Goal: Information Seeking & Learning: Learn about a topic

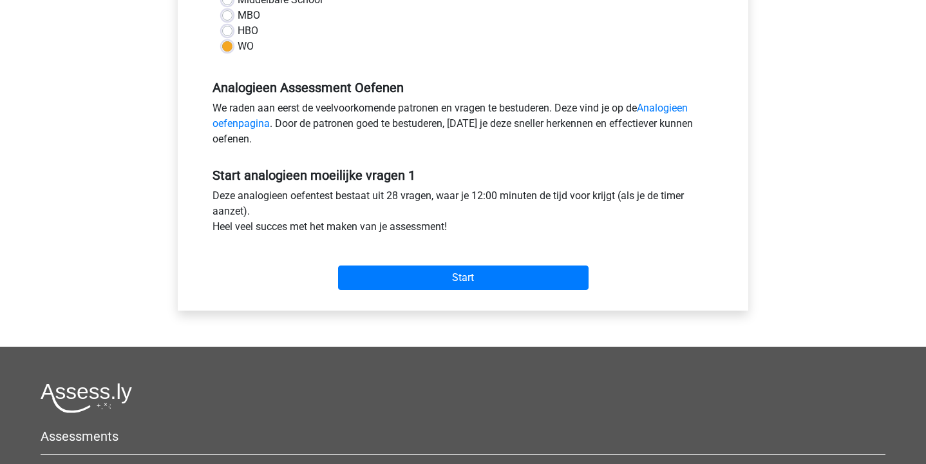
scroll to position [334, 0]
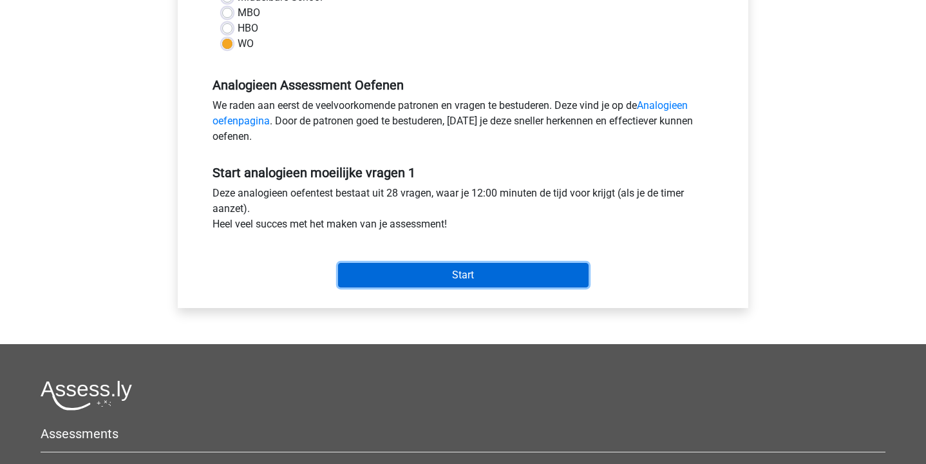
click at [523, 271] on input "Start" at bounding box center [463, 275] width 251 height 24
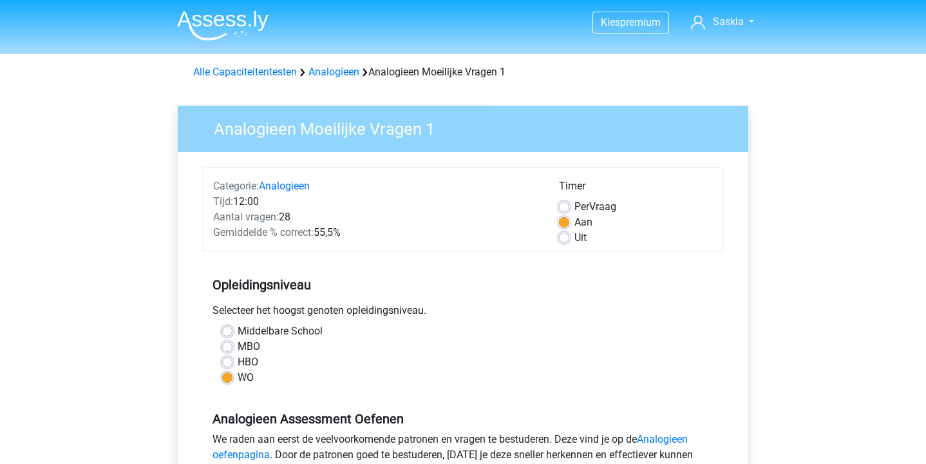
scroll to position [334, 0]
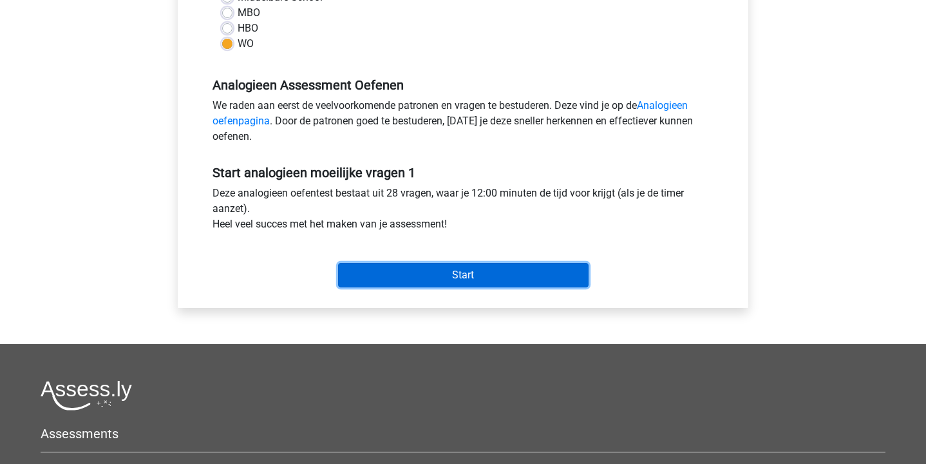
click at [386, 276] on input "Start" at bounding box center [463, 275] width 251 height 24
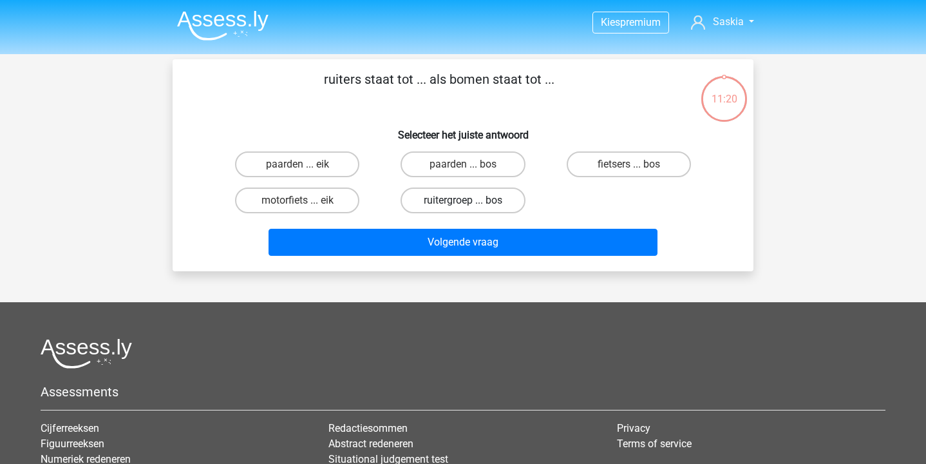
click at [441, 193] on label "ruitergroep ... bos" at bounding box center [463, 200] width 124 height 26
click at [463, 200] on input "ruitergroep ... bos" at bounding box center [467, 204] width 8 height 8
radio input "true"
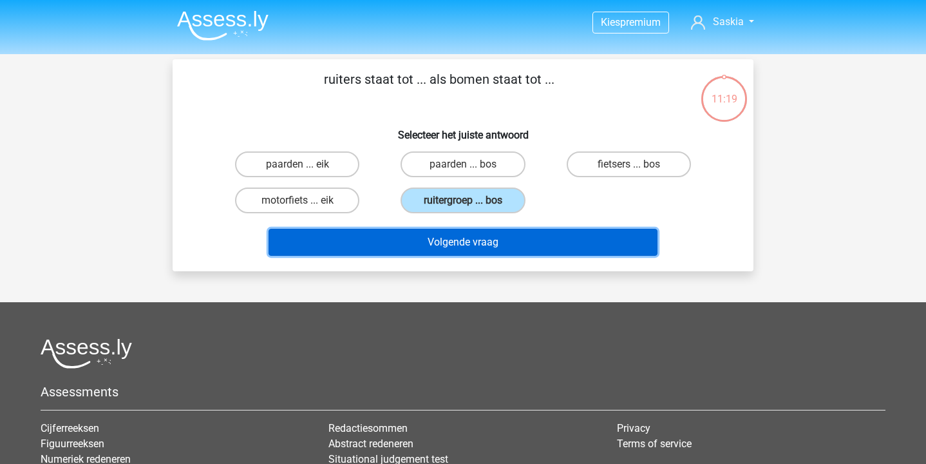
click at [443, 249] on button "Volgende vraag" at bounding box center [464, 242] width 390 height 27
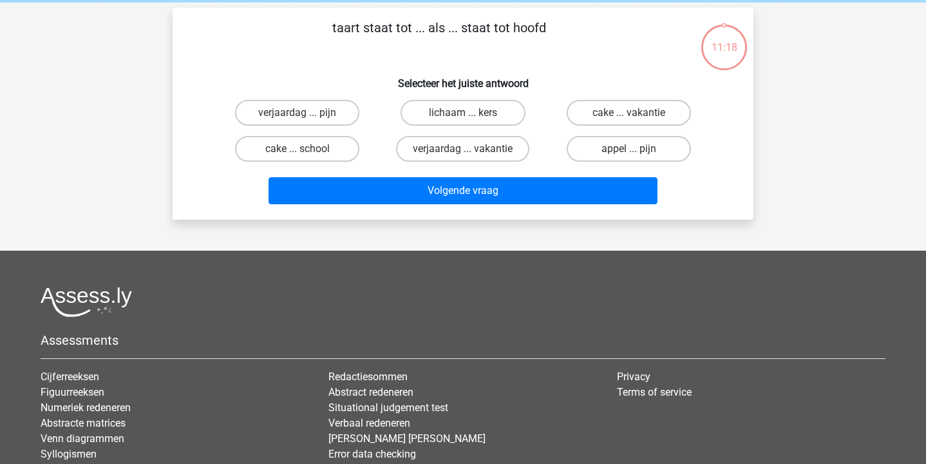
scroll to position [59, 0]
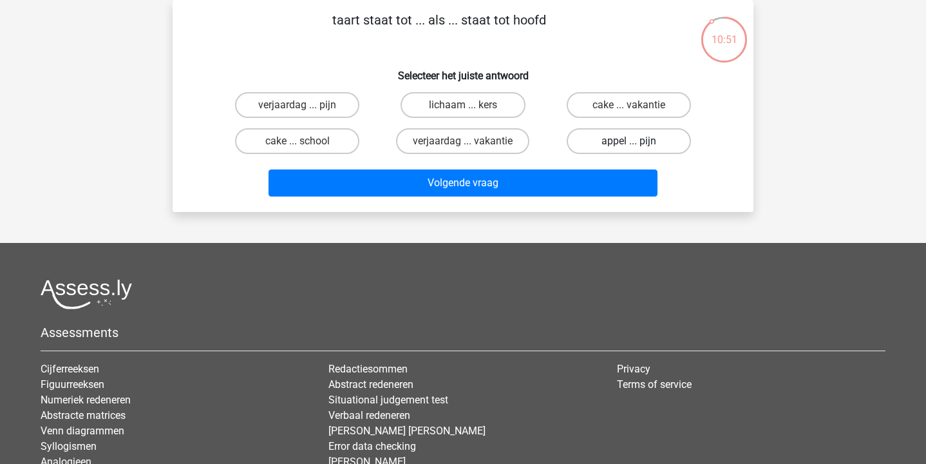
click at [589, 140] on label "appel ... pijn" at bounding box center [629, 141] width 124 height 26
click at [629, 141] on input "appel ... pijn" at bounding box center [633, 145] width 8 height 8
radio input "true"
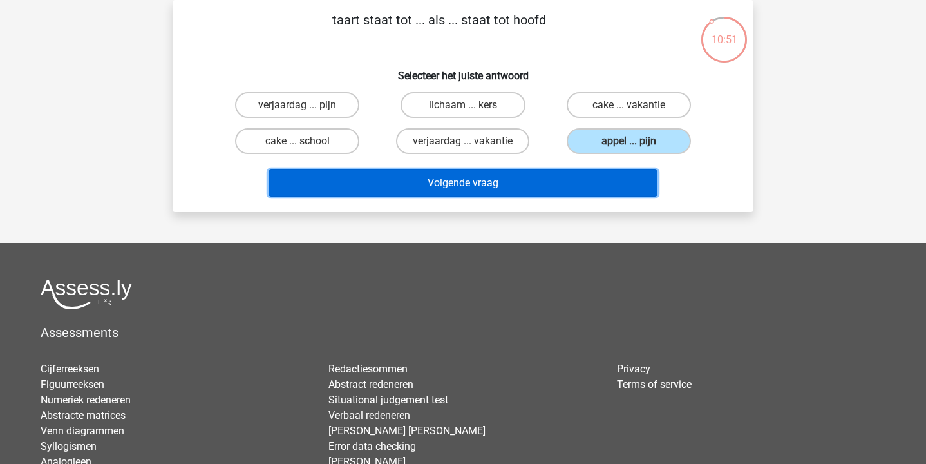
click at [570, 183] on button "Volgende vraag" at bounding box center [464, 182] width 390 height 27
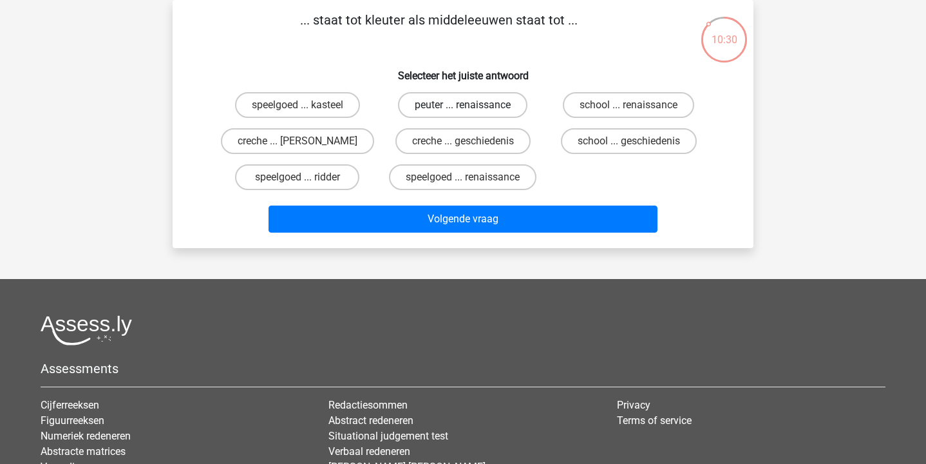
click at [499, 107] on label "peuter ... renaissance" at bounding box center [462, 105] width 129 height 26
click at [472, 107] on input "peuter ... renaissance" at bounding box center [467, 109] width 8 height 8
radio input "true"
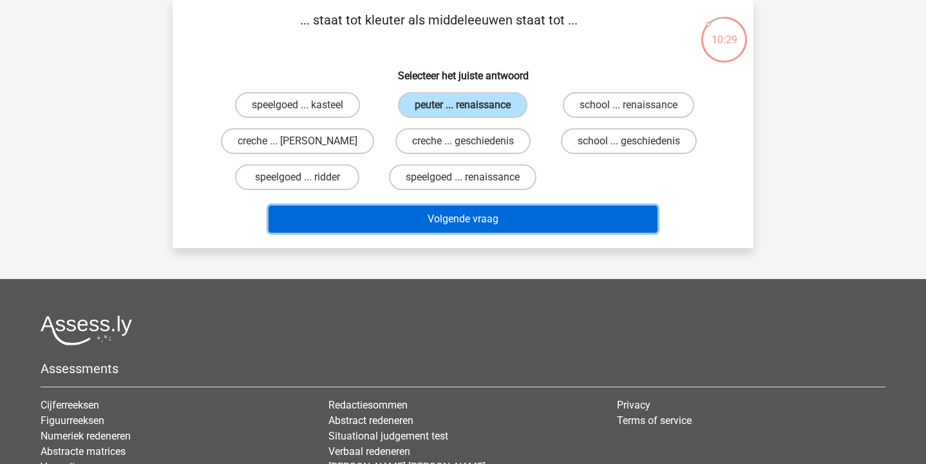
click at [503, 222] on button "Volgende vraag" at bounding box center [464, 218] width 390 height 27
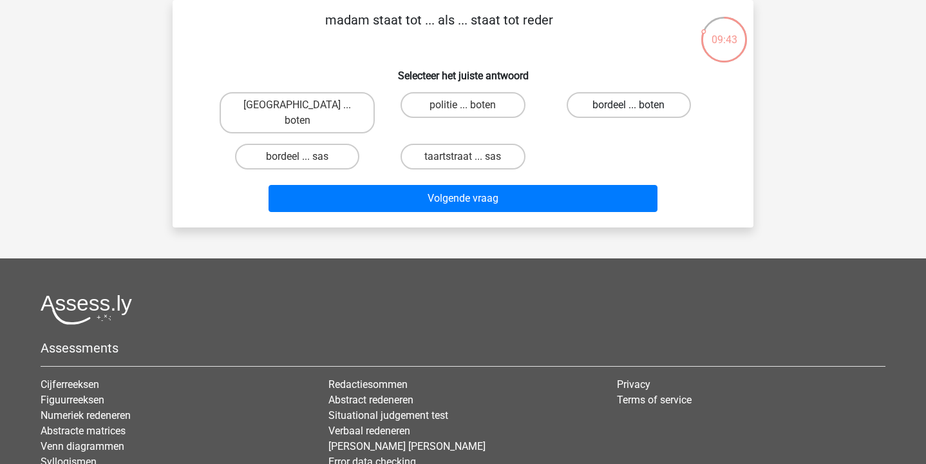
click at [637, 111] on label "bordeel ... boten" at bounding box center [629, 105] width 124 height 26
click at [637, 111] on input "bordeel ... boten" at bounding box center [633, 109] width 8 height 8
radio input "true"
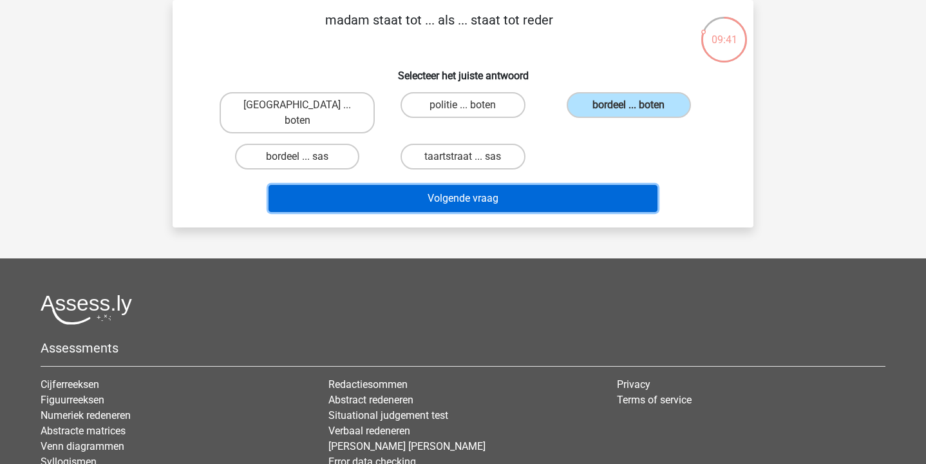
click at [610, 185] on button "Volgende vraag" at bounding box center [464, 198] width 390 height 27
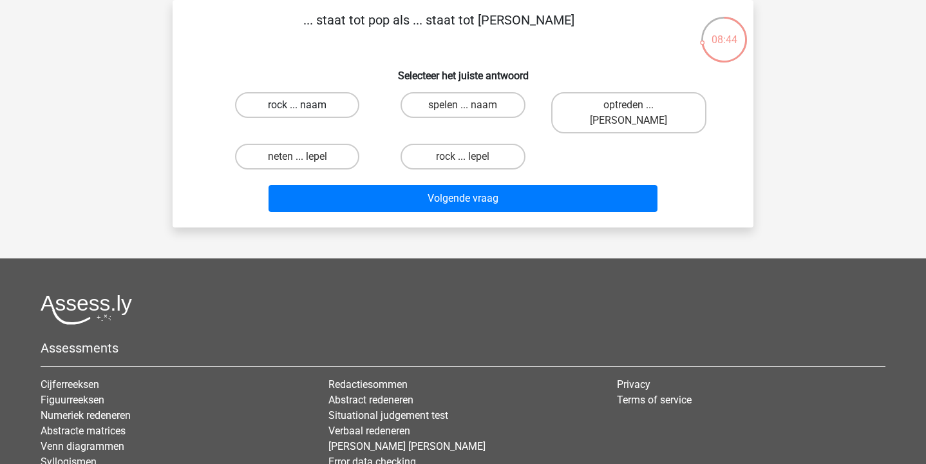
click at [336, 103] on label "rock ... naam" at bounding box center [297, 105] width 124 height 26
click at [306, 105] on input "rock ... naam" at bounding box center [302, 109] width 8 height 8
radio input "true"
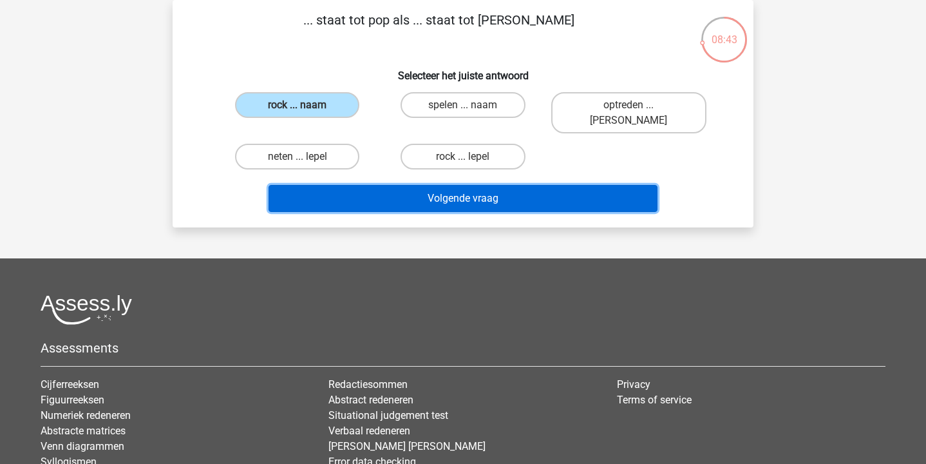
click at [429, 193] on button "Volgende vraag" at bounding box center [464, 198] width 390 height 27
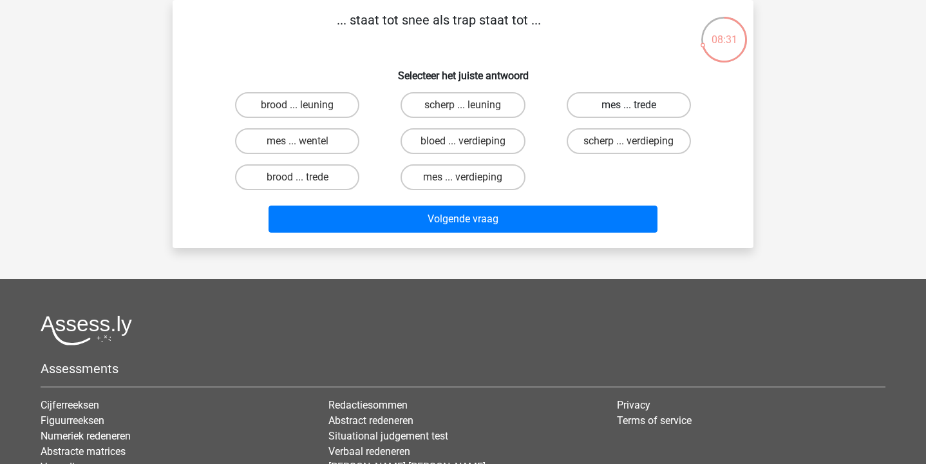
click at [648, 101] on label "mes ... trede" at bounding box center [629, 105] width 124 height 26
click at [637, 105] on input "mes ... trede" at bounding box center [633, 109] width 8 height 8
radio input "true"
click at [336, 172] on label "brood ... trede" at bounding box center [297, 177] width 124 height 26
click at [306, 177] on input "brood ... trede" at bounding box center [302, 181] width 8 height 8
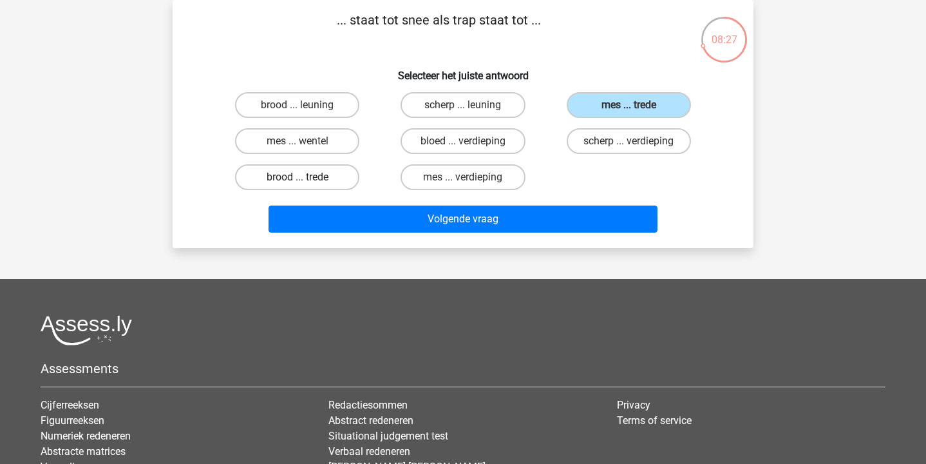
radio input "true"
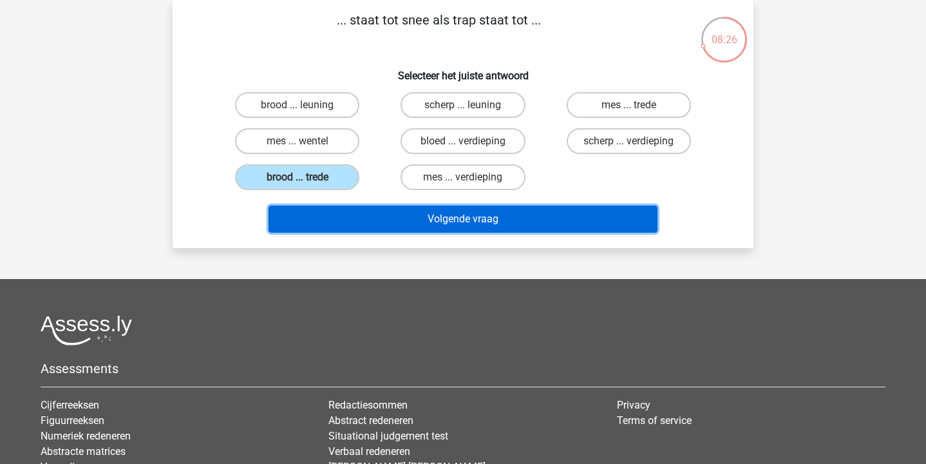
click at [434, 231] on button "Volgende vraag" at bounding box center [464, 218] width 390 height 27
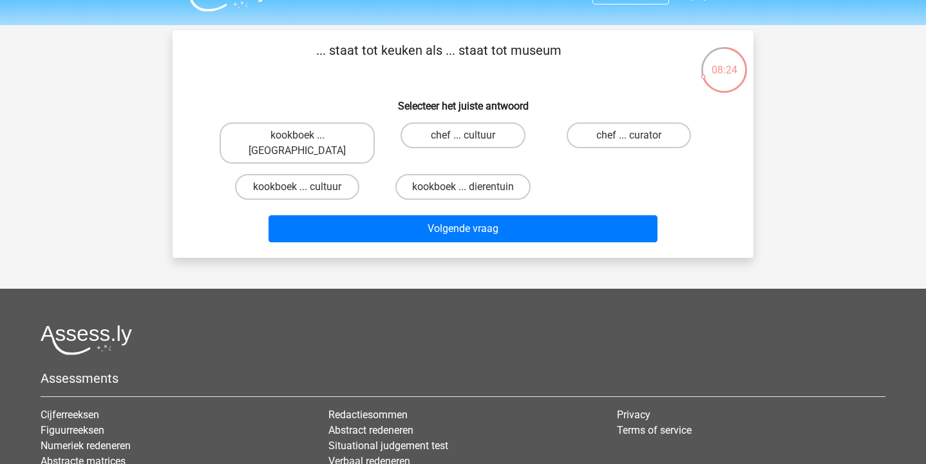
scroll to position [26, 0]
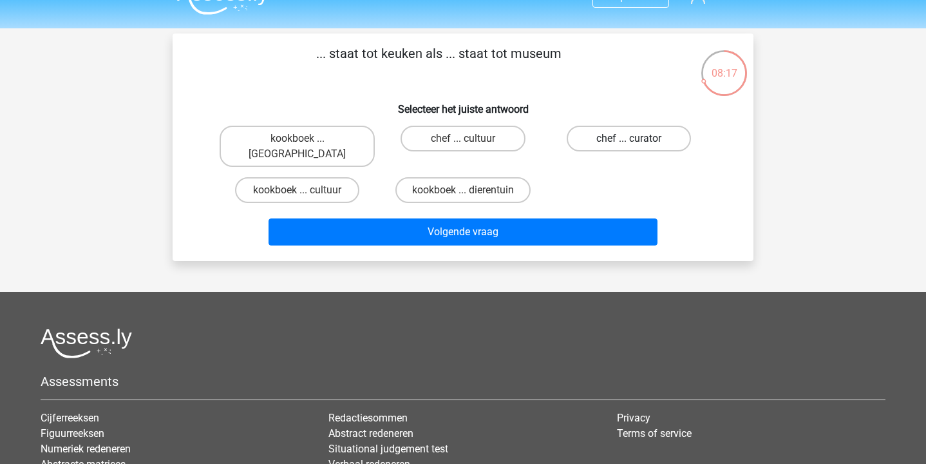
click at [644, 140] on label "chef ... curator" at bounding box center [629, 139] width 124 height 26
click at [637, 140] on input "chef ... curator" at bounding box center [633, 142] width 8 height 8
radio input "true"
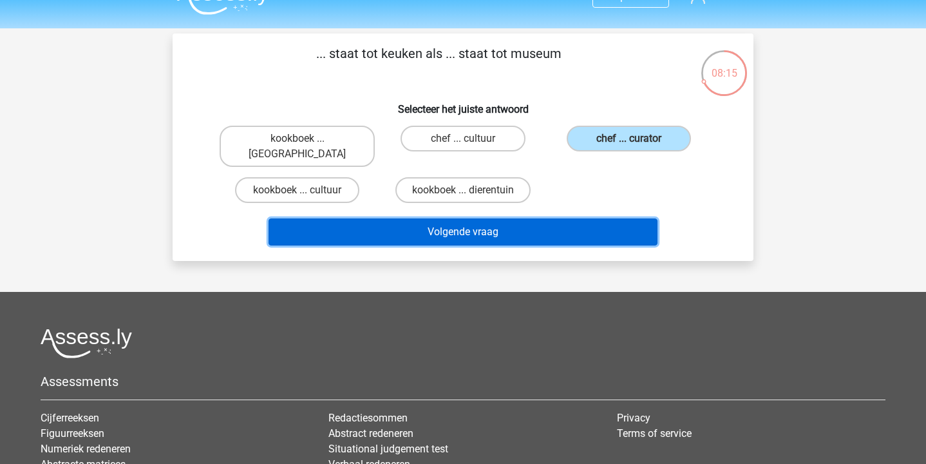
click at [618, 225] on button "Volgende vraag" at bounding box center [464, 231] width 390 height 27
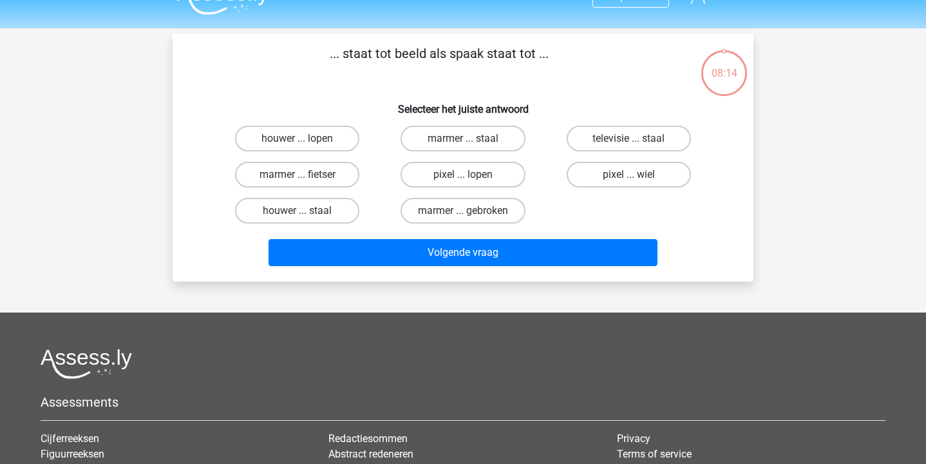
scroll to position [59, 0]
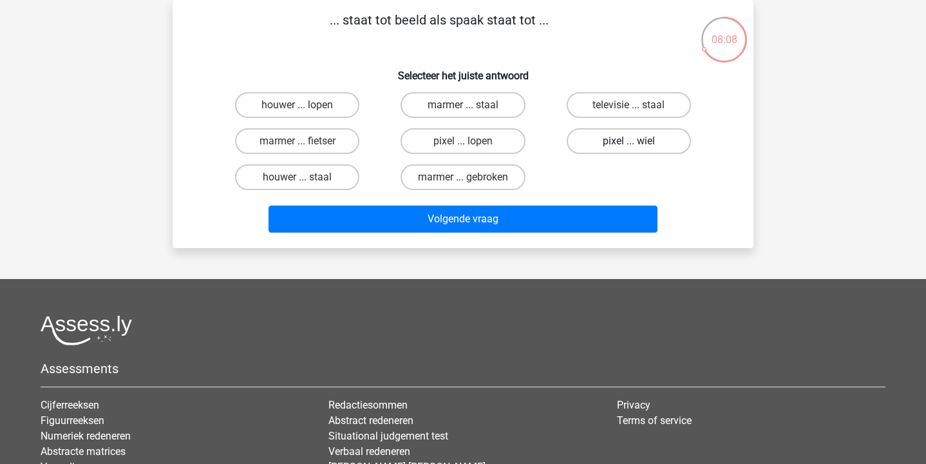
click at [624, 135] on label "pixel ... wiel" at bounding box center [629, 141] width 124 height 26
click at [629, 141] on input "pixel ... wiel" at bounding box center [633, 145] width 8 height 8
radio input "true"
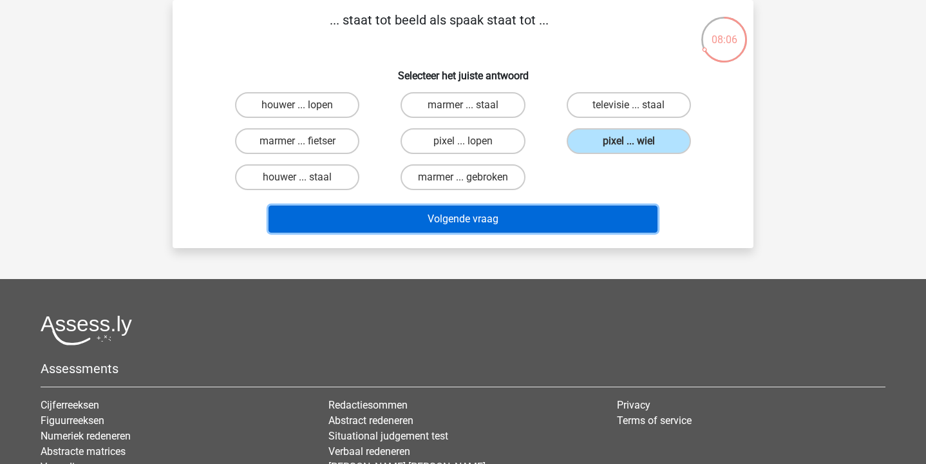
click at [562, 220] on button "Volgende vraag" at bounding box center [464, 218] width 390 height 27
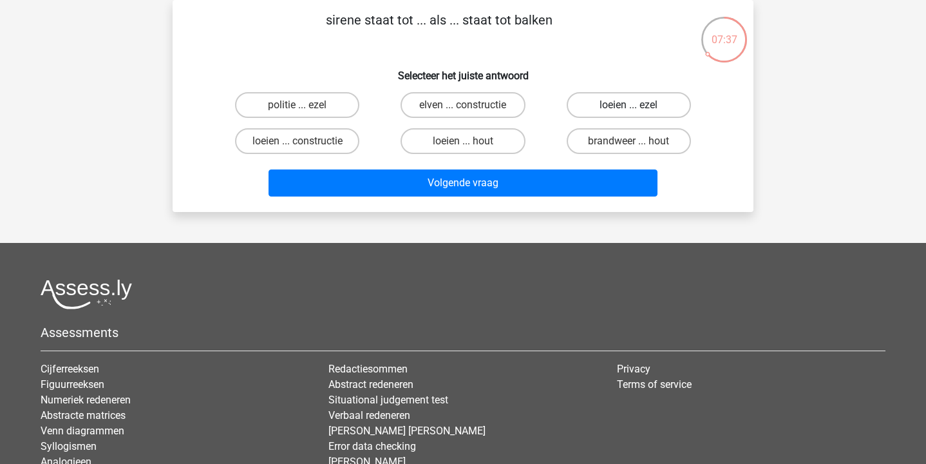
click at [605, 106] on label "loeien ... ezel" at bounding box center [629, 105] width 124 height 26
click at [629, 106] on input "loeien ... ezel" at bounding box center [633, 109] width 8 height 8
radio input "true"
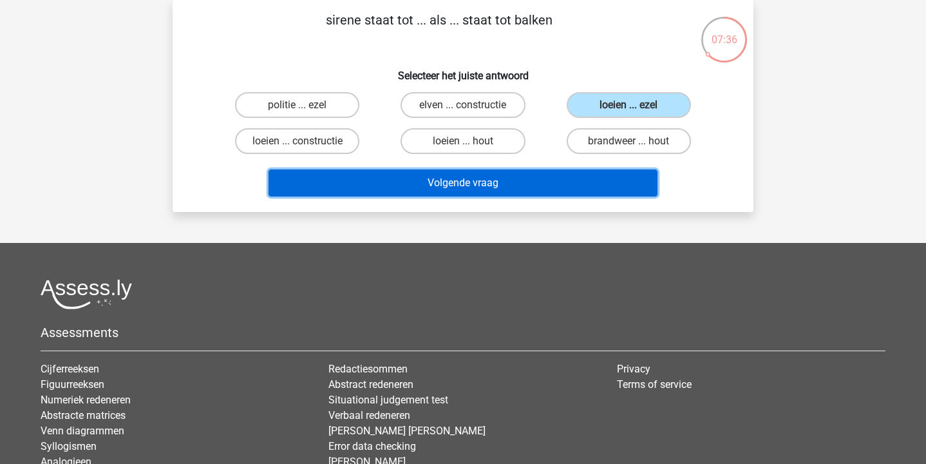
click at [566, 176] on button "Volgende vraag" at bounding box center [464, 182] width 390 height 27
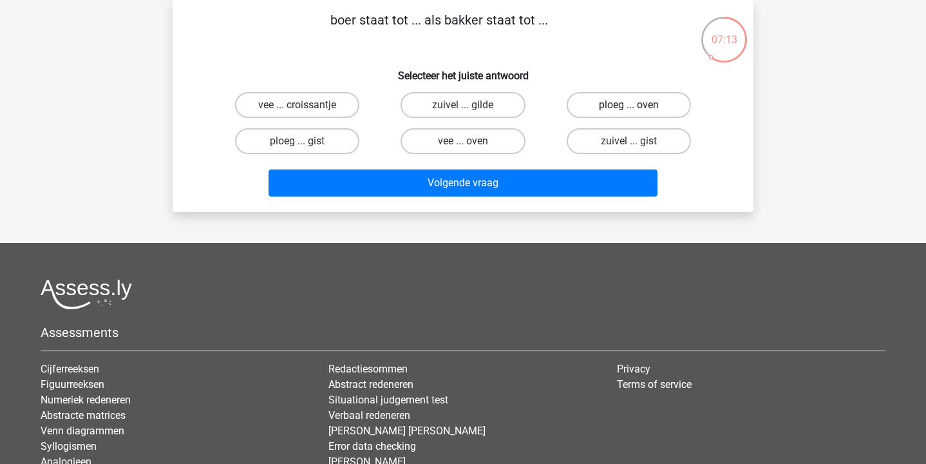
click at [613, 102] on label "ploeg ... oven" at bounding box center [629, 105] width 124 height 26
click at [629, 105] on input "ploeg ... oven" at bounding box center [633, 109] width 8 height 8
radio input "true"
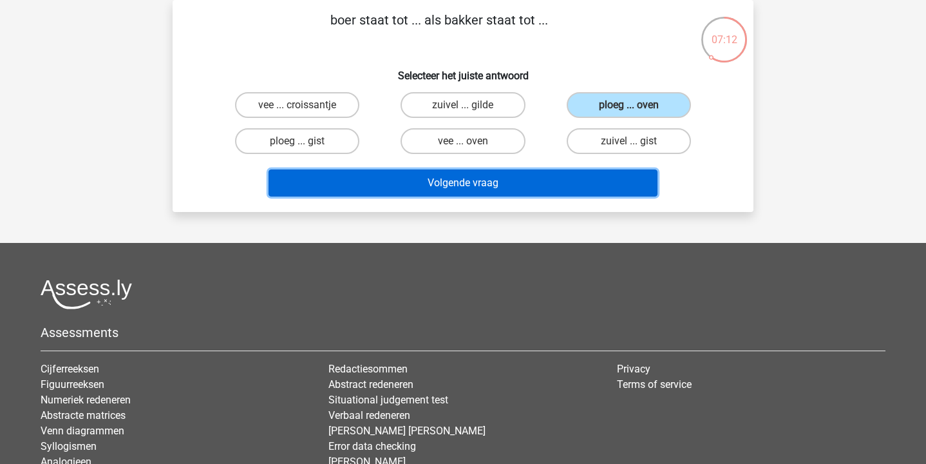
click at [568, 180] on button "Volgende vraag" at bounding box center [464, 182] width 390 height 27
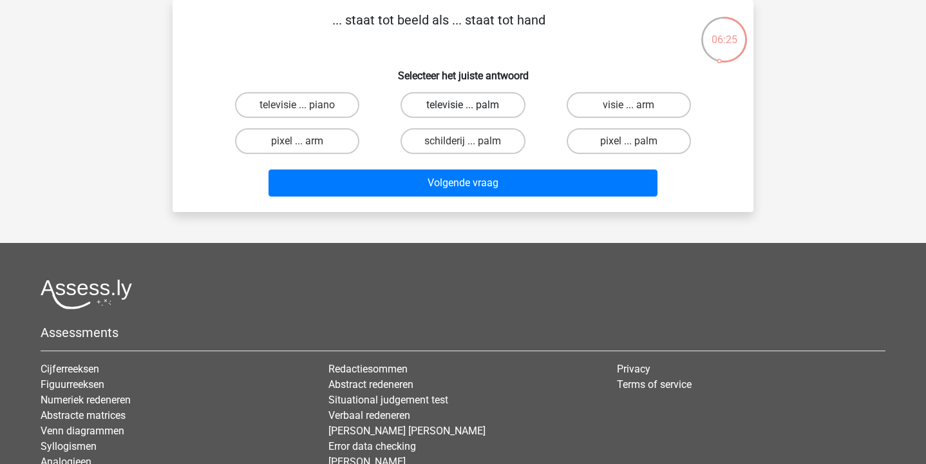
click at [473, 106] on label "televisie ... palm" at bounding box center [463, 105] width 124 height 26
click at [472, 106] on input "televisie ... palm" at bounding box center [467, 109] width 8 height 8
radio input "true"
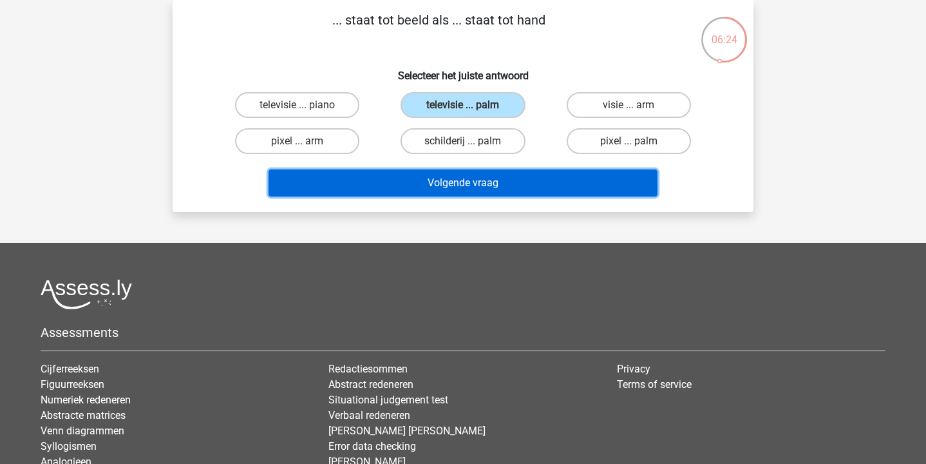
click at [467, 175] on button "Volgende vraag" at bounding box center [464, 182] width 390 height 27
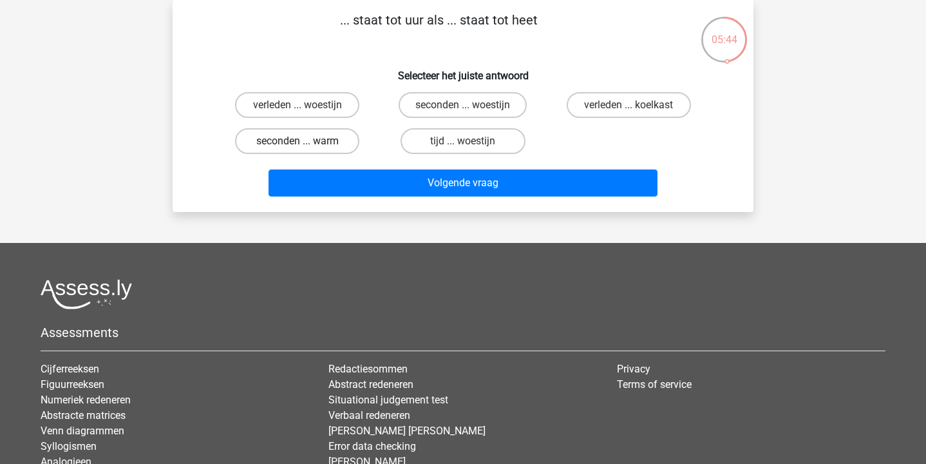
click at [337, 145] on label "seconden ... warm" at bounding box center [297, 141] width 124 height 26
click at [306, 145] on input "seconden ... warm" at bounding box center [302, 145] width 8 height 8
radio input "true"
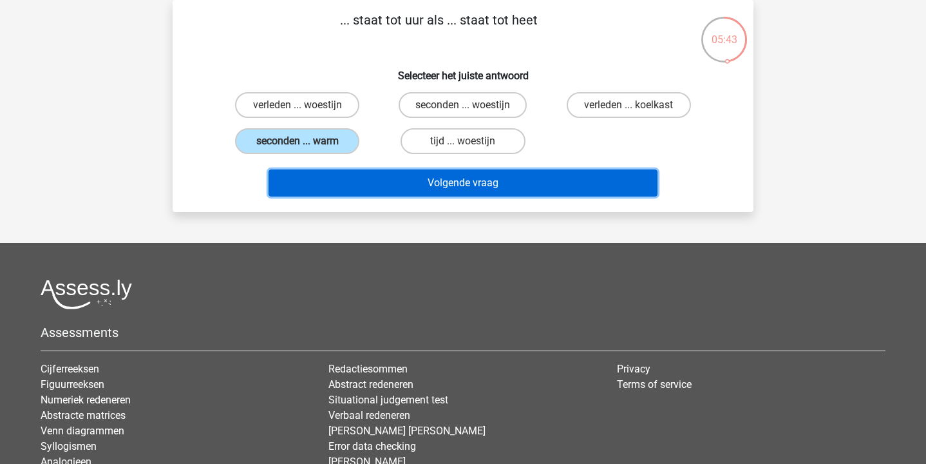
click at [456, 190] on button "Volgende vraag" at bounding box center [464, 182] width 390 height 27
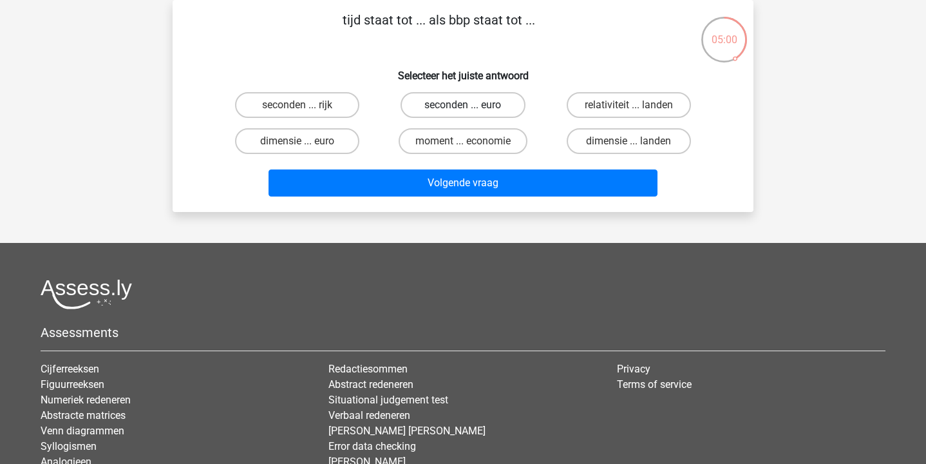
click at [459, 103] on label "seconden ... euro" at bounding box center [463, 105] width 124 height 26
click at [463, 105] on input "seconden ... euro" at bounding box center [467, 109] width 8 height 8
radio input "true"
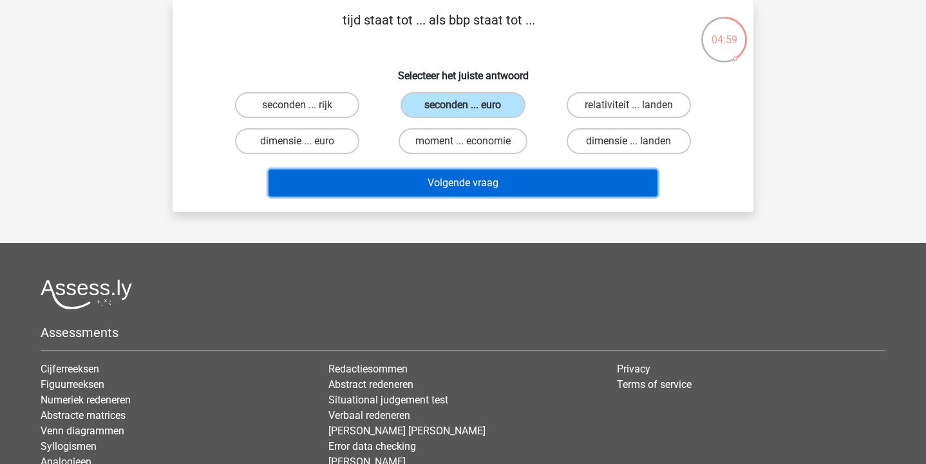
click at [470, 180] on button "Volgende vraag" at bounding box center [464, 182] width 390 height 27
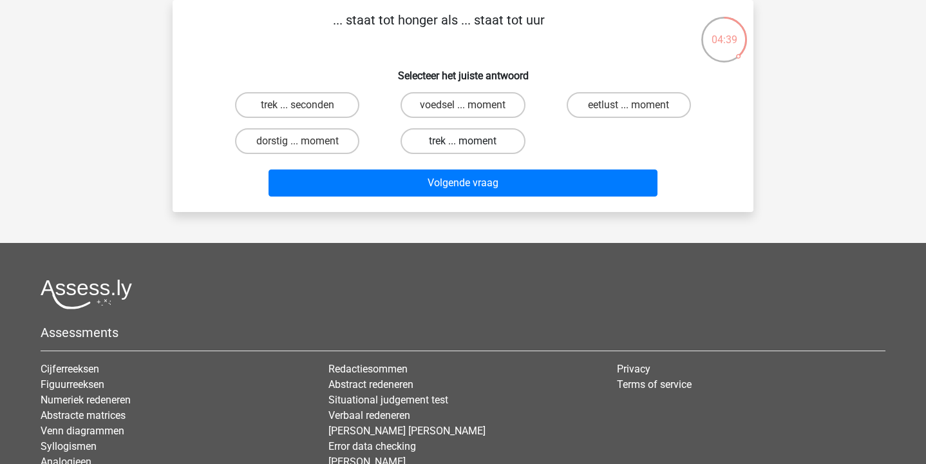
click at [476, 149] on label "trek ... moment" at bounding box center [463, 141] width 124 height 26
click at [472, 149] on input "trek ... moment" at bounding box center [467, 145] width 8 height 8
radio input "true"
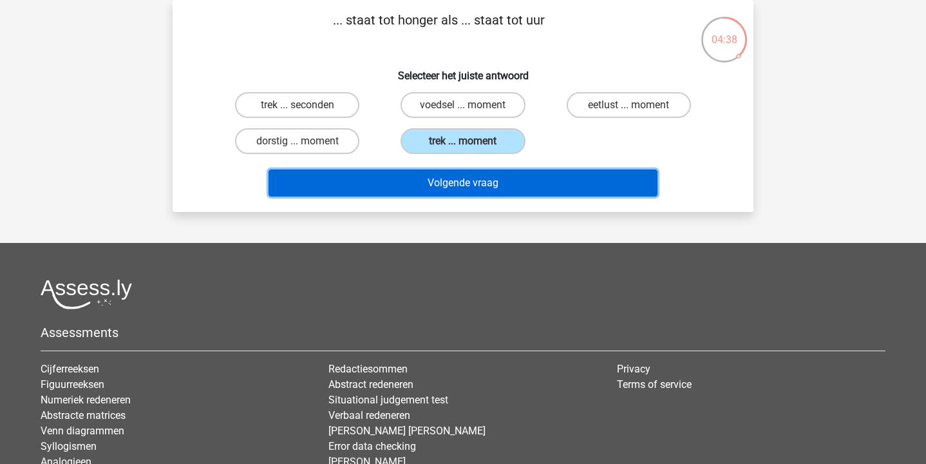
click at [482, 182] on button "Volgende vraag" at bounding box center [464, 182] width 390 height 27
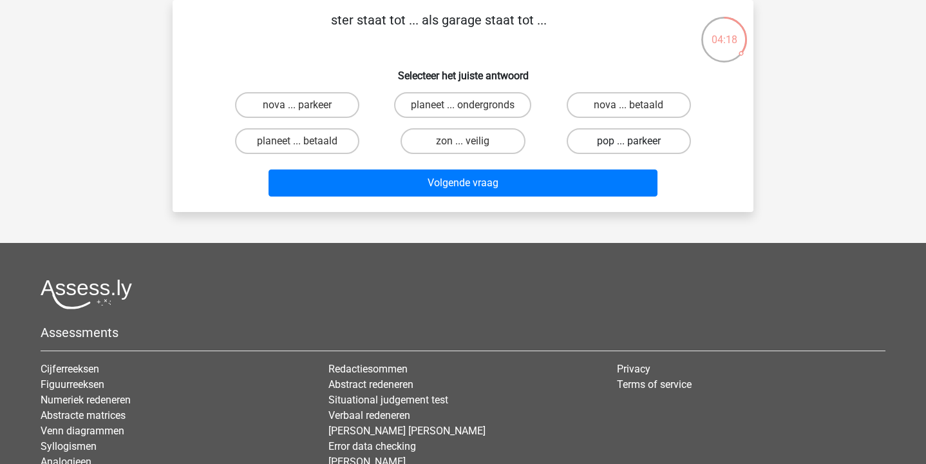
click at [611, 141] on label "pop ... parkeer" at bounding box center [629, 141] width 124 height 26
click at [629, 141] on input "pop ... parkeer" at bounding box center [633, 145] width 8 height 8
radio input "true"
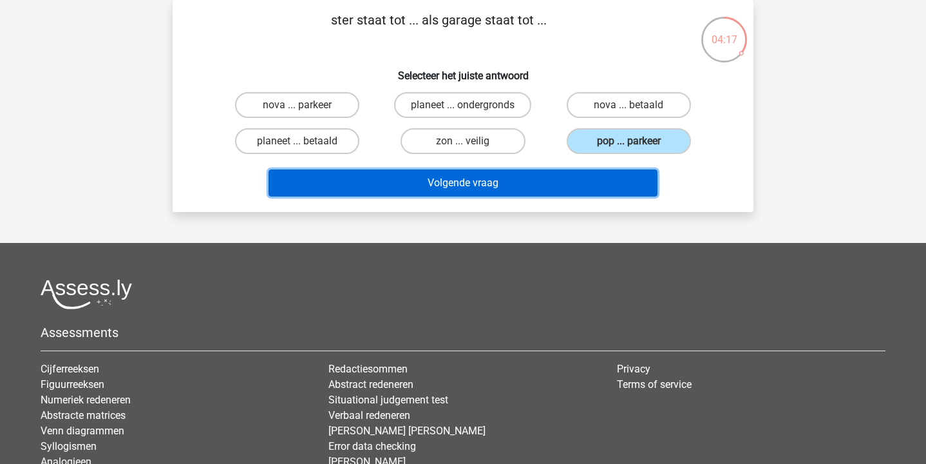
click at [586, 175] on button "Volgende vraag" at bounding box center [464, 182] width 390 height 27
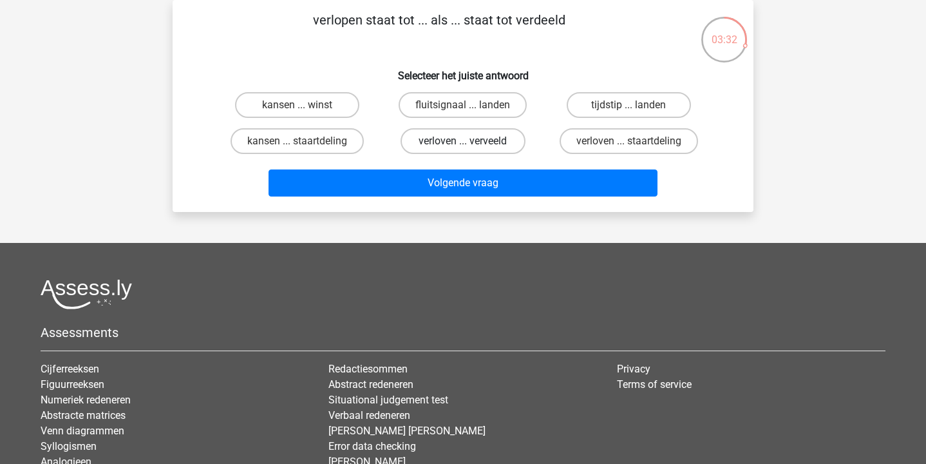
click at [482, 138] on label "verloven ... verveeld" at bounding box center [463, 141] width 124 height 26
click at [472, 141] on input "verloven ... verveeld" at bounding box center [467, 145] width 8 height 8
radio input "true"
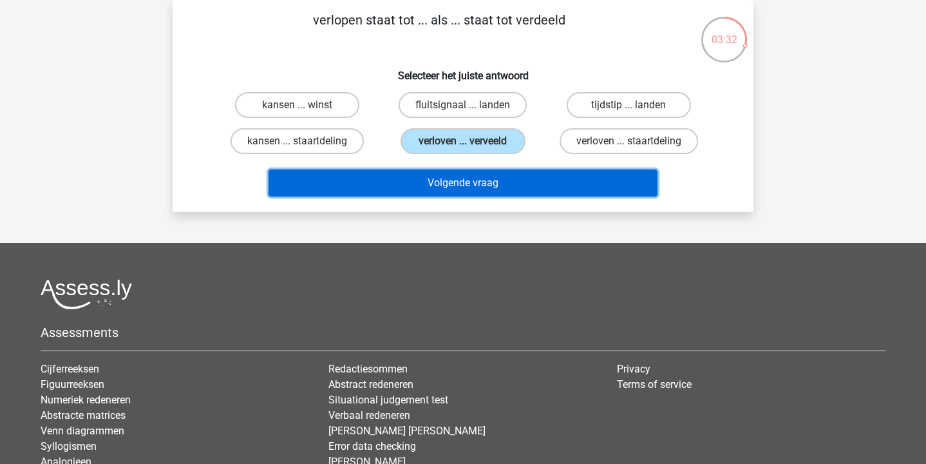
click at [503, 191] on button "Volgende vraag" at bounding box center [464, 182] width 390 height 27
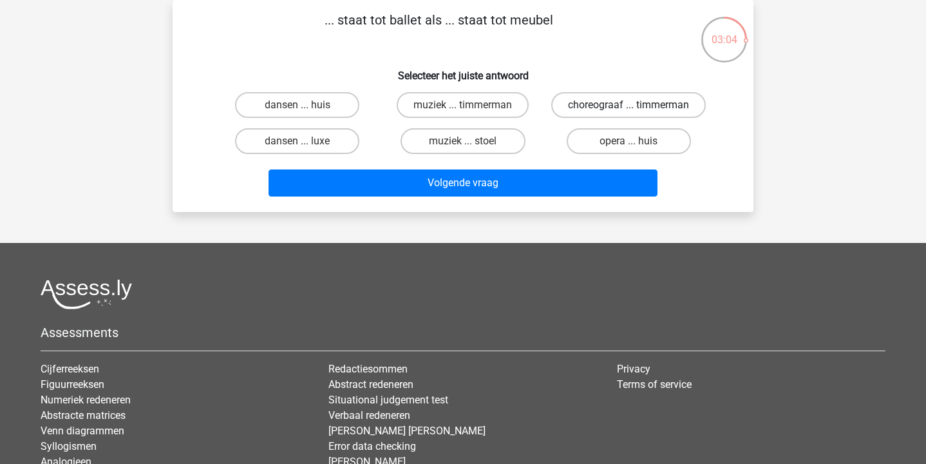
click at [629, 115] on label "choreograaf ... timmerman" at bounding box center [628, 105] width 155 height 26
click at [629, 113] on input "choreograaf ... timmerman" at bounding box center [633, 109] width 8 height 8
radio input "true"
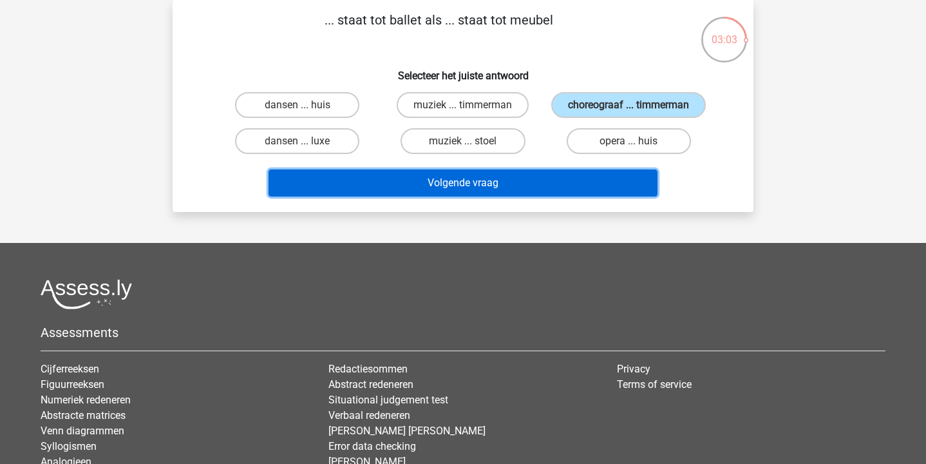
click at [602, 196] on button "Volgende vraag" at bounding box center [464, 182] width 390 height 27
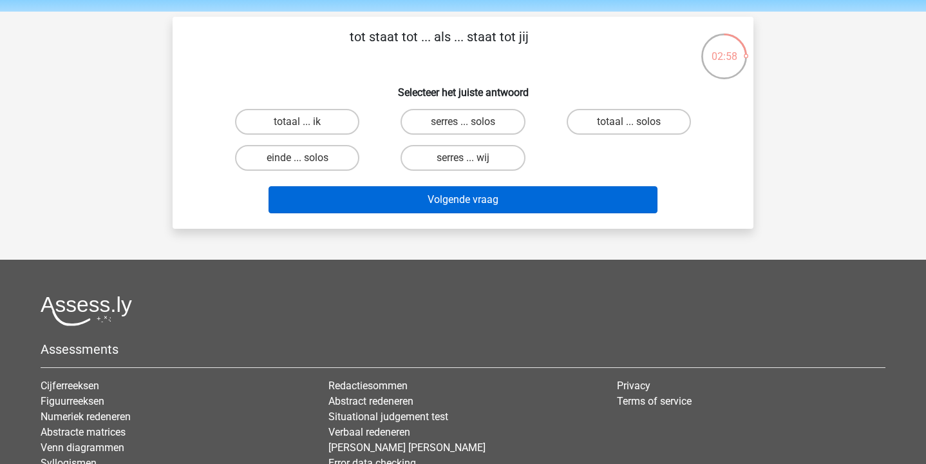
scroll to position [34, 0]
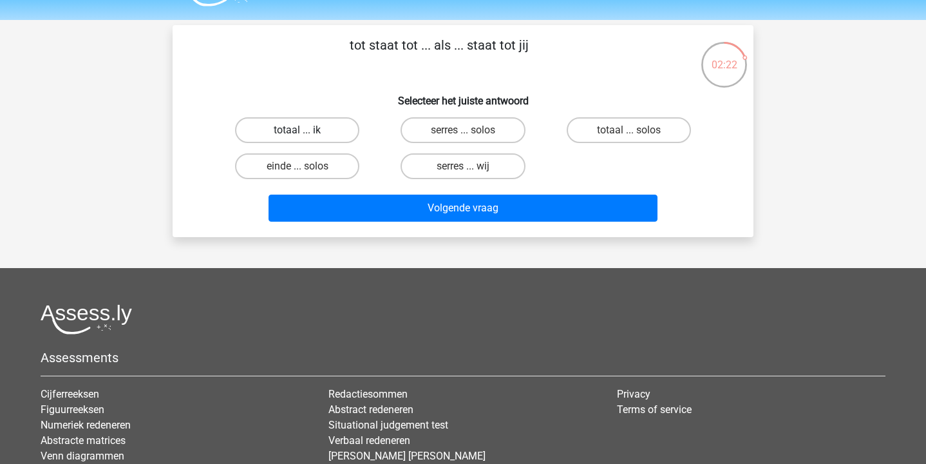
click at [315, 125] on label "totaal ... ik" at bounding box center [297, 130] width 124 height 26
click at [306, 130] on input "totaal ... ik" at bounding box center [302, 134] width 8 height 8
radio input "true"
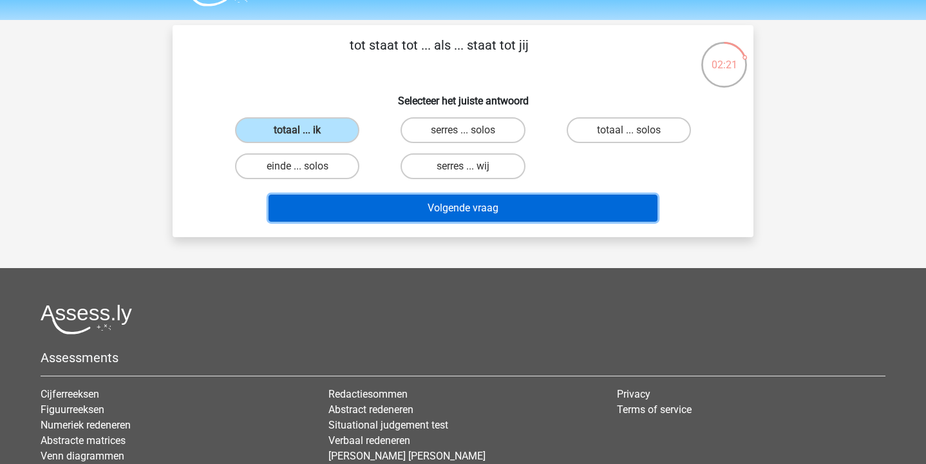
click at [394, 205] on button "Volgende vraag" at bounding box center [464, 208] width 390 height 27
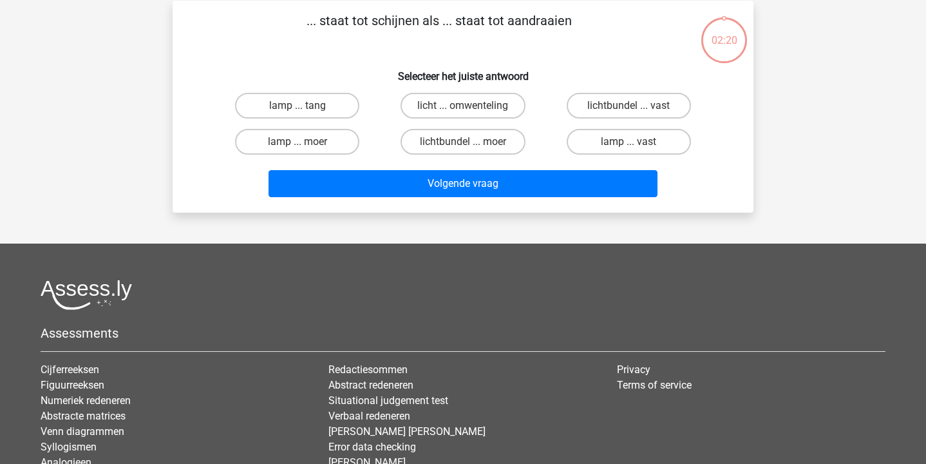
scroll to position [59, 0]
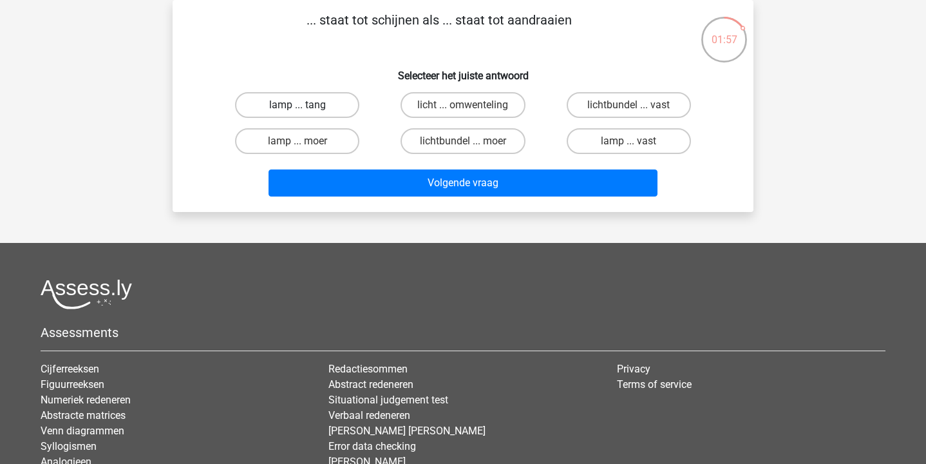
click at [310, 113] on label "lamp ... tang" at bounding box center [297, 105] width 124 height 26
click at [306, 113] on input "lamp ... tang" at bounding box center [302, 109] width 8 height 8
radio input "true"
click at [318, 147] on label "lamp ... moer" at bounding box center [297, 141] width 124 height 26
click at [306, 147] on input "lamp ... moer" at bounding box center [302, 145] width 8 height 8
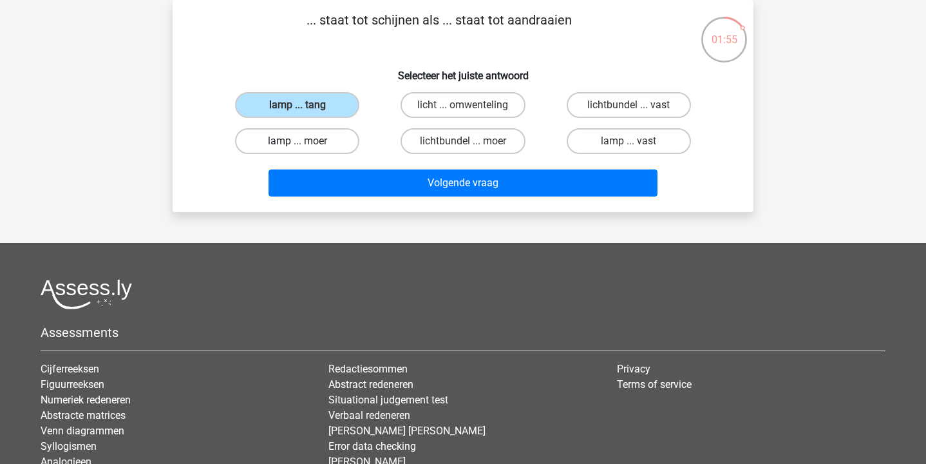
radio input "true"
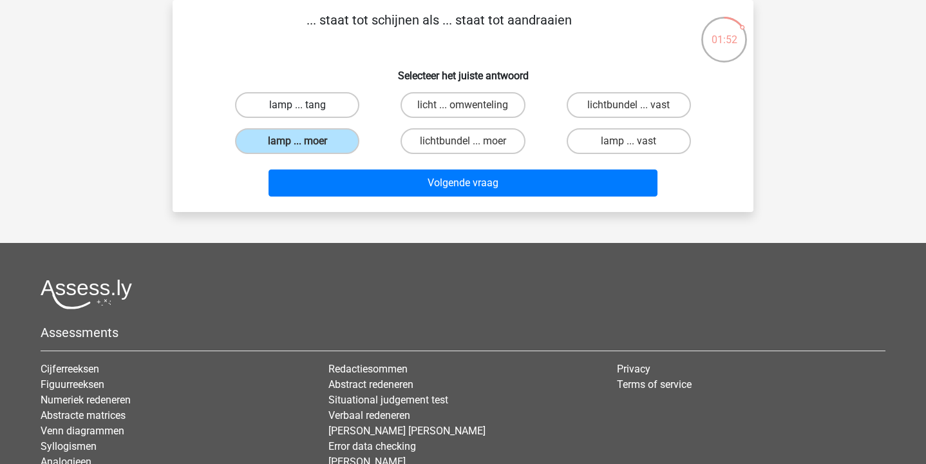
click at [319, 108] on label "lamp ... tang" at bounding box center [297, 105] width 124 height 26
click at [306, 108] on input "lamp ... tang" at bounding box center [302, 109] width 8 height 8
radio input "true"
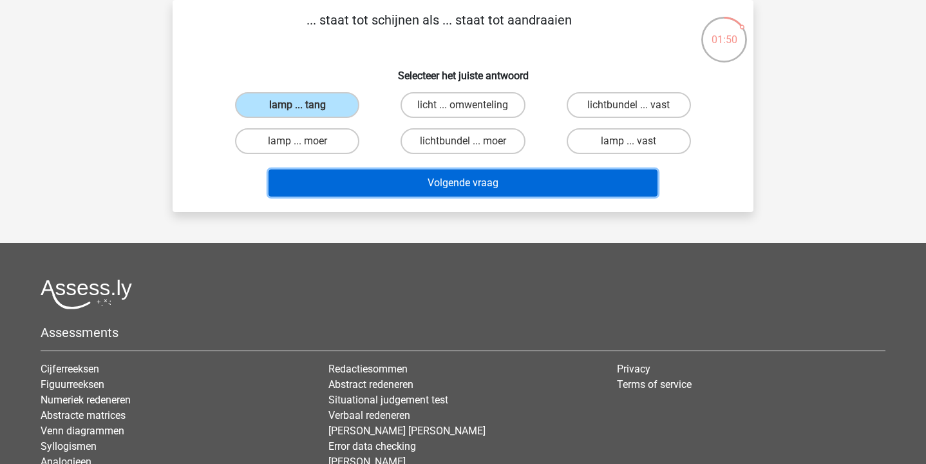
click at [386, 180] on button "Volgende vraag" at bounding box center [464, 182] width 390 height 27
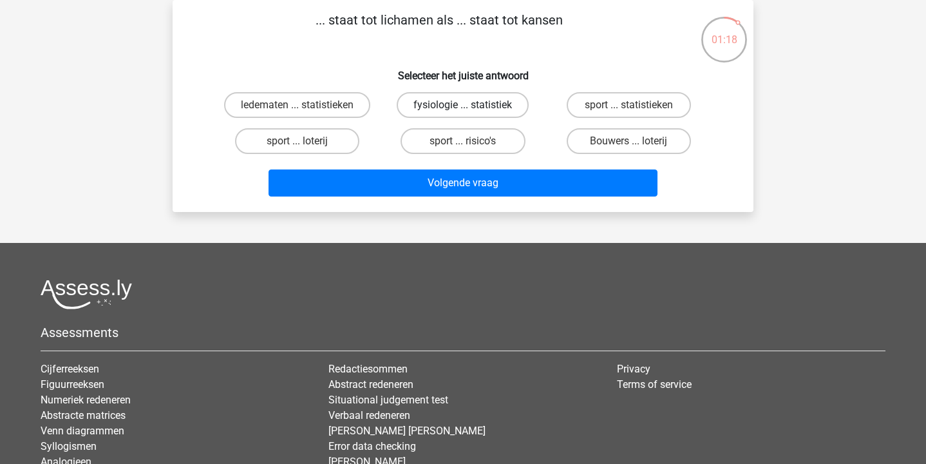
click at [426, 99] on label "fysiologie ... statistiek" at bounding box center [463, 105] width 132 height 26
click at [463, 105] on input "fysiologie ... statistiek" at bounding box center [467, 109] width 8 height 8
radio input "true"
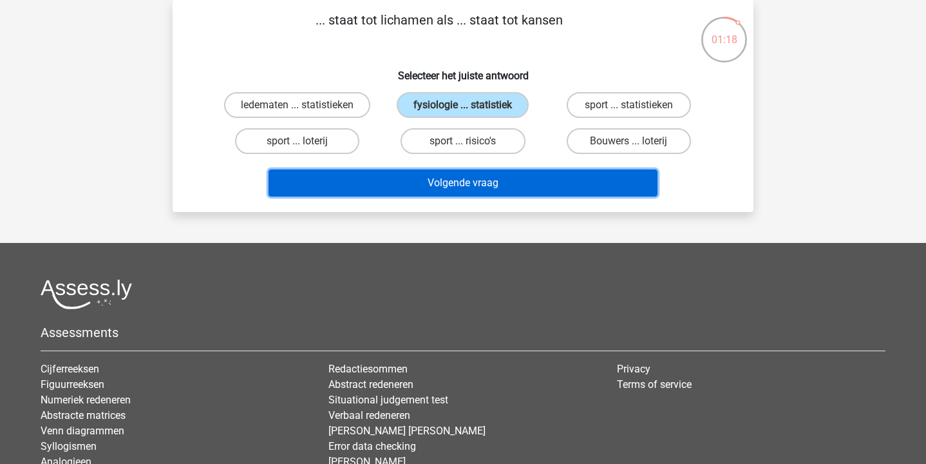
click at [415, 175] on button "Volgende vraag" at bounding box center [464, 182] width 390 height 27
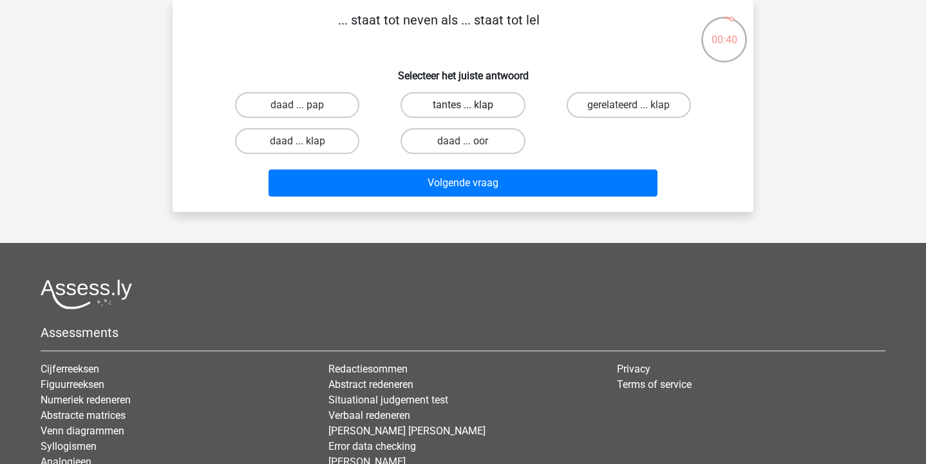
click at [490, 100] on label "tantes ... klap" at bounding box center [463, 105] width 124 height 26
click at [472, 105] on input "tantes ... klap" at bounding box center [467, 109] width 8 height 8
radio input "true"
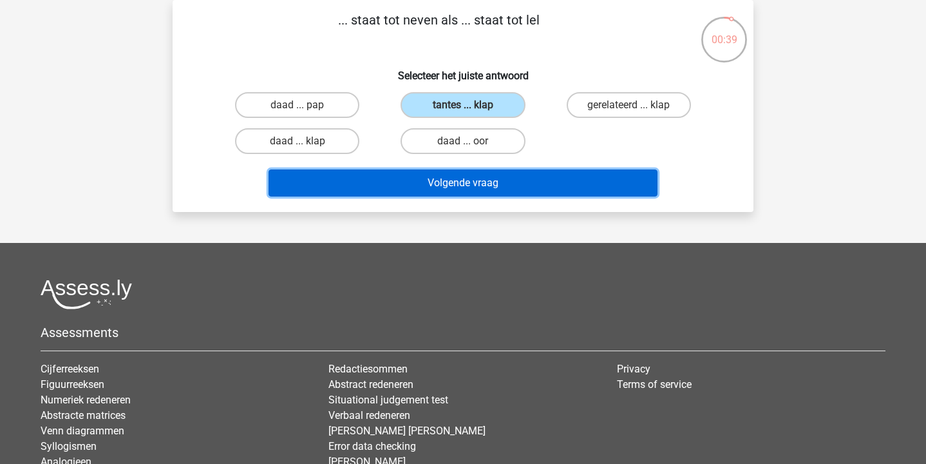
click at [488, 180] on button "Volgende vraag" at bounding box center [464, 182] width 390 height 27
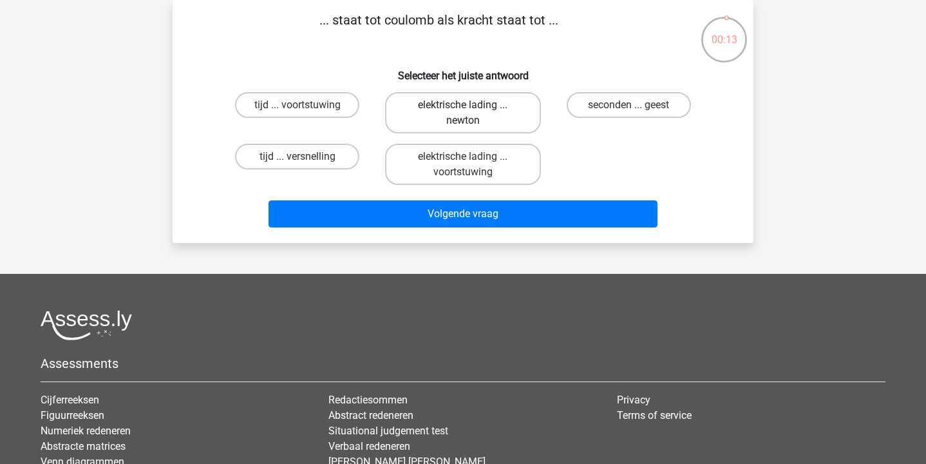
click at [504, 119] on label "elektrische lading ... newton" at bounding box center [462, 112] width 155 height 41
click at [472, 113] on input "elektrische lading ... newton" at bounding box center [467, 109] width 8 height 8
radio input "true"
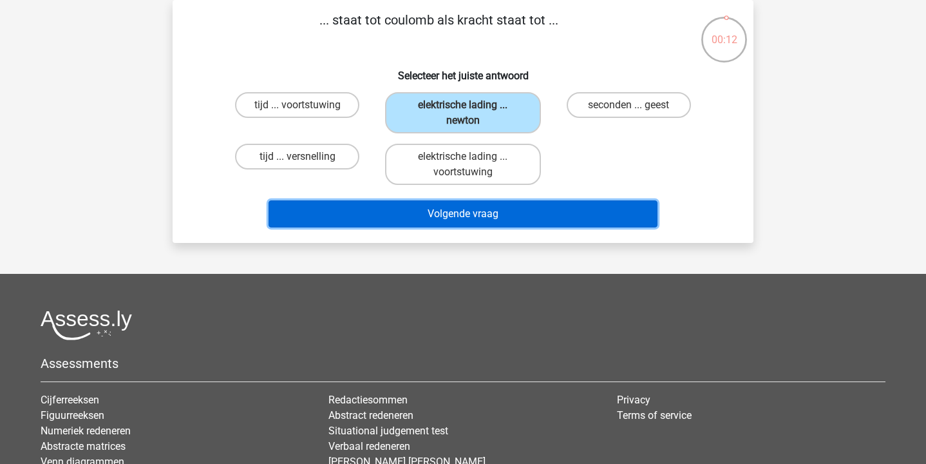
click at [520, 216] on button "Volgende vraag" at bounding box center [464, 213] width 390 height 27
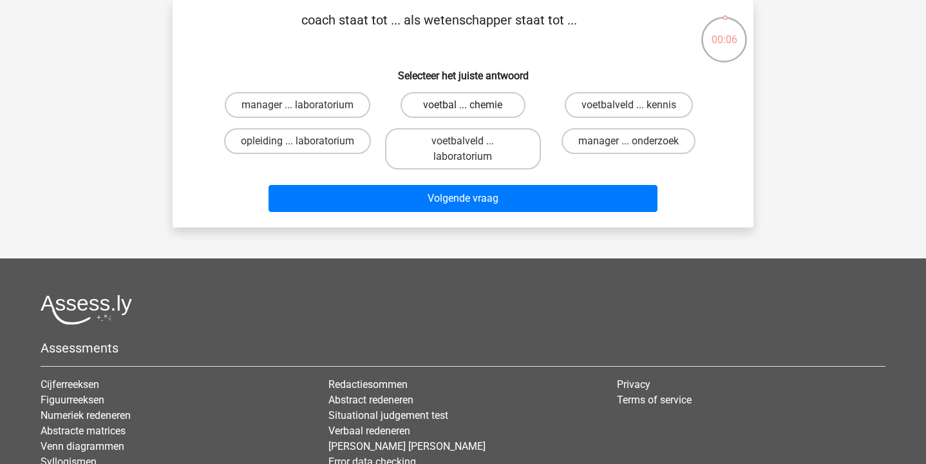
click at [482, 107] on label "voetbal ... chemie" at bounding box center [463, 105] width 124 height 26
click at [472, 107] on input "voetbal ... chemie" at bounding box center [467, 109] width 8 height 8
radio input "true"
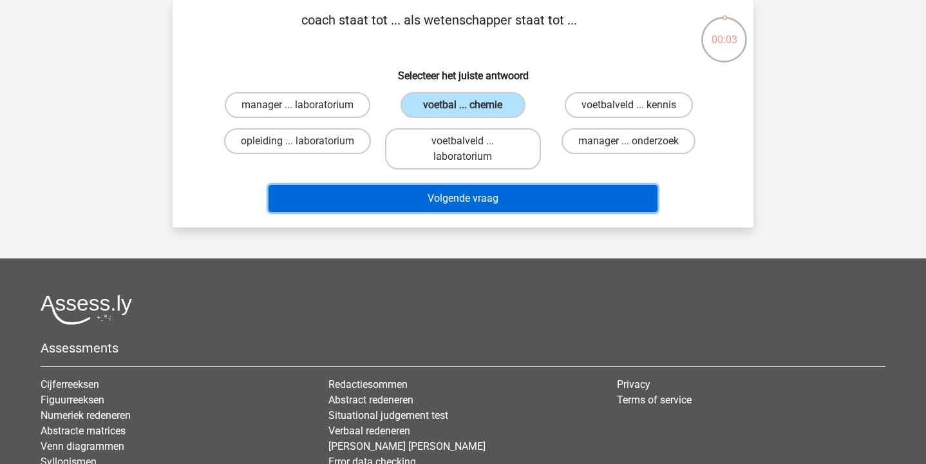
click at [477, 197] on button "Volgende vraag" at bounding box center [464, 198] width 390 height 27
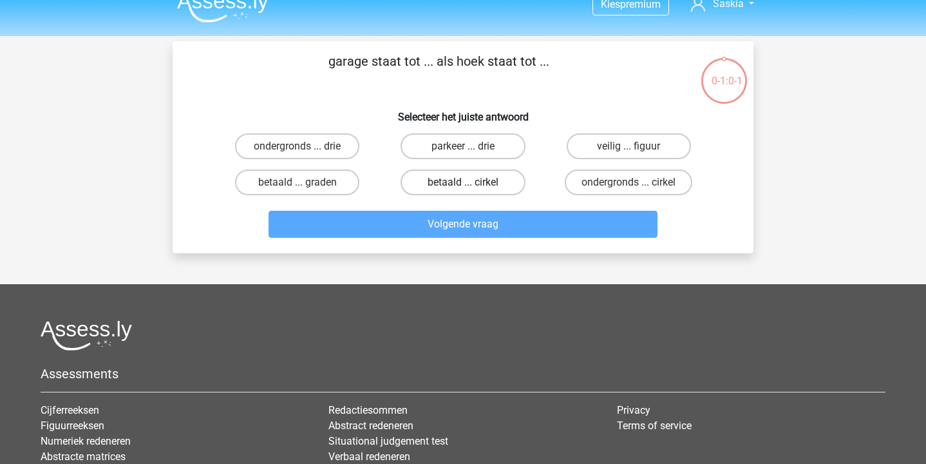
scroll to position [6, 0]
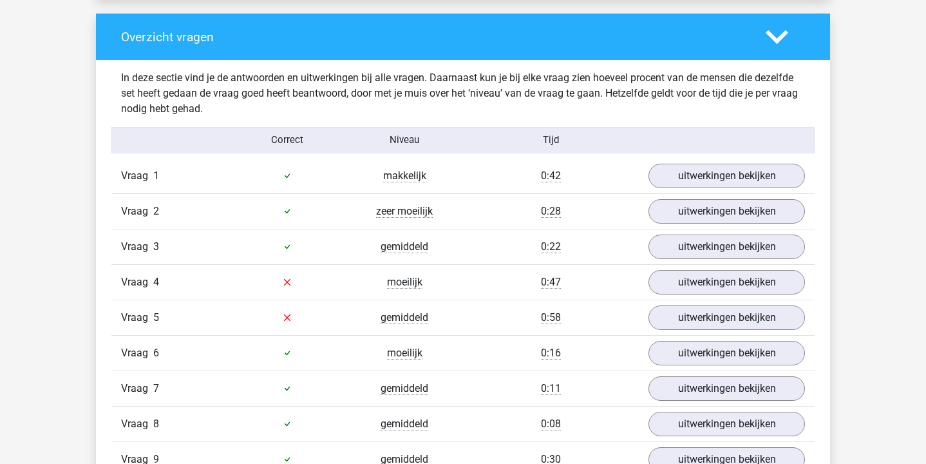
scroll to position [957, 0]
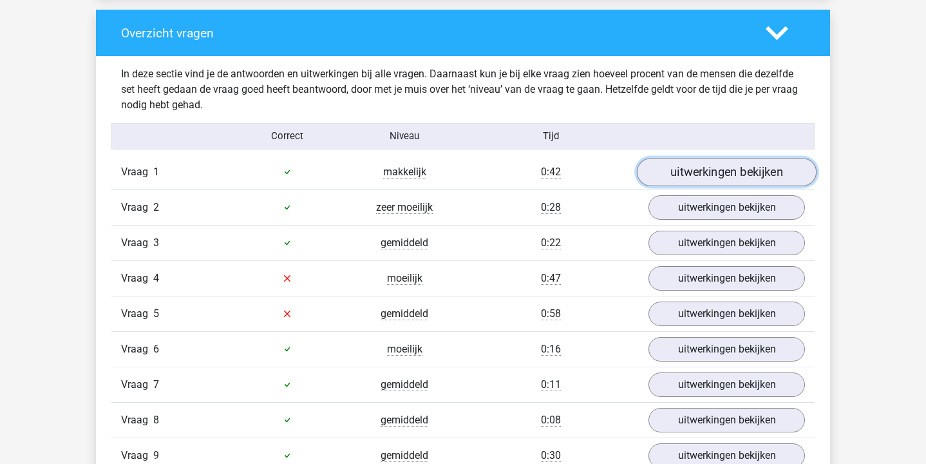
click at [689, 182] on link "uitwerkingen bekijken" at bounding box center [727, 172] width 180 height 28
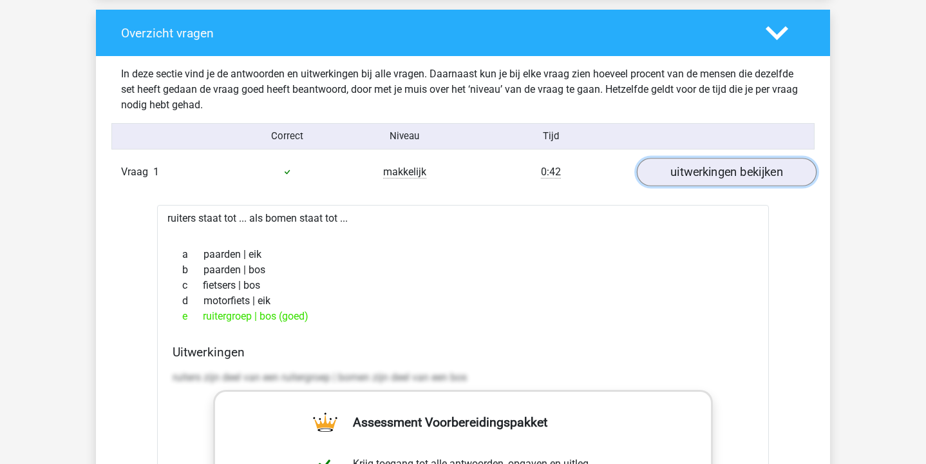
click at [703, 164] on link "uitwerkingen bekijken" at bounding box center [727, 172] width 180 height 28
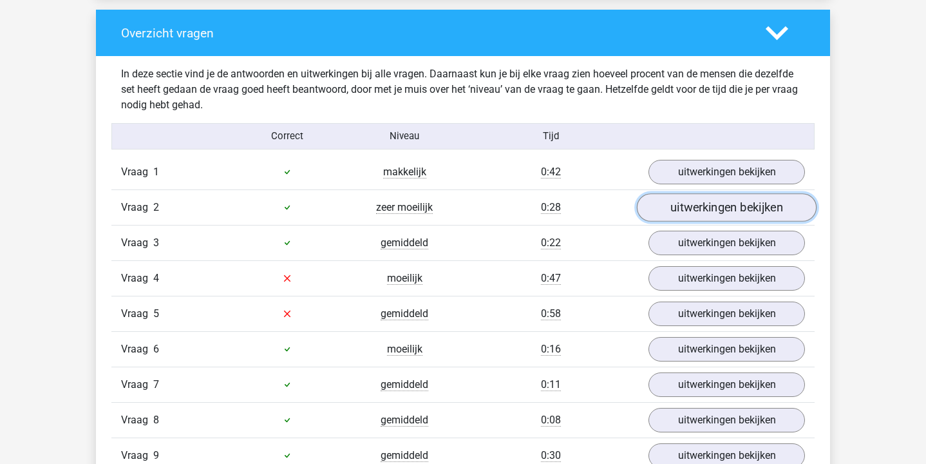
click at [705, 214] on link "uitwerkingen bekijken" at bounding box center [727, 207] width 180 height 28
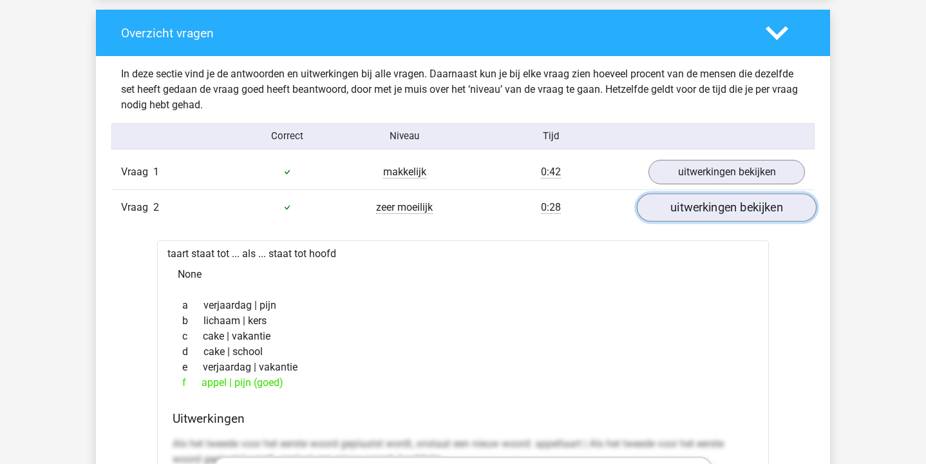
click at [705, 214] on link "uitwerkingen bekijken" at bounding box center [727, 207] width 180 height 28
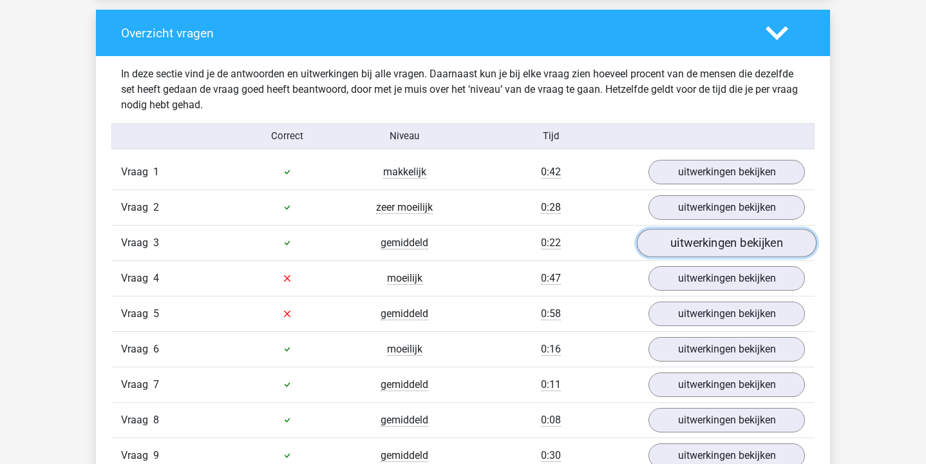
click at [706, 246] on link "uitwerkingen bekijken" at bounding box center [727, 243] width 180 height 28
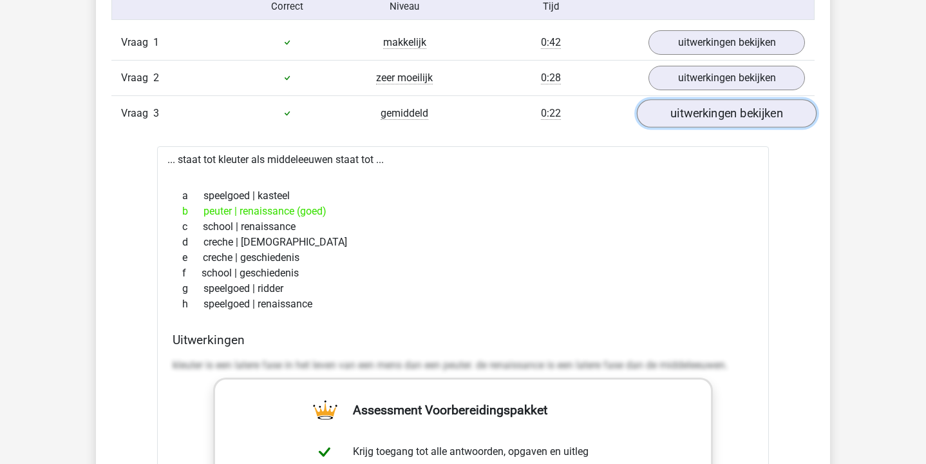
scroll to position [1092, 0]
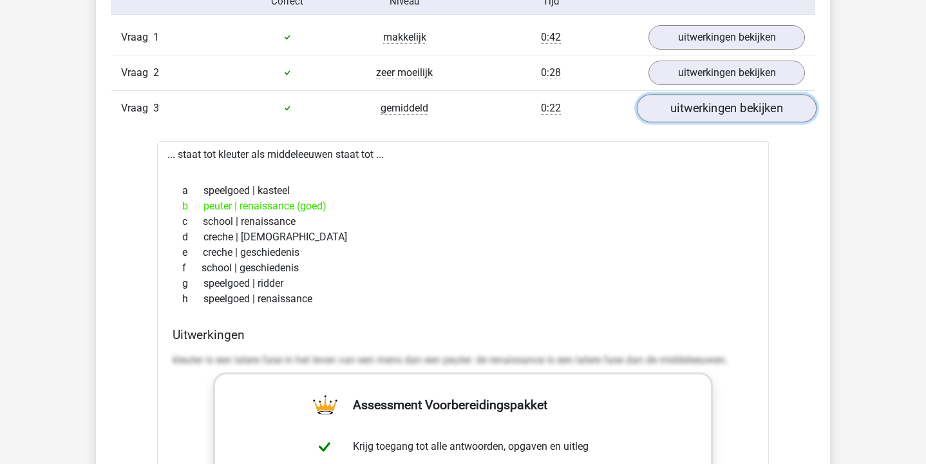
click at [705, 109] on link "uitwerkingen bekijken" at bounding box center [727, 108] width 180 height 28
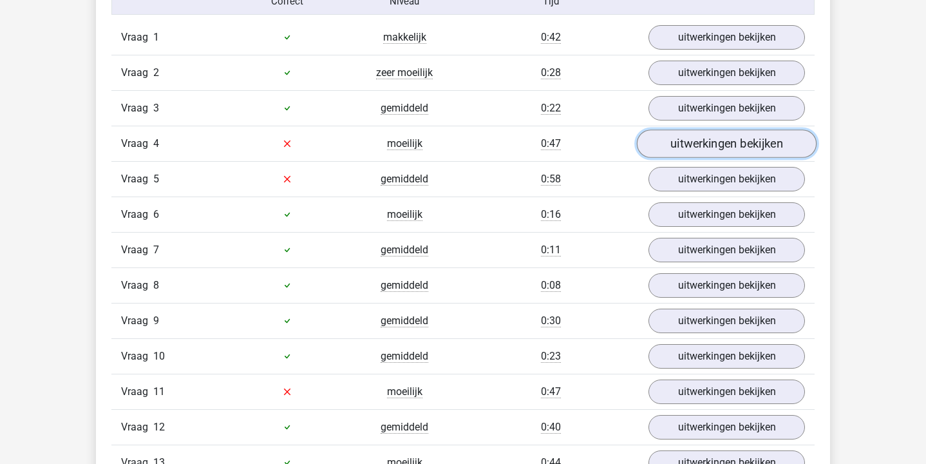
click at [708, 148] on link "uitwerkingen bekijken" at bounding box center [727, 143] width 180 height 28
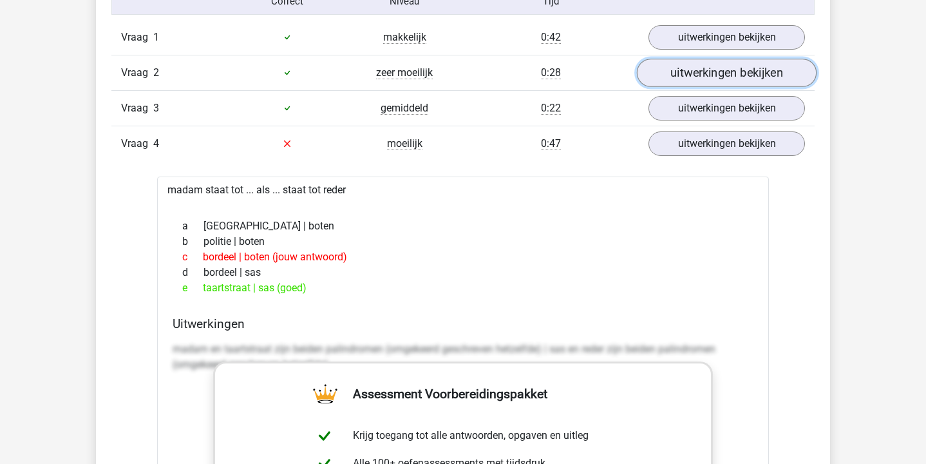
click at [727, 69] on link "uitwerkingen bekijken" at bounding box center [727, 73] width 180 height 28
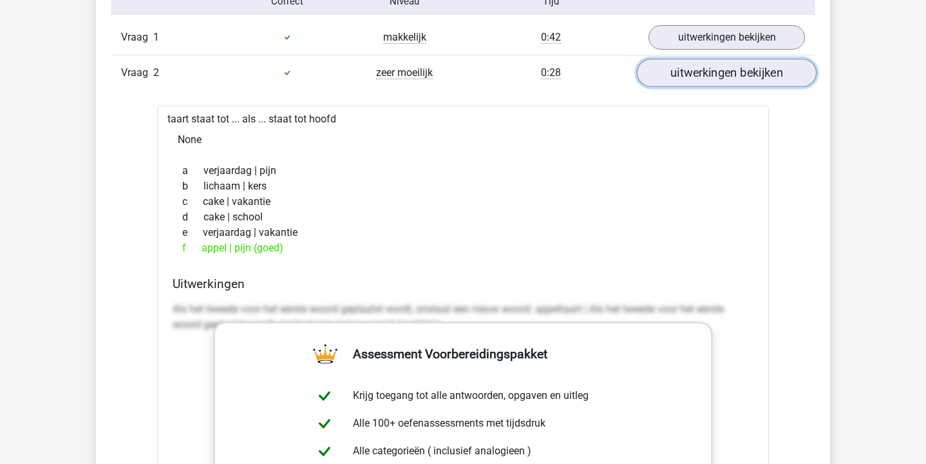
click at [727, 69] on link "uitwerkingen bekijken" at bounding box center [727, 73] width 180 height 28
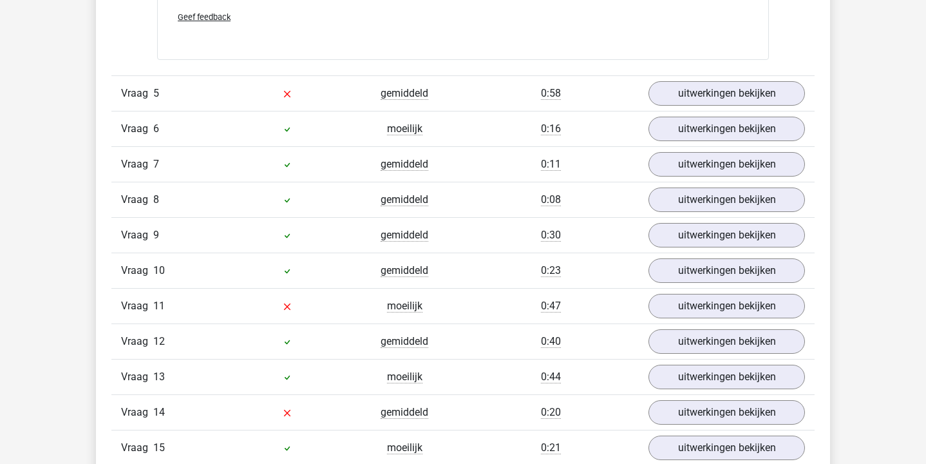
scroll to position [1815, 0]
click at [710, 95] on link "uitwerkingen bekijken" at bounding box center [727, 93] width 180 height 28
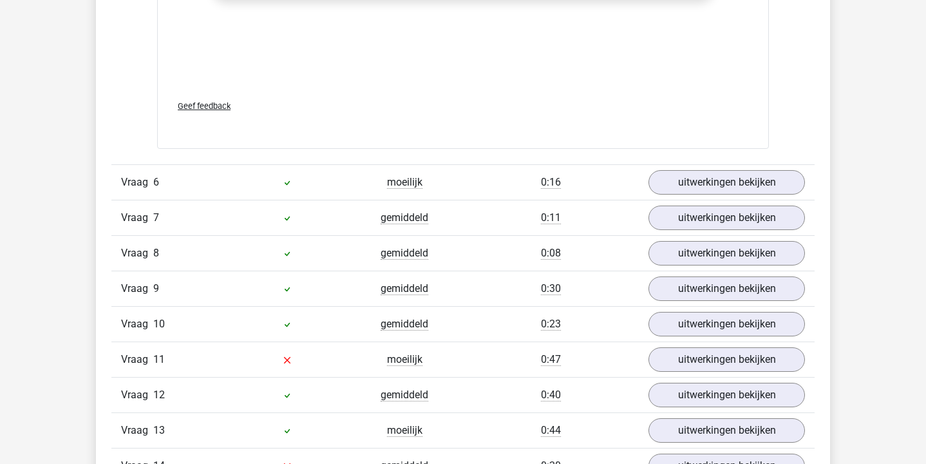
scroll to position [2417, 0]
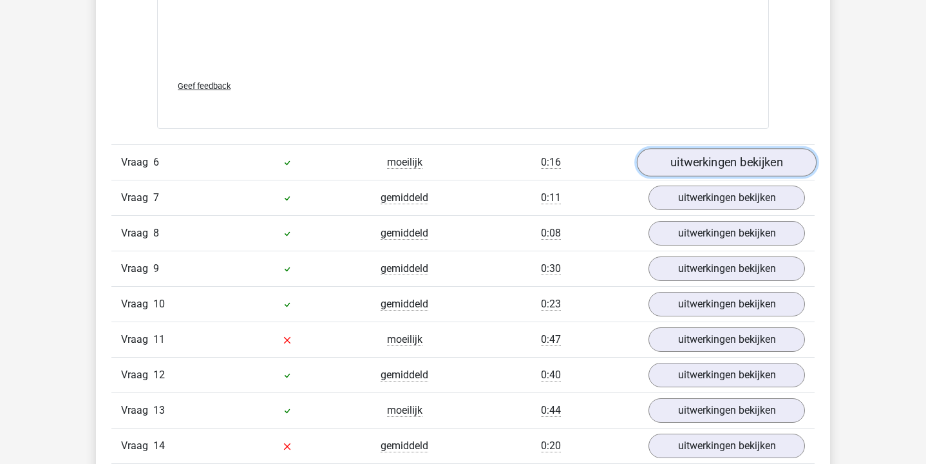
click at [709, 162] on link "uitwerkingen bekijken" at bounding box center [727, 162] width 180 height 28
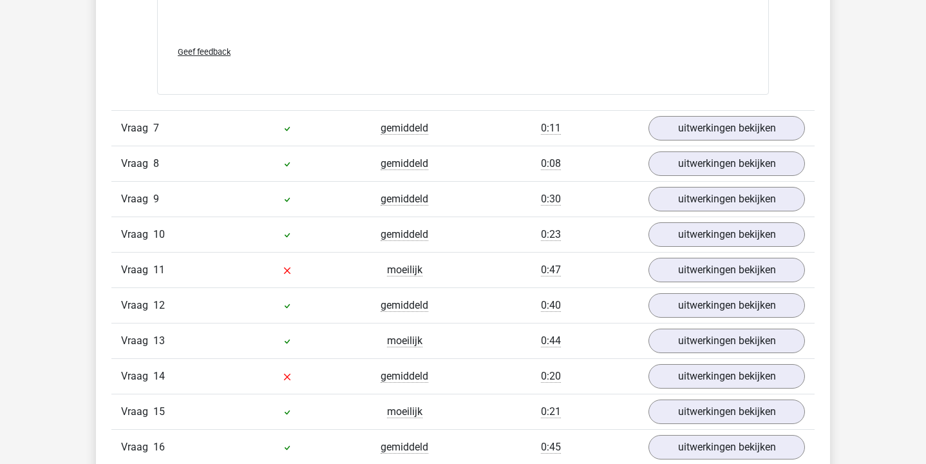
scroll to position [3170, 0]
click at [734, 127] on link "uitwerkingen bekijken" at bounding box center [727, 127] width 180 height 28
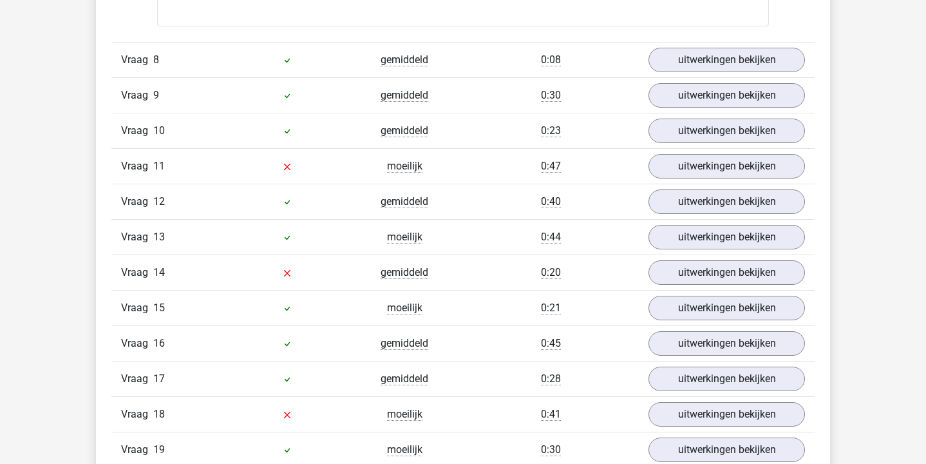
scroll to position [3917, 0]
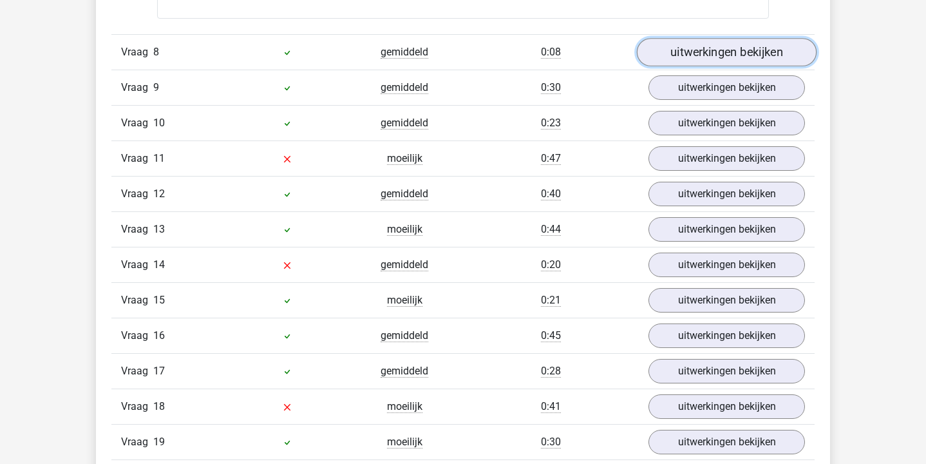
click at [736, 59] on link "uitwerkingen bekijken" at bounding box center [727, 53] width 180 height 28
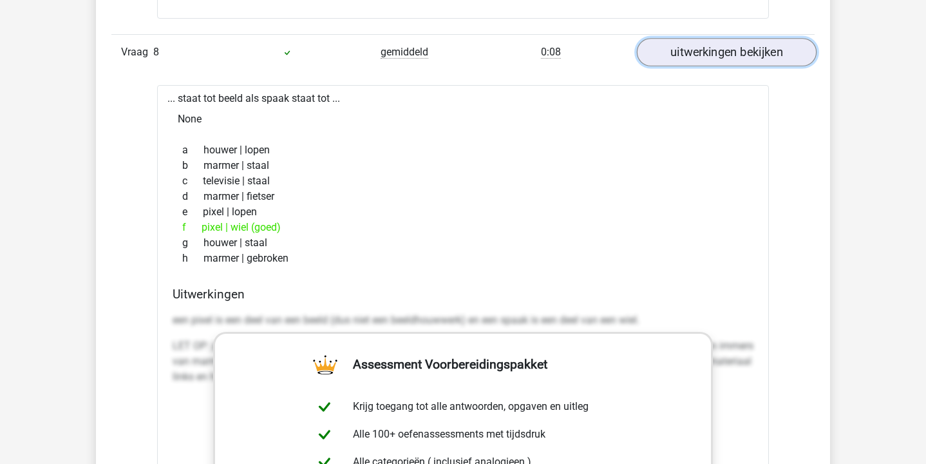
click at [736, 59] on link "uitwerkingen bekijken" at bounding box center [727, 53] width 180 height 28
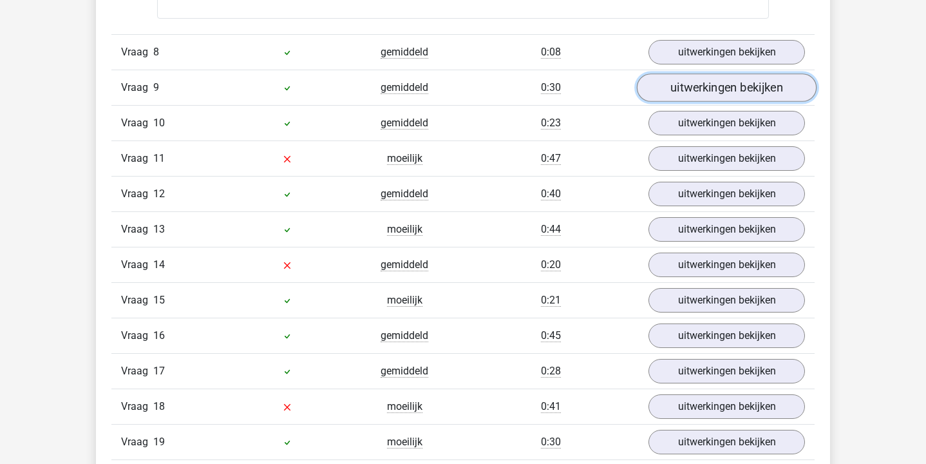
click at [729, 93] on link "uitwerkingen bekijken" at bounding box center [727, 88] width 180 height 28
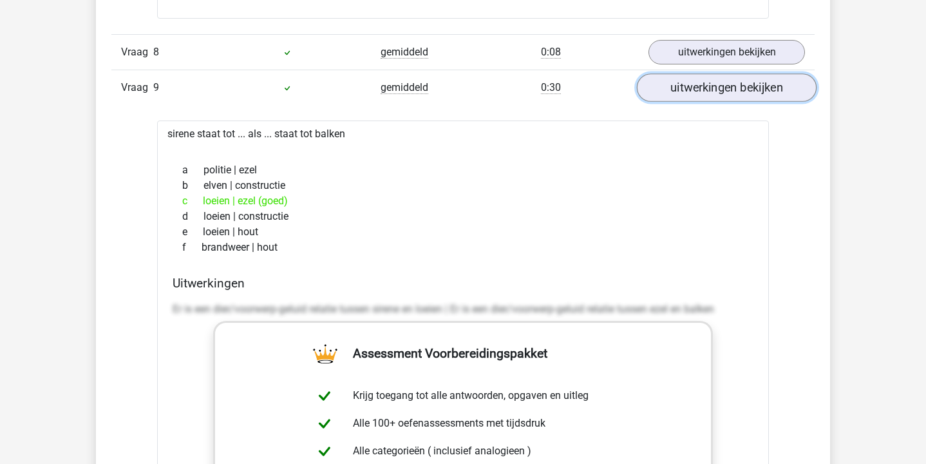
click at [729, 93] on link "uitwerkingen bekijken" at bounding box center [727, 88] width 180 height 28
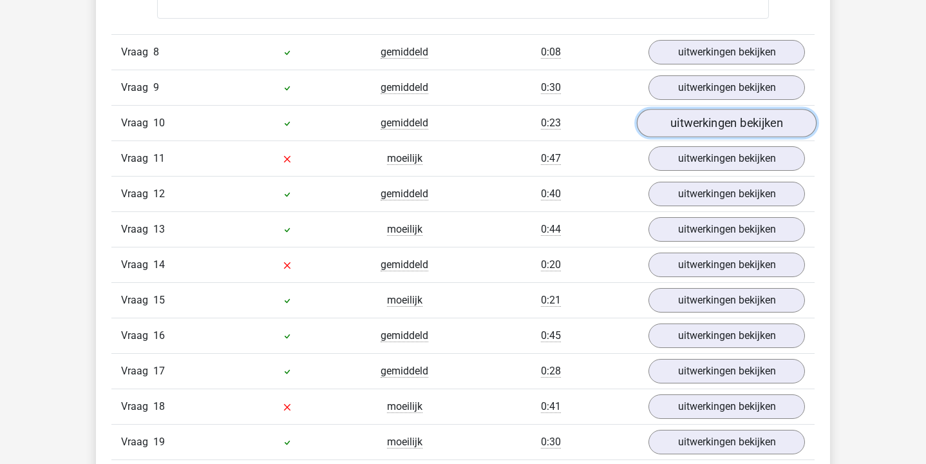
click at [728, 116] on link "uitwerkingen bekijken" at bounding box center [727, 124] width 180 height 28
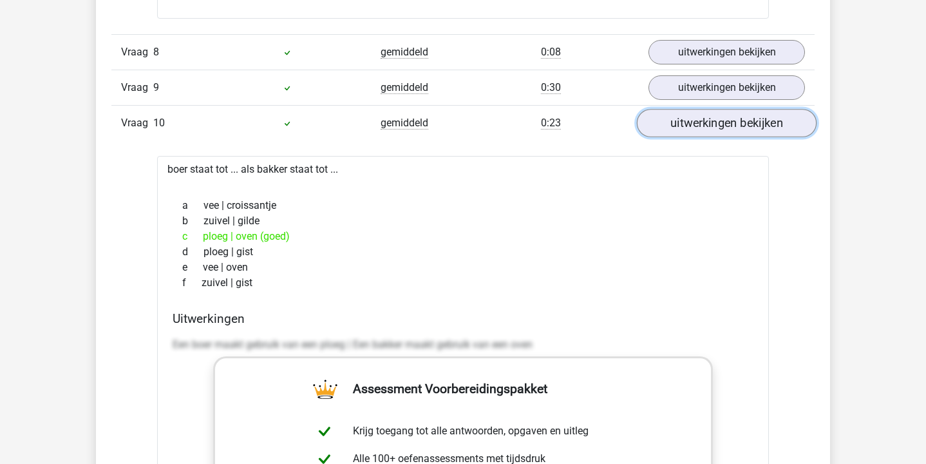
click at [728, 116] on link "uitwerkingen bekijken" at bounding box center [727, 124] width 180 height 28
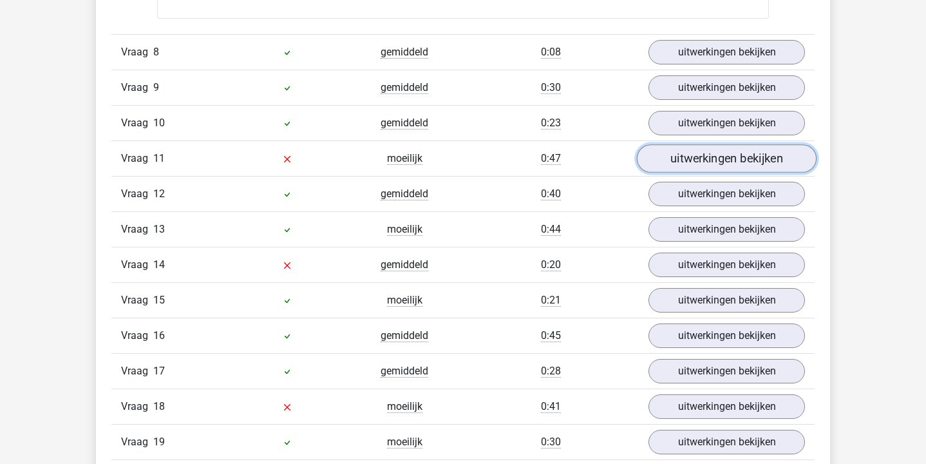
click at [722, 166] on link "uitwerkingen bekijken" at bounding box center [727, 159] width 180 height 28
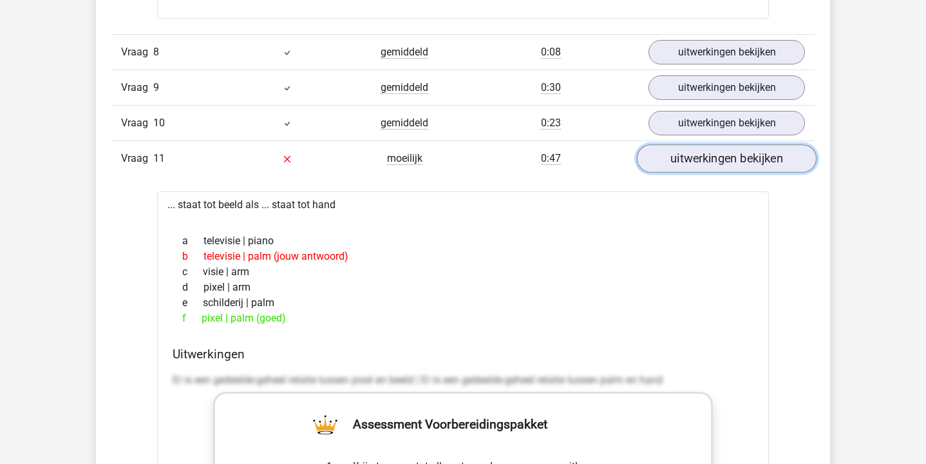
click at [722, 166] on link "uitwerkingen bekijken" at bounding box center [727, 159] width 180 height 28
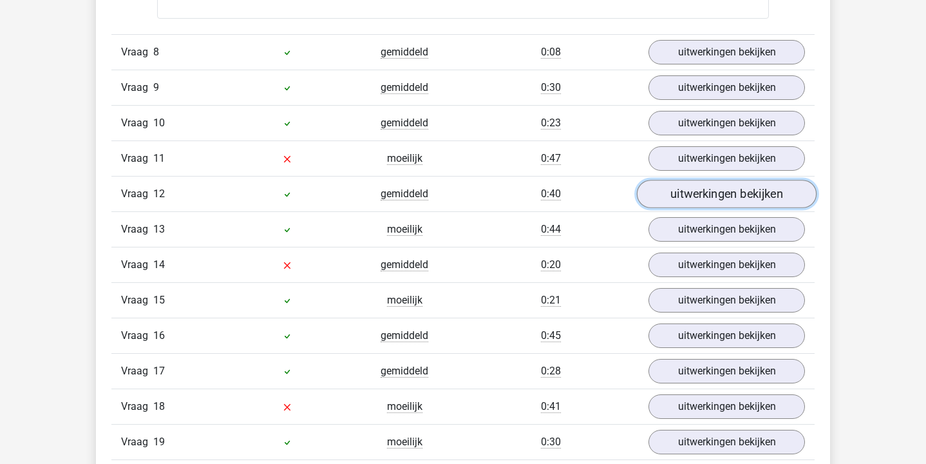
click at [721, 193] on link "uitwerkingen bekijken" at bounding box center [727, 194] width 180 height 28
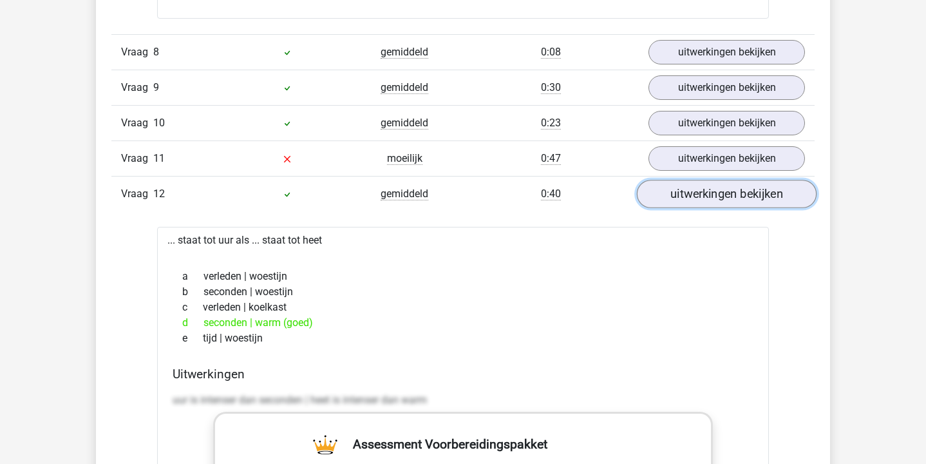
click at [721, 193] on link "uitwerkingen bekijken" at bounding box center [727, 194] width 180 height 28
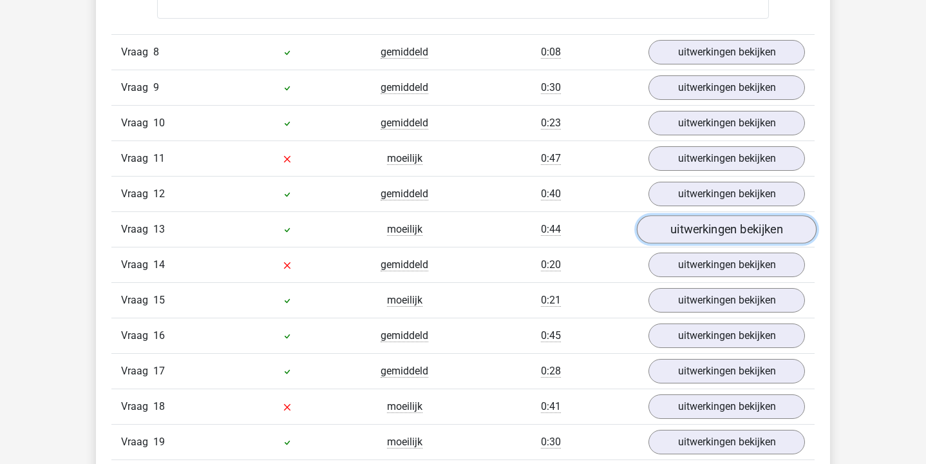
click at [718, 227] on link "uitwerkingen bekijken" at bounding box center [727, 230] width 180 height 28
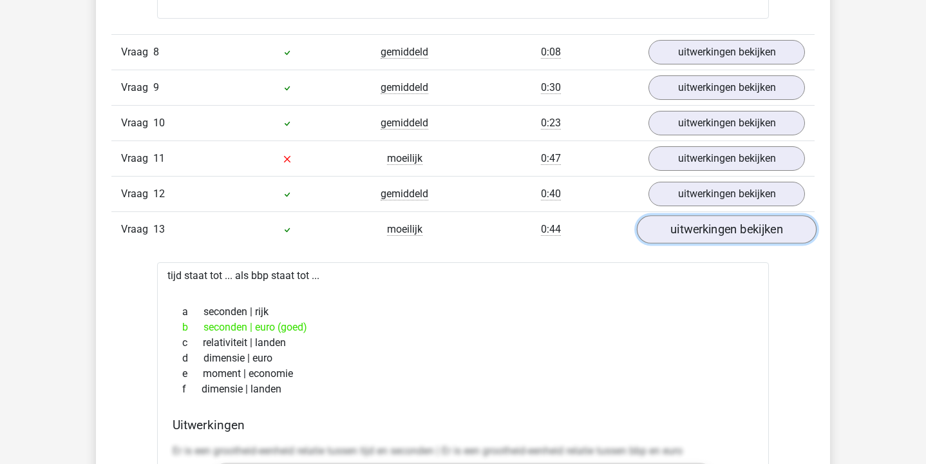
click at [718, 227] on link "uitwerkingen bekijken" at bounding box center [727, 230] width 180 height 28
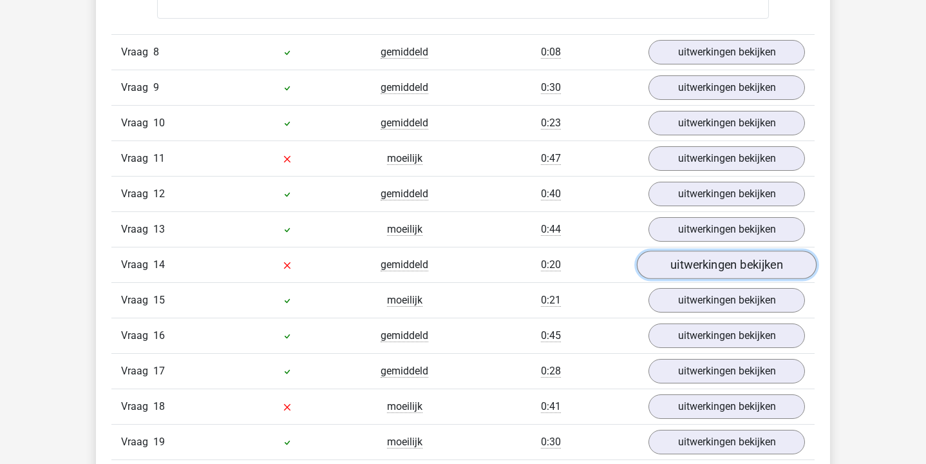
click at [714, 263] on link "uitwerkingen bekijken" at bounding box center [727, 265] width 180 height 28
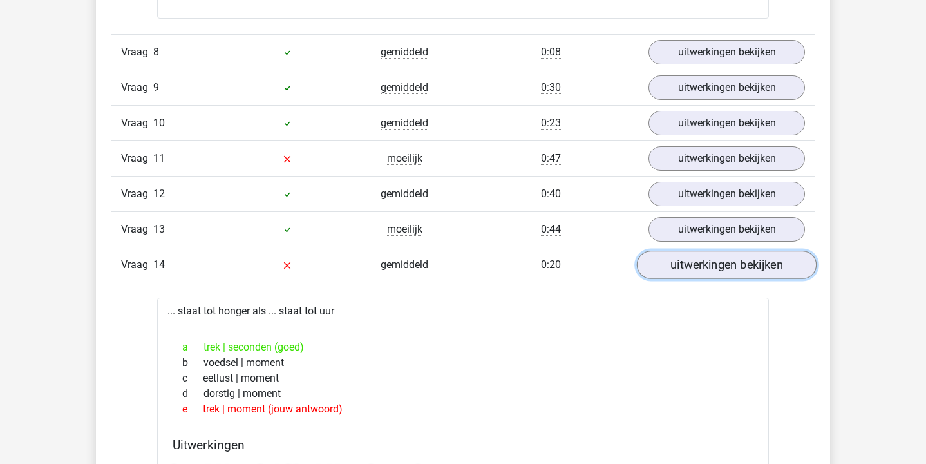
click at [714, 263] on link "uitwerkingen bekijken" at bounding box center [727, 265] width 180 height 28
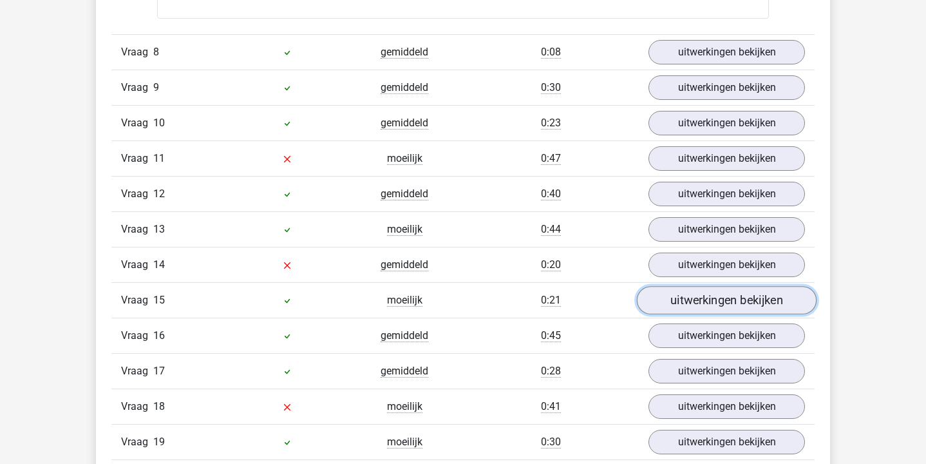
click at [713, 298] on link "uitwerkingen bekijken" at bounding box center [727, 301] width 180 height 28
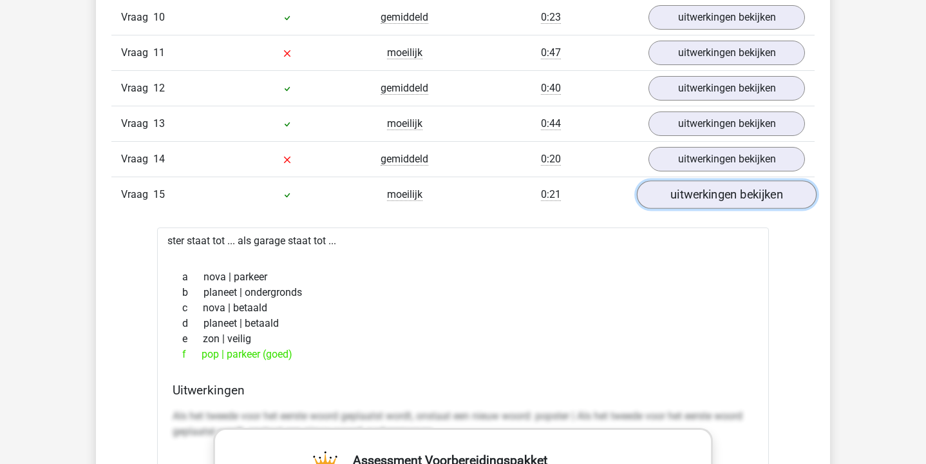
scroll to position [4025, 0]
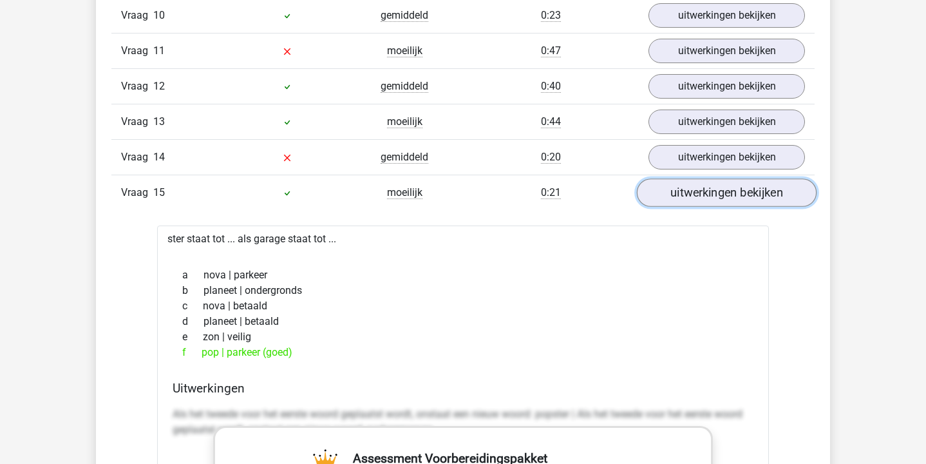
click at [705, 200] on link "uitwerkingen bekijken" at bounding box center [727, 193] width 180 height 28
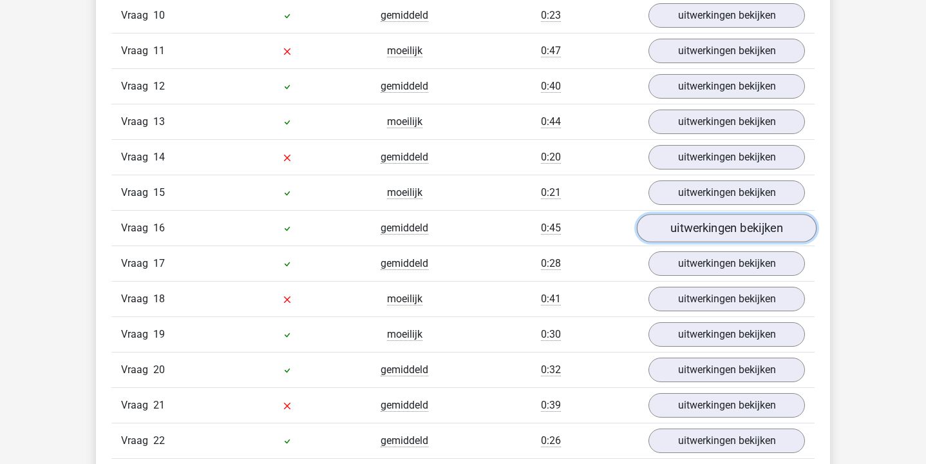
click at [705, 229] on link "uitwerkingen bekijken" at bounding box center [727, 228] width 180 height 28
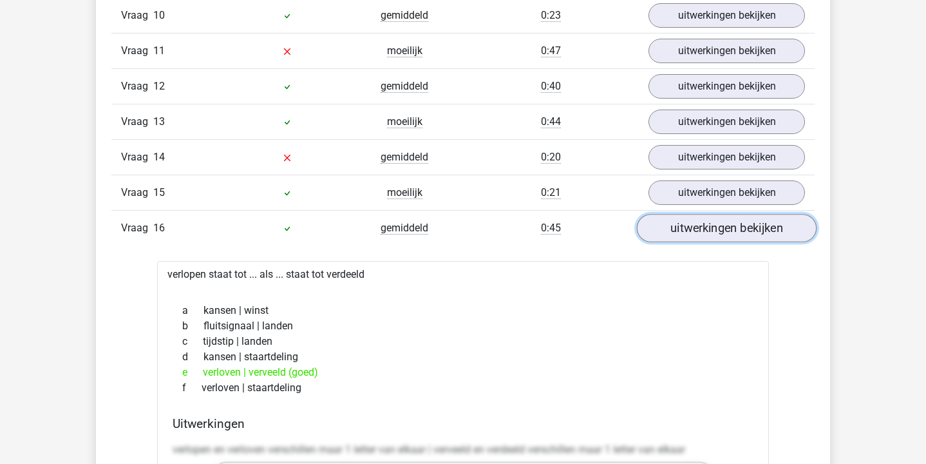
click at [705, 229] on link "uitwerkingen bekijken" at bounding box center [727, 228] width 180 height 28
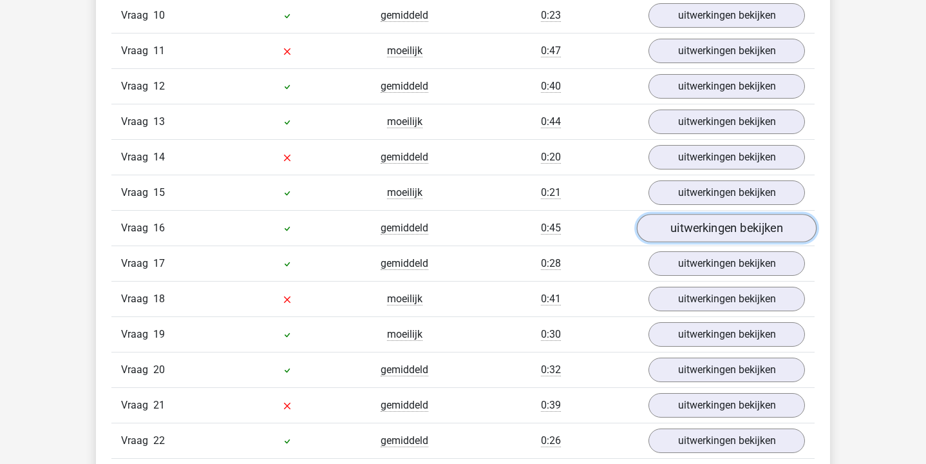
click at [692, 225] on link "uitwerkingen bekijken" at bounding box center [727, 228] width 180 height 28
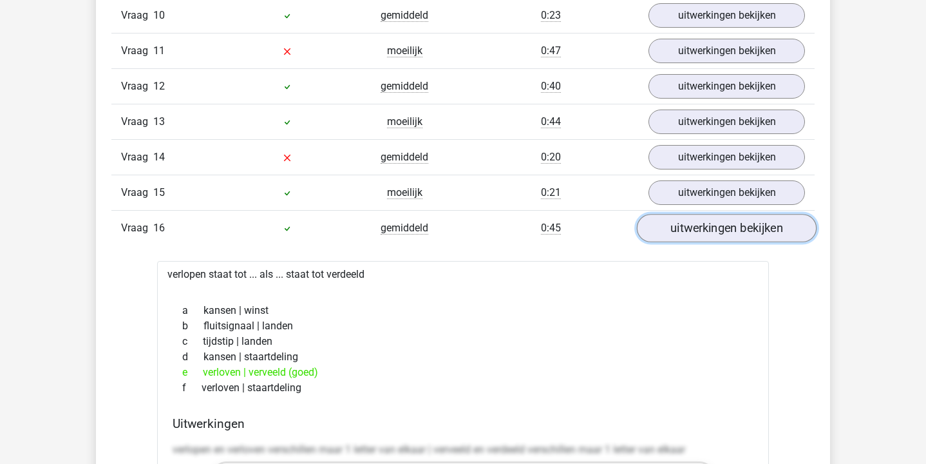
click at [692, 225] on link "uitwerkingen bekijken" at bounding box center [727, 228] width 180 height 28
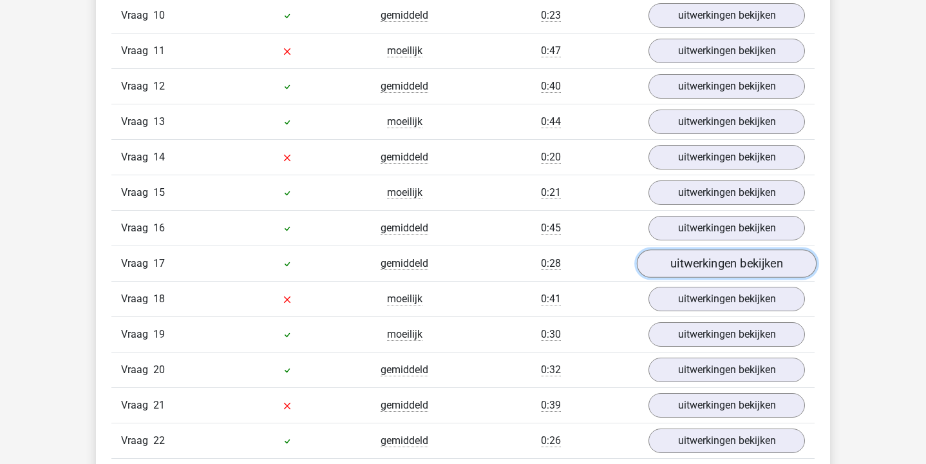
click at [691, 262] on link "uitwerkingen bekijken" at bounding box center [727, 264] width 180 height 28
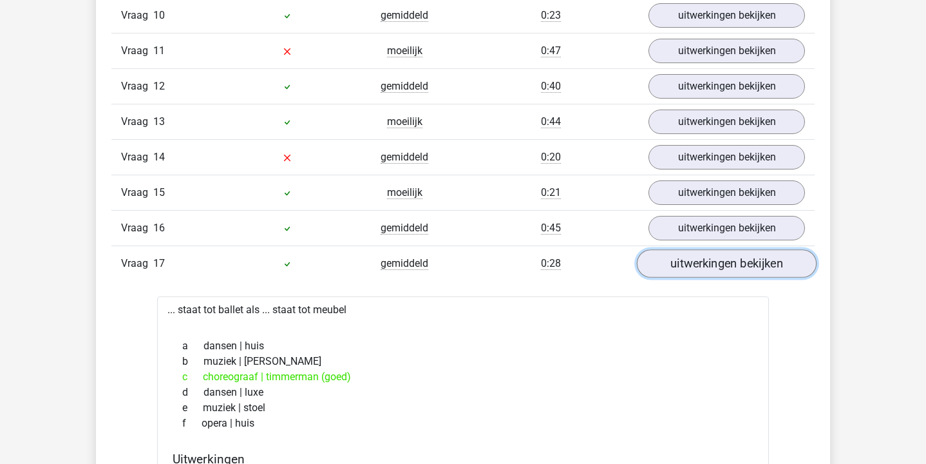
click at [691, 262] on link "uitwerkingen bekijken" at bounding box center [727, 264] width 180 height 28
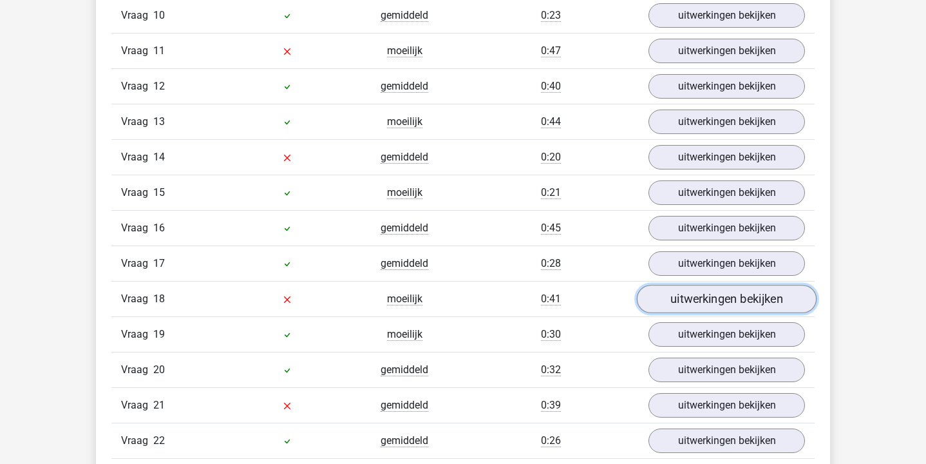
click at [694, 301] on link "uitwerkingen bekijken" at bounding box center [727, 299] width 180 height 28
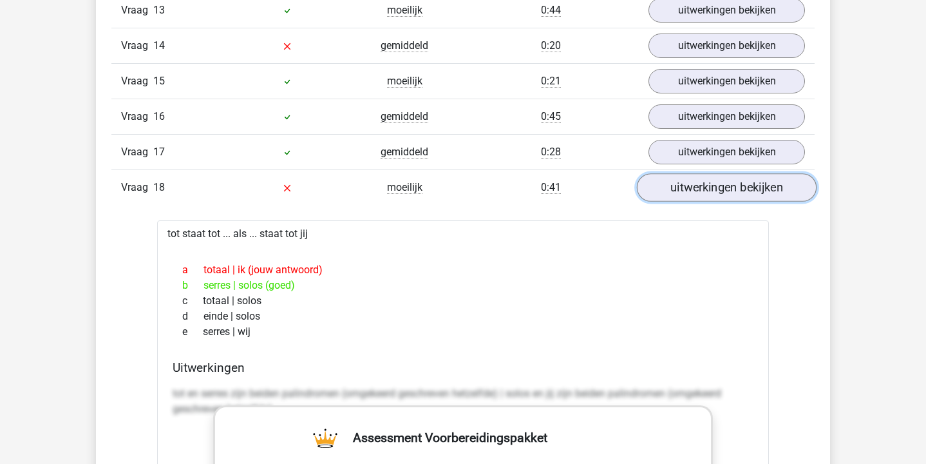
scroll to position [4150, 0]
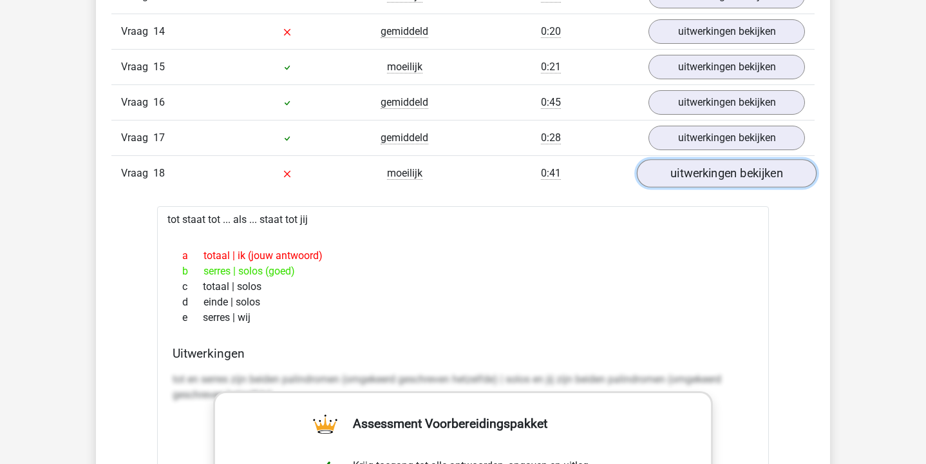
click at [716, 177] on link "uitwerkingen bekijken" at bounding box center [727, 174] width 180 height 28
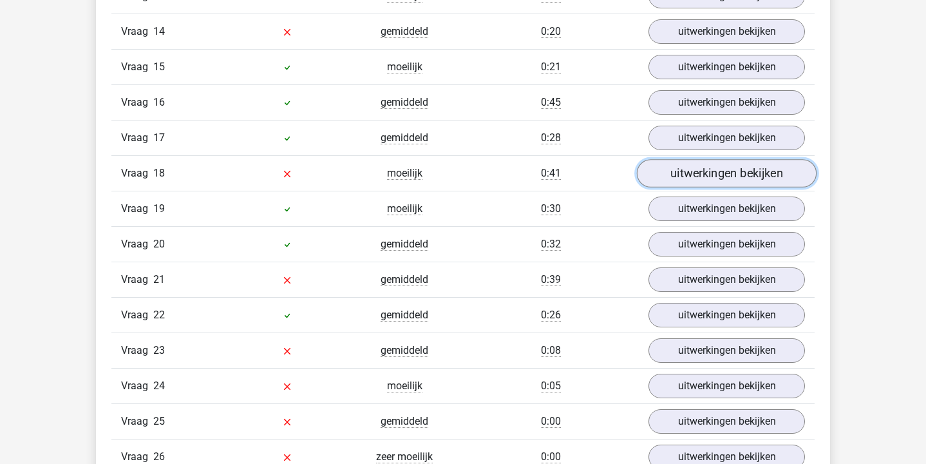
click at [716, 176] on link "uitwerkingen bekijken" at bounding box center [727, 174] width 180 height 28
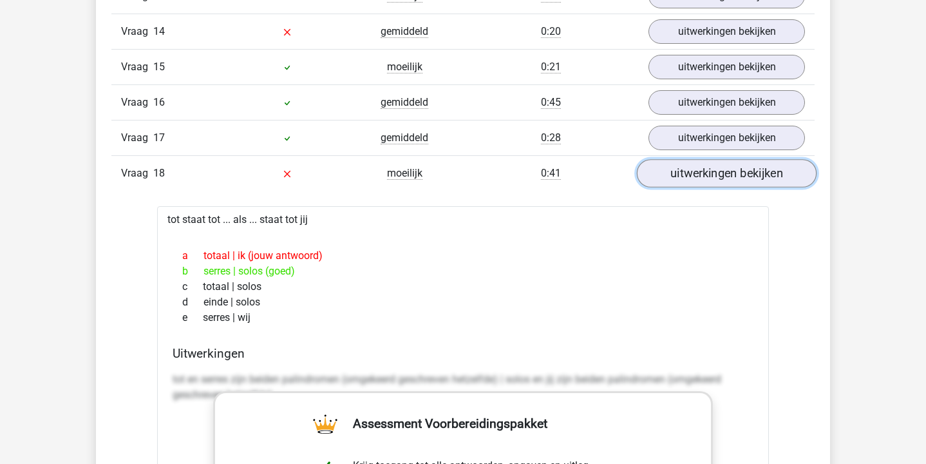
click at [716, 176] on link "uitwerkingen bekijken" at bounding box center [727, 174] width 180 height 28
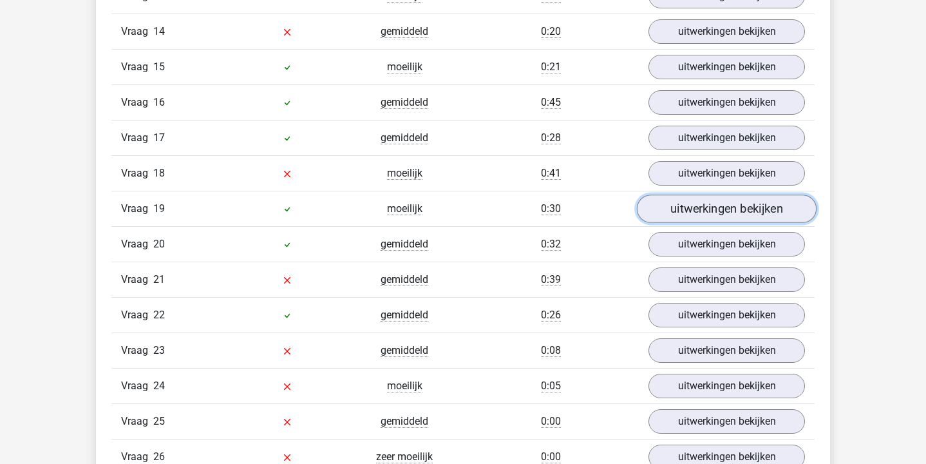
click at [720, 206] on link "uitwerkingen bekijken" at bounding box center [727, 209] width 180 height 28
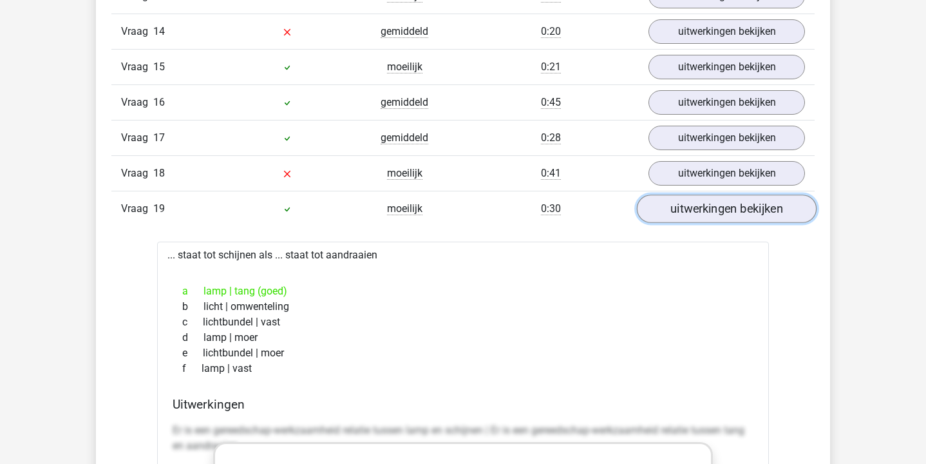
click at [719, 206] on link "uitwerkingen bekijken" at bounding box center [727, 209] width 180 height 28
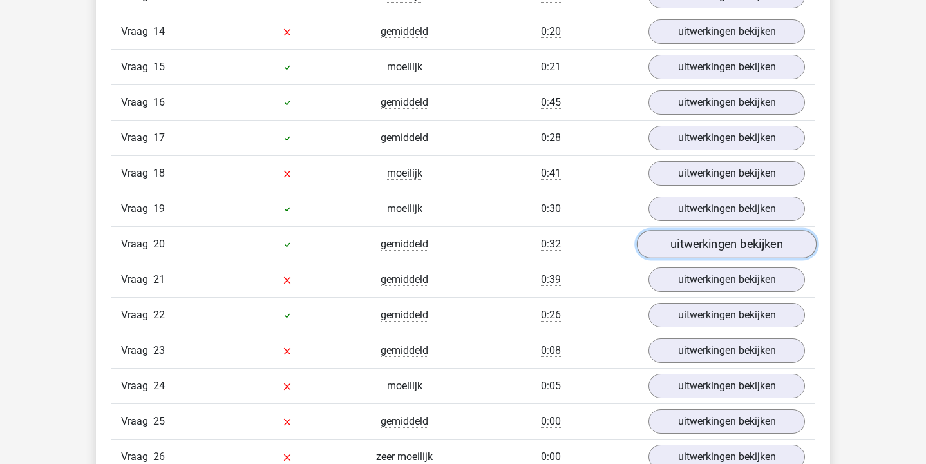
click at [720, 239] on link "uitwerkingen bekijken" at bounding box center [727, 245] width 180 height 28
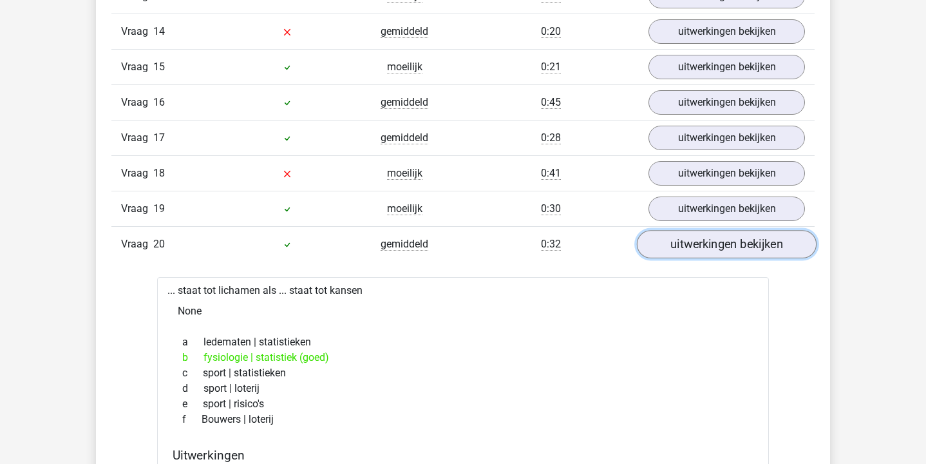
click at [720, 239] on link "uitwerkingen bekijken" at bounding box center [727, 245] width 180 height 28
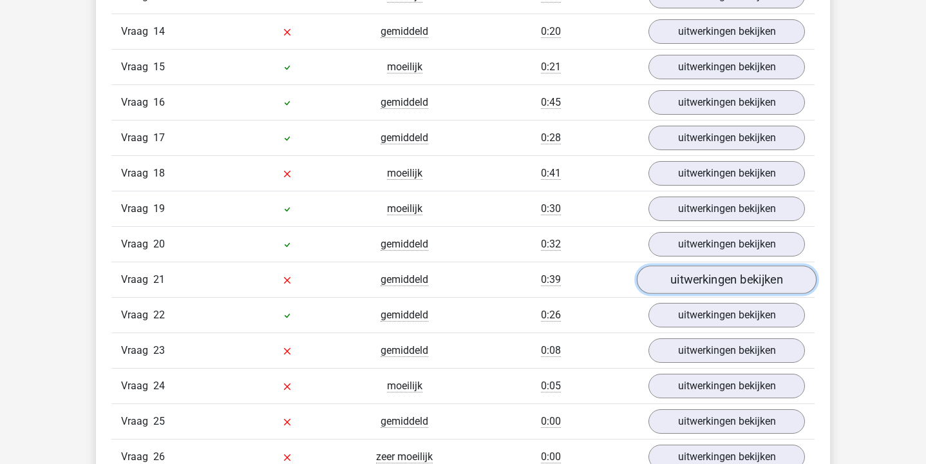
click at [710, 274] on link "uitwerkingen bekijken" at bounding box center [727, 280] width 180 height 28
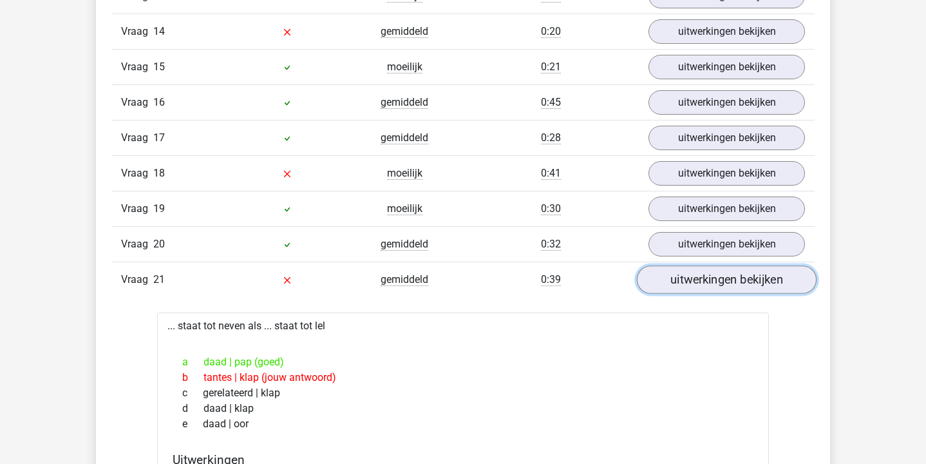
click at [710, 274] on link "uitwerkingen bekijken" at bounding box center [727, 280] width 180 height 28
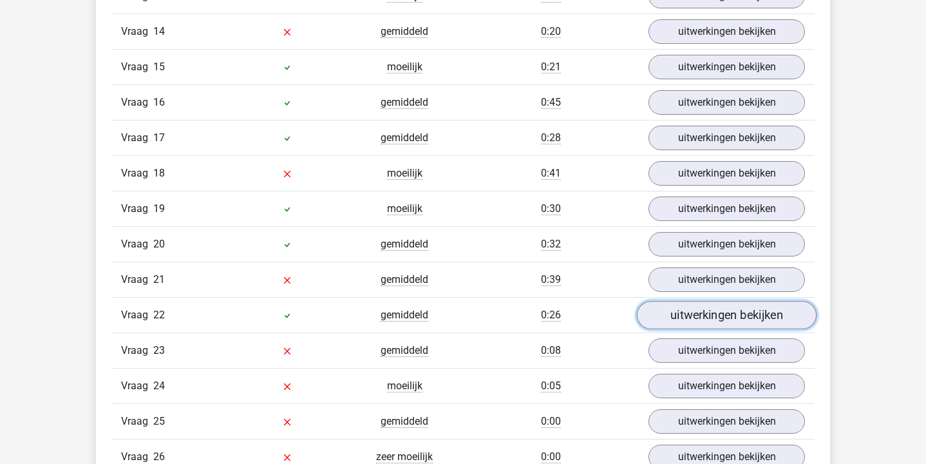
click at [707, 309] on link "uitwerkingen bekijken" at bounding box center [727, 315] width 180 height 28
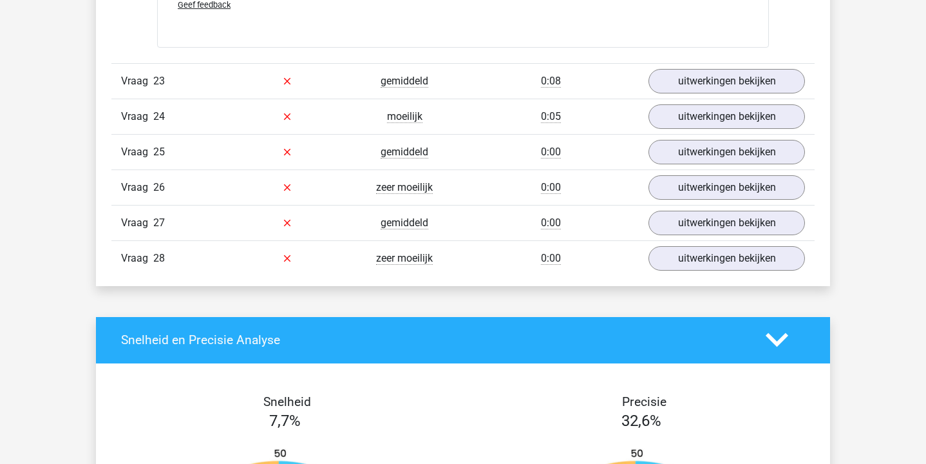
scroll to position [5058, 0]
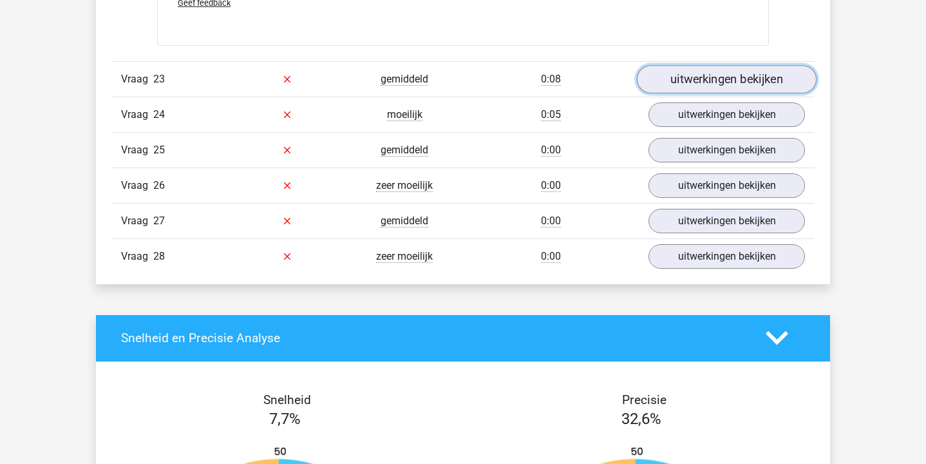
click at [732, 84] on link "uitwerkingen bekijken" at bounding box center [727, 79] width 180 height 28
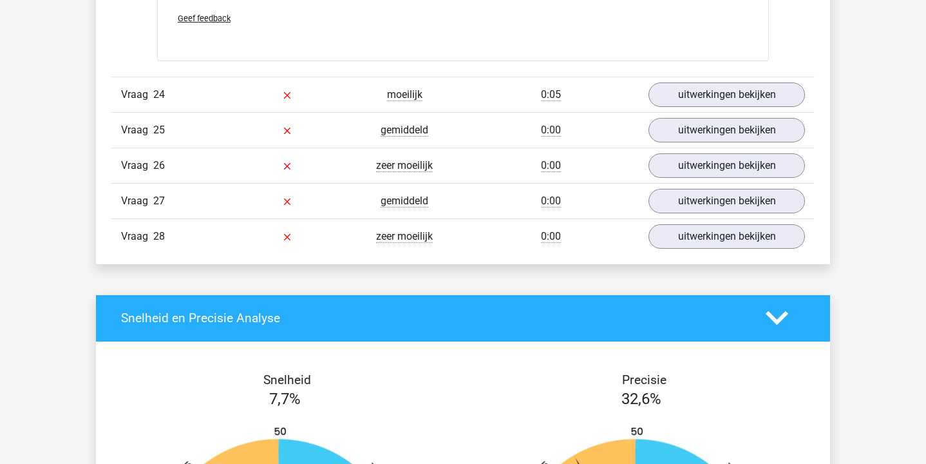
scroll to position [5729, 0]
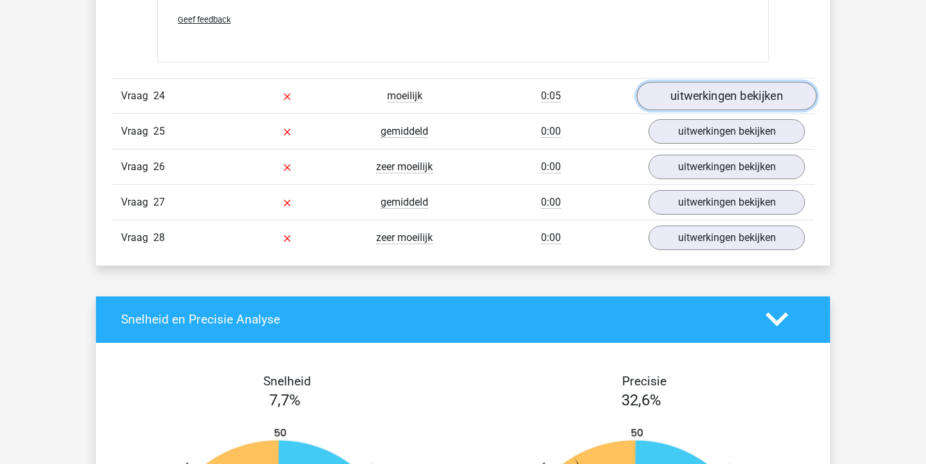
click at [727, 95] on link "uitwerkingen bekijken" at bounding box center [727, 96] width 180 height 28
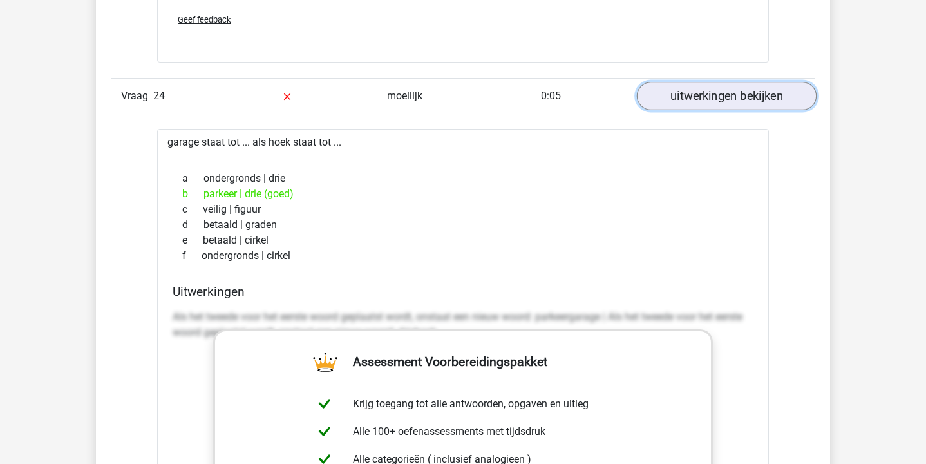
click at [727, 95] on link "uitwerkingen bekijken" at bounding box center [727, 96] width 180 height 28
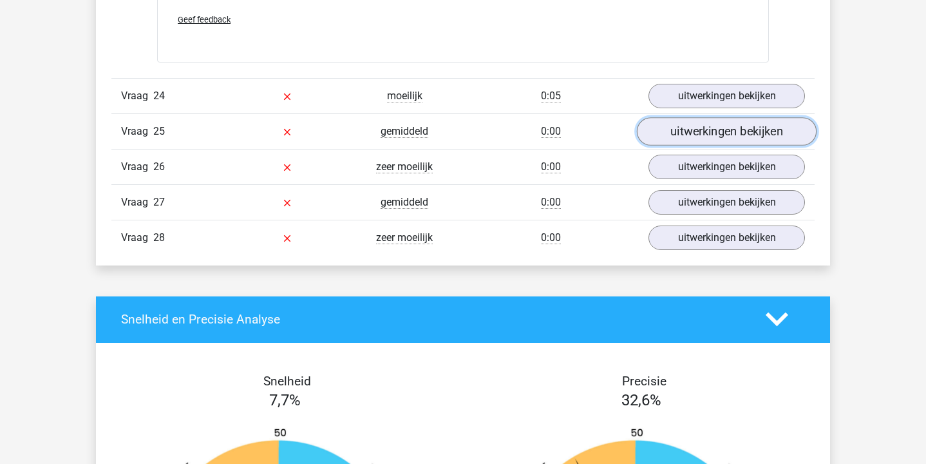
click at [722, 126] on link "uitwerkingen bekijken" at bounding box center [727, 131] width 180 height 28
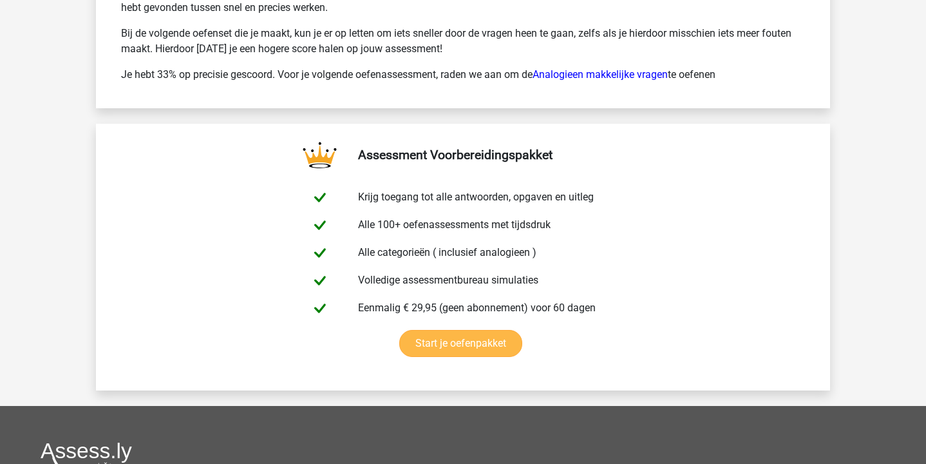
scroll to position [7276, 0]
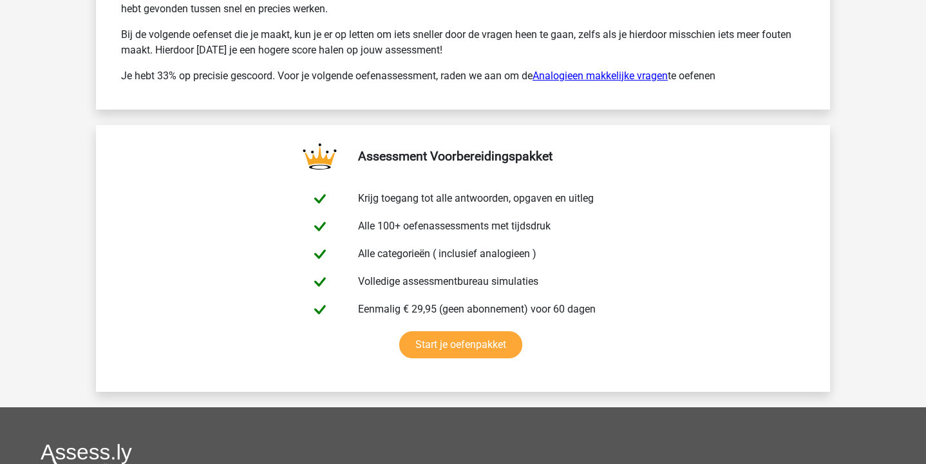
click at [640, 79] on link "Analogieen makkelijke vragen" at bounding box center [600, 76] width 135 height 12
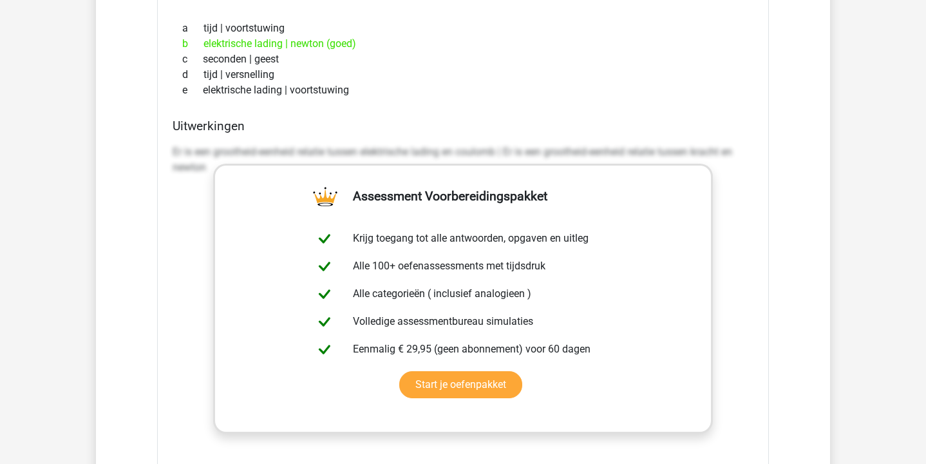
scroll to position [4479, 0]
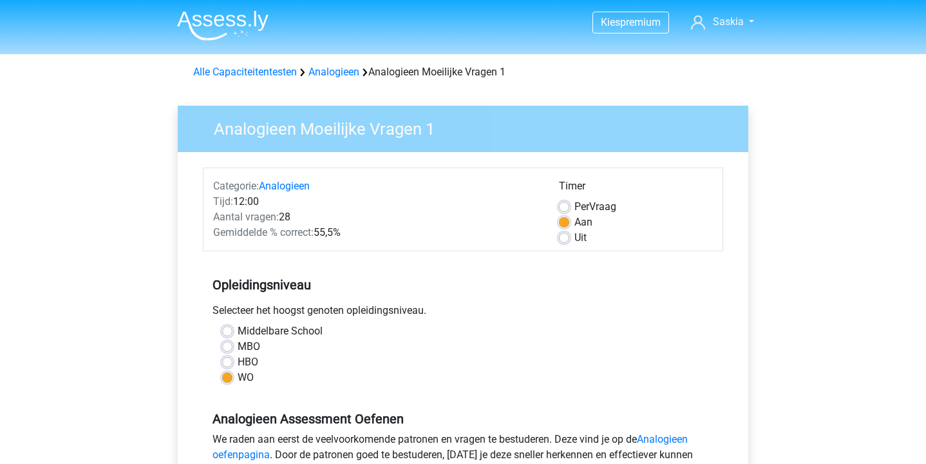
scroll to position [334, 0]
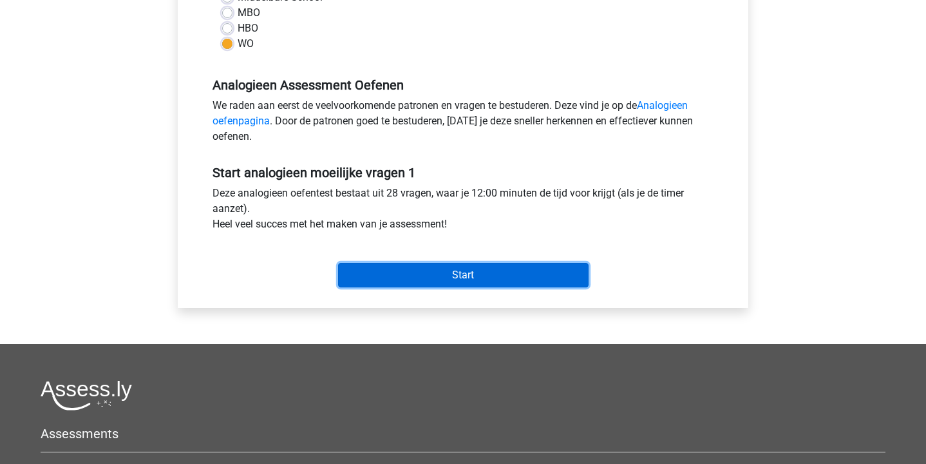
click at [383, 268] on input "Start" at bounding box center [463, 275] width 251 height 24
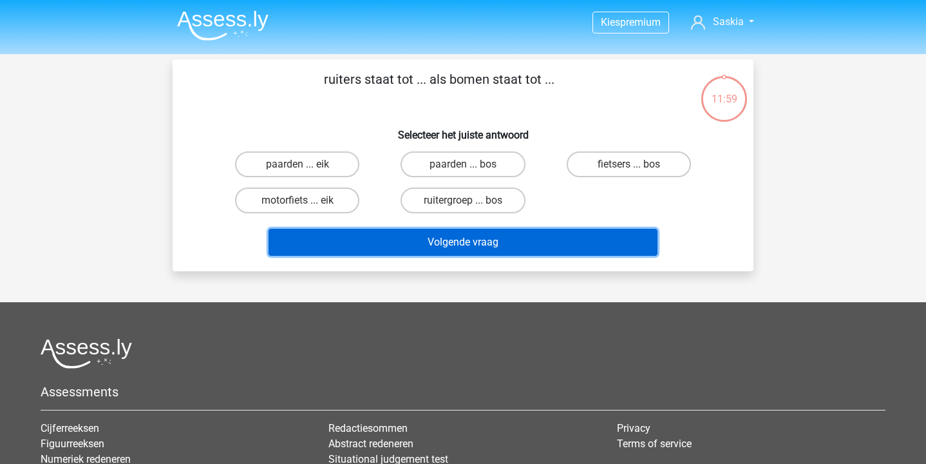
click at [551, 236] on button "Volgende vraag" at bounding box center [464, 242] width 390 height 27
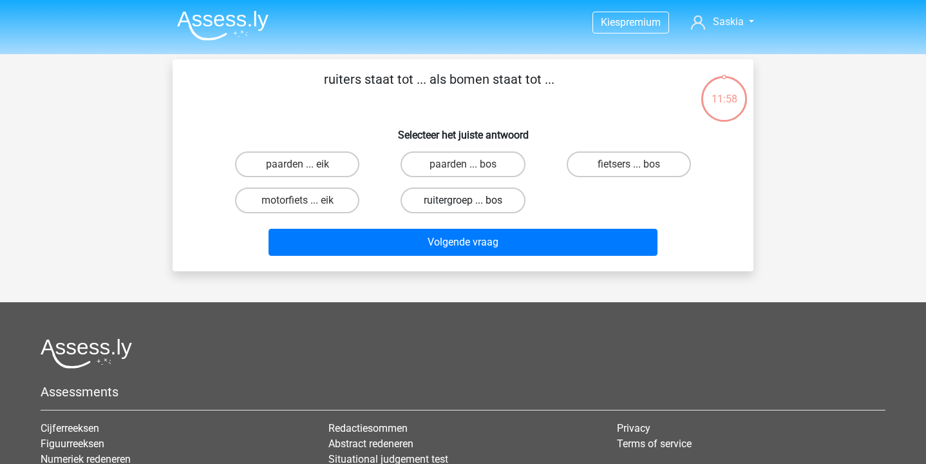
click at [485, 194] on label "ruitergroep ... bos" at bounding box center [463, 200] width 124 height 26
click at [472, 200] on input "ruitergroep ... bos" at bounding box center [467, 204] width 8 height 8
radio input "true"
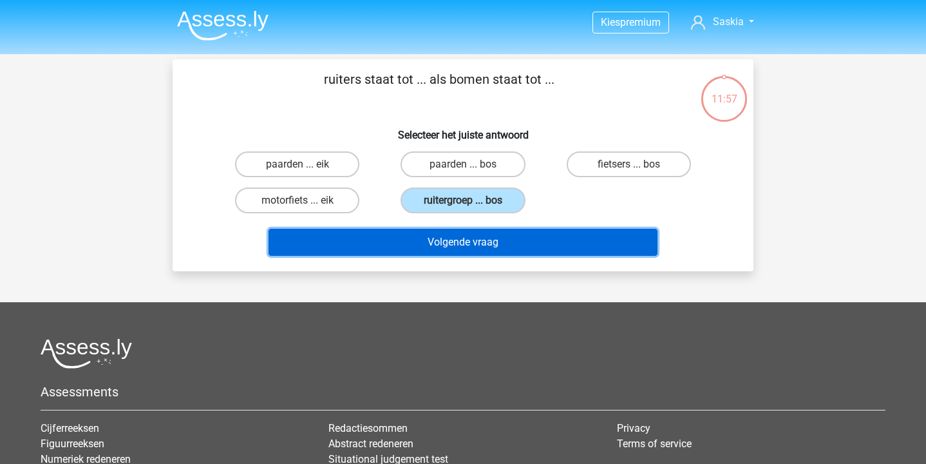
click at [490, 238] on button "Volgende vraag" at bounding box center [464, 242] width 390 height 27
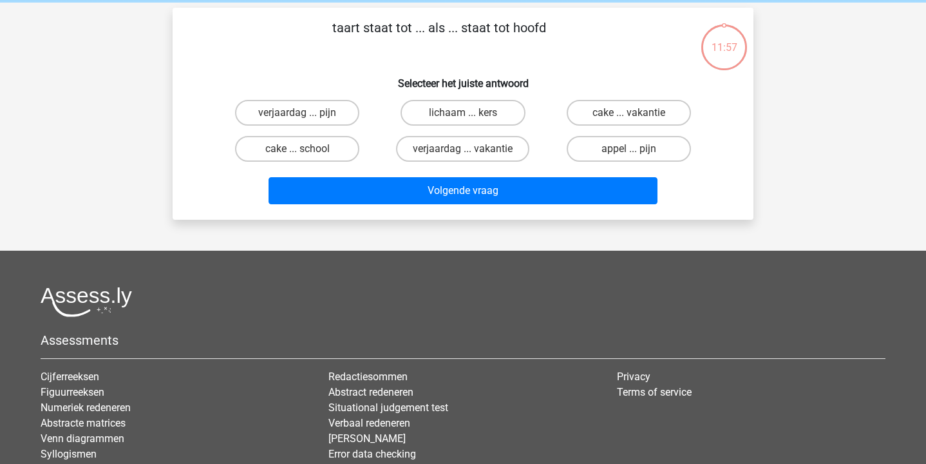
scroll to position [59, 0]
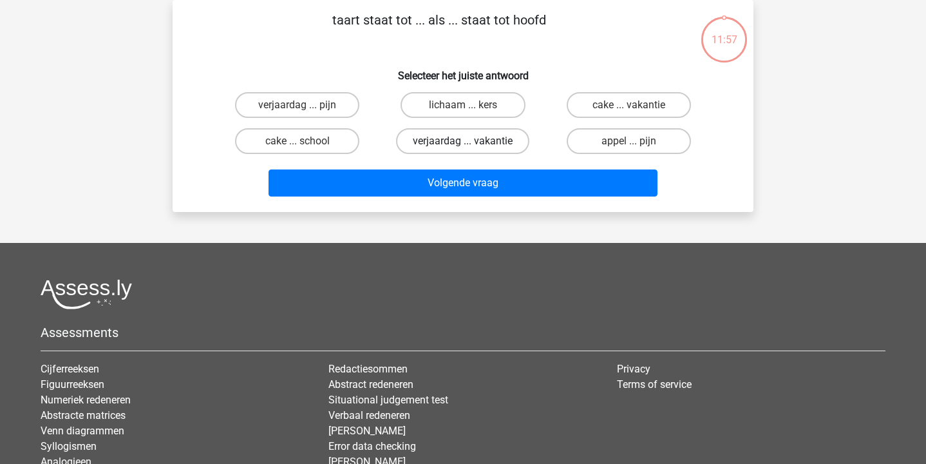
click at [441, 140] on label "verjaardag ... vakantie" at bounding box center [462, 141] width 133 height 26
click at [463, 141] on input "verjaardag ... vakantie" at bounding box center [467, 145] width 8 height 8
radio input "true"
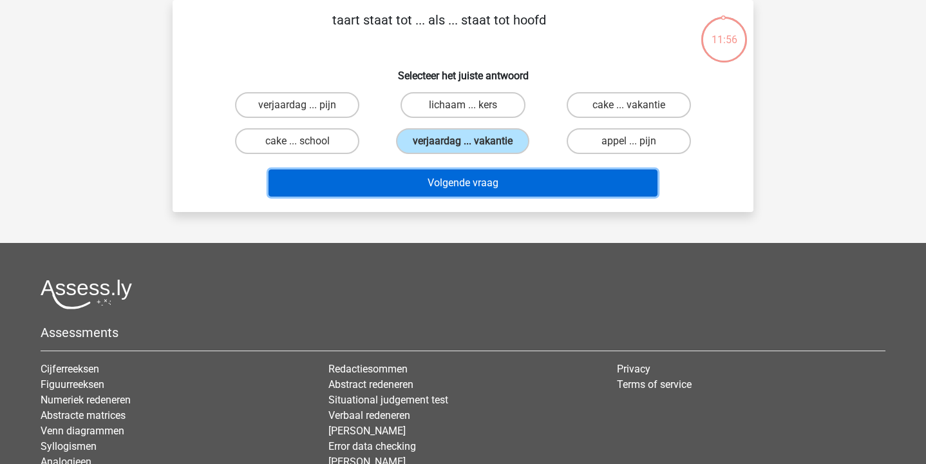
click at [448, 175] on button "Volgende vraag" at bounding box center [464, 182] width 390 height 27
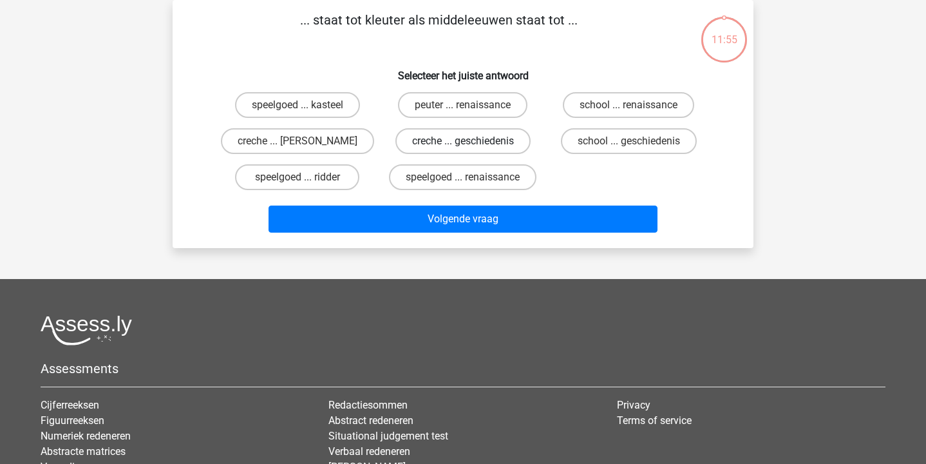
click at [438, 146] on label "creche ... geschiedenis" at bounding box center [463, 141] width 135 height 26
click at [463, 146] on input "creche ... geschiedenis" at bounding box center [467, 145] width 8 height 8
radio input "true"
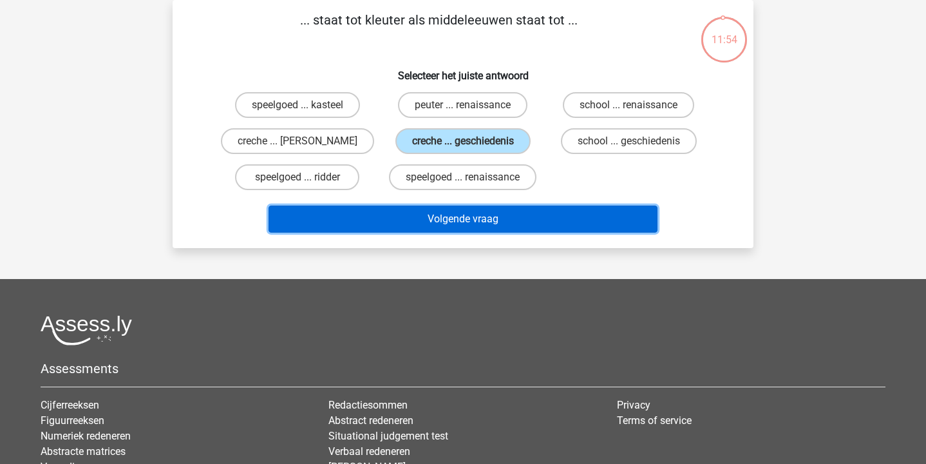
click at [452, 214] on button "Volgende vraag" at bounding box center [464, 218] width 390 height 27
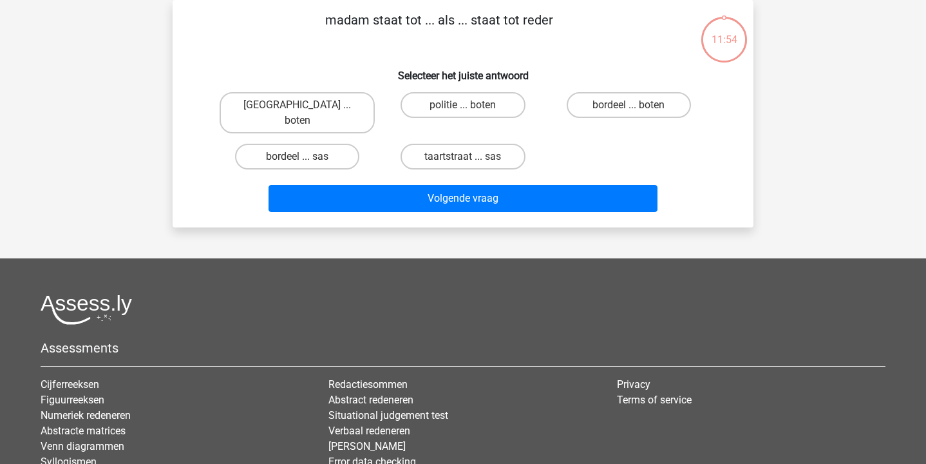
scroll to position [0, 0]
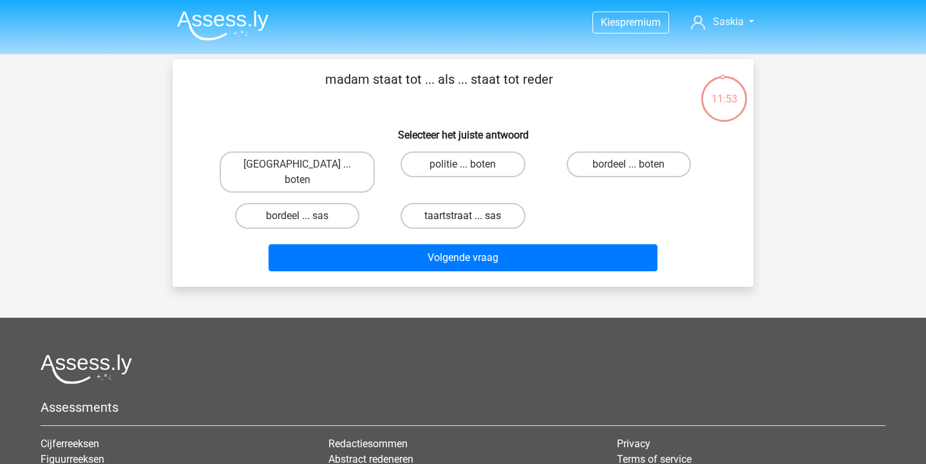
click at [445, 203] on label "taartstraat ... sas" at bounding box center [463, 216] width 124 height 26
click at [463, 216] on input "taartstraat ... sas" at bounding box center [467, 220] width 8 height 8
radio input "true"
click at [455, 263] on div "madam staat tot ... als ... staat tot reder Selecteer het juiste antwoord parij…" at bounding box center [463, 172] width 581 height 227
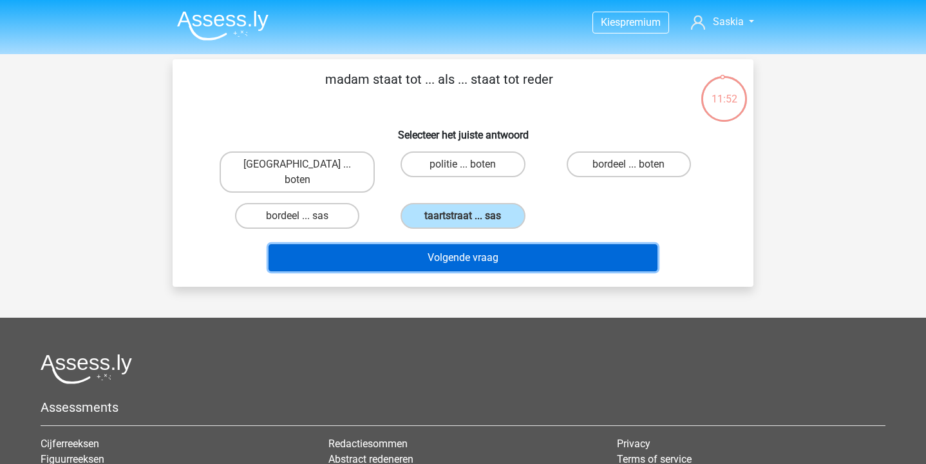
click at [443, 246] on button "Volgende vraag" at bounding box center [464, 257] width 390 height 27
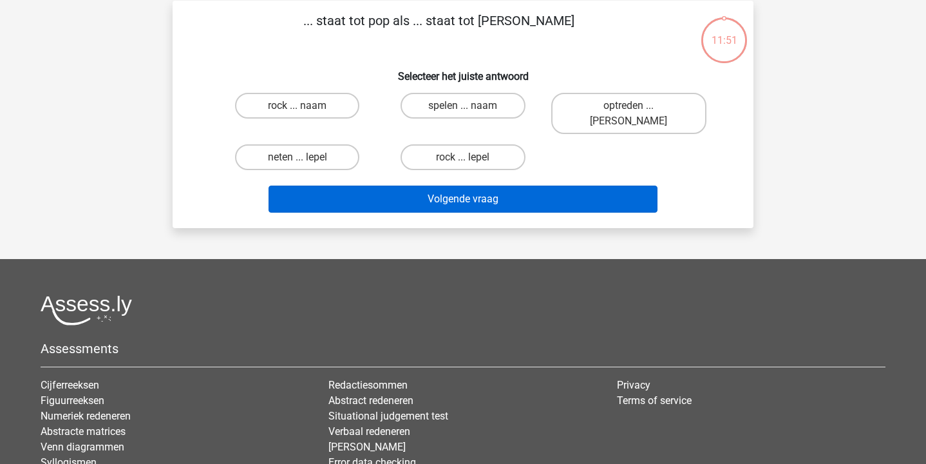
scroll to position [59, 0]
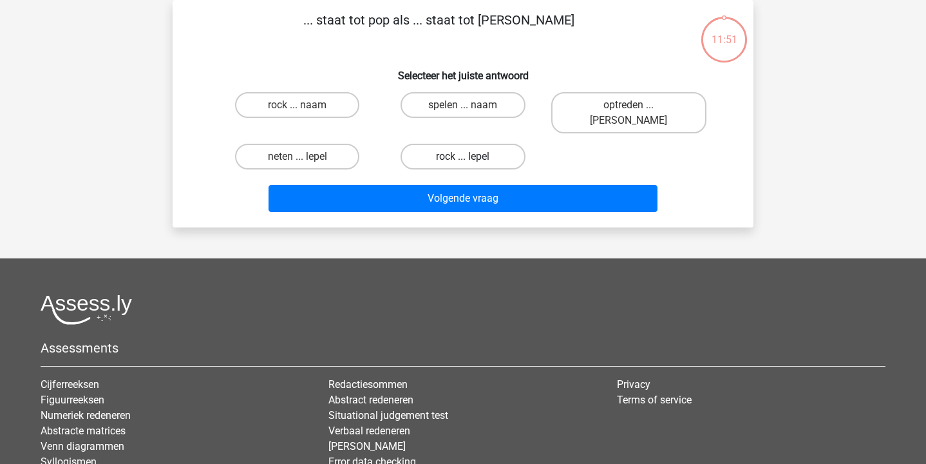
click at [431, 144] on label "rock ... lepel" at bounding box center [463, 157] width 124 height 26
click at [463, 157] on input "rock ... lepel" at bounding box center [467, 161] width 8 height 8
radio input "true"
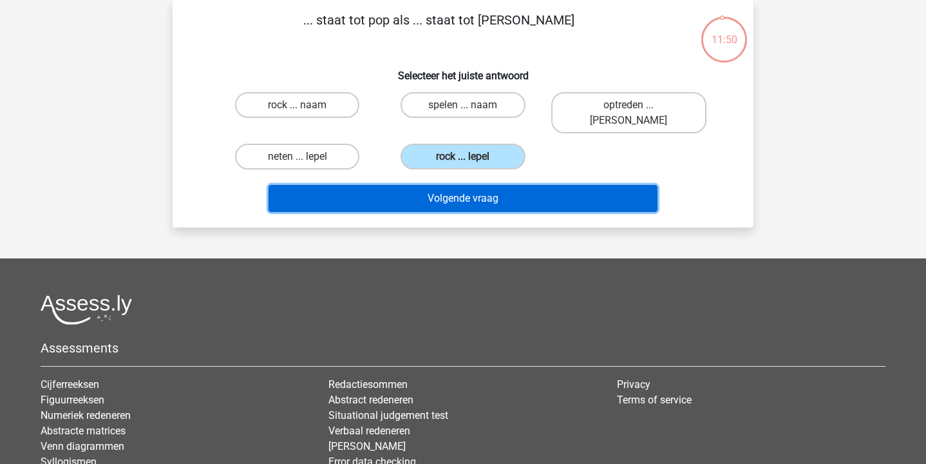
click at [446, 185] on button "Volgende vraag" at bounding box center [464, 198] width 390 height 27
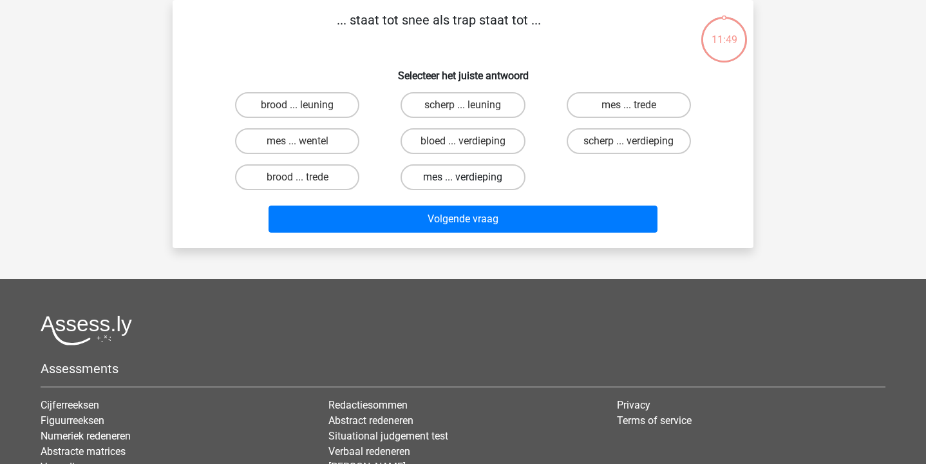
click at [441, 178] on label "mes ... verdieping" at bounding box center [463, 177] width 124 height 26
click at [463, 178] on input "mes ... verdieping" at bounding box center [467, 181] width 8 height 8
radio input "true"
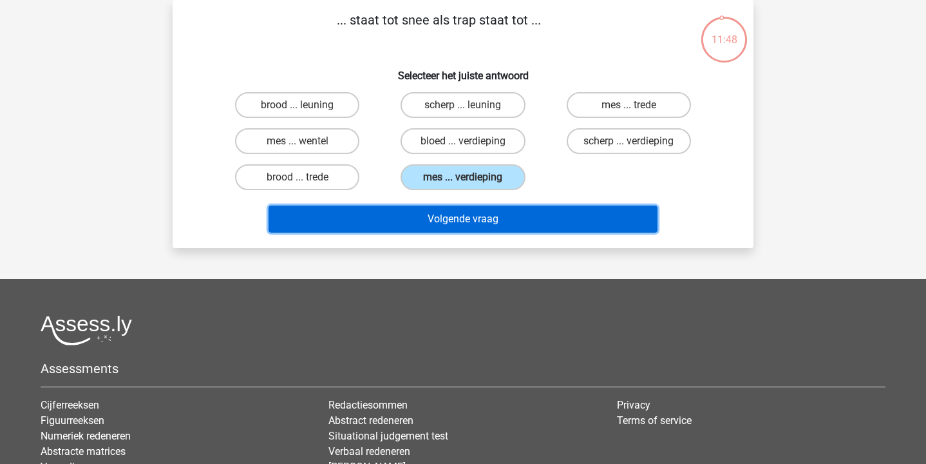
click at [446, 211] on button "Volgende vraag" at bounding box center [464, 218] width 390 height 27
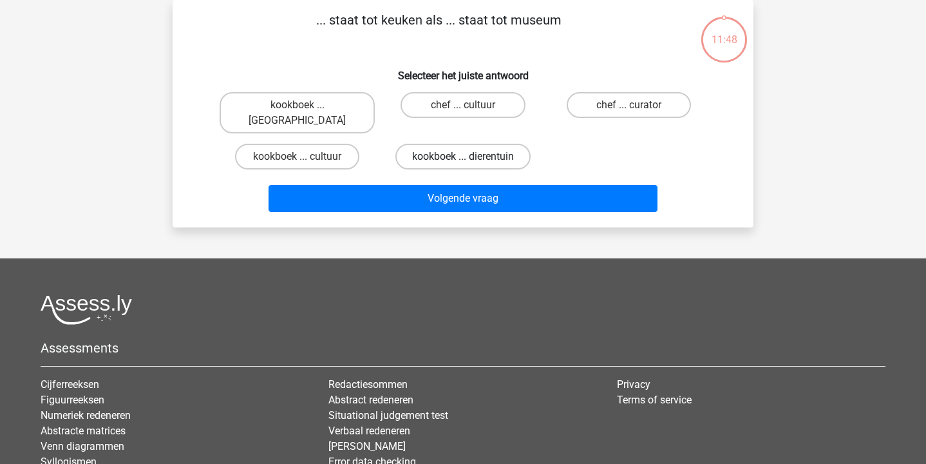
click at [430, 144] on label "kookboek ... dierentuin" at bounding box center [463, 157] width 135 height 26
click at [463, 157] on input "kookboek ... dierentuin" at bounding box center [467, 161] width 8 height 8
radio input "true"
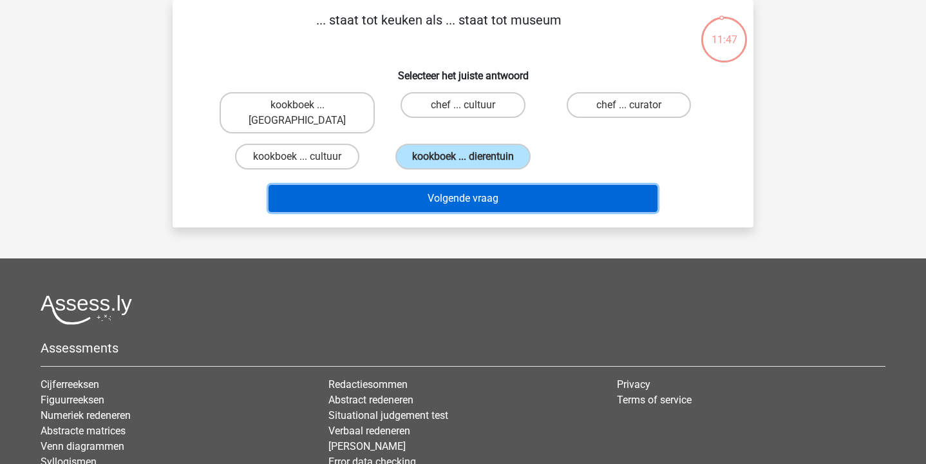
click at [444, 185] on button "Volgende vraag" at bounding box center [464, 198] width 390 height 27
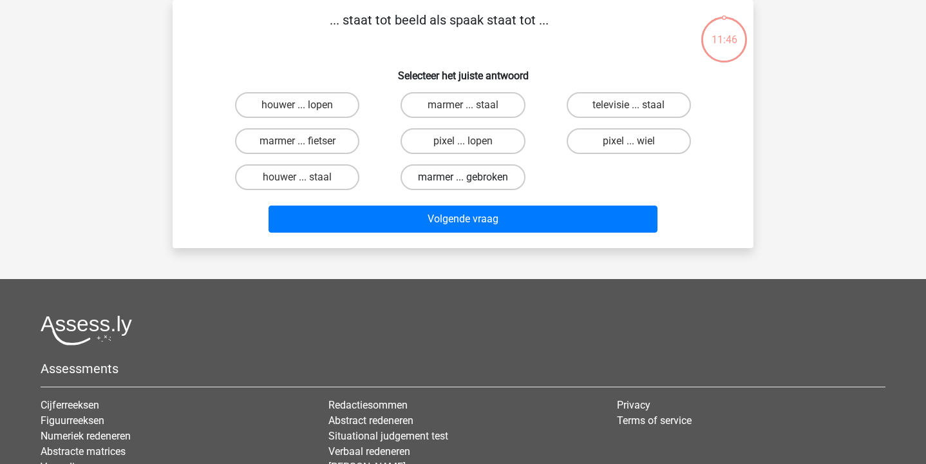
click at [442, 177] on label "marmer ... gebroken" at bounding box center [463, 177] width 124 height 26
click at [463, 177] on input "marmer ... gebroken" at bounding box center [467, 181] width 8 height 8
radio input "true"
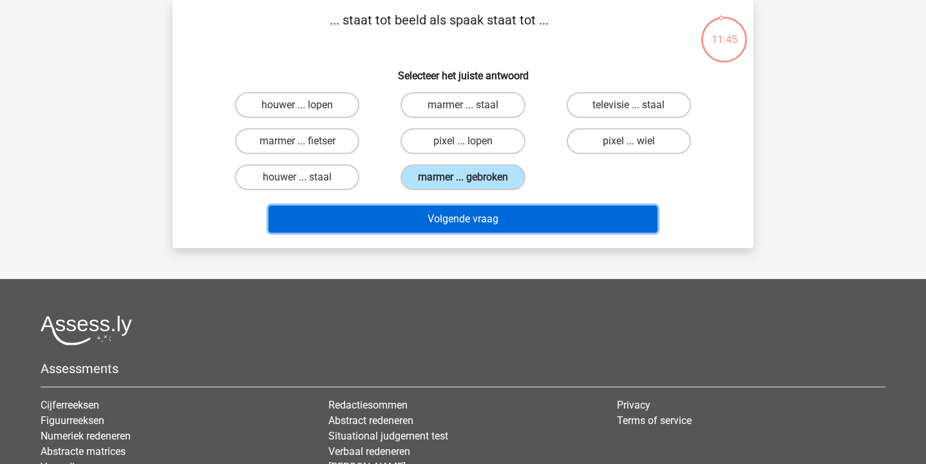
click at [443, 218] on button "Volgende vraag" at bounding box center [464, 218] width 390 height 27
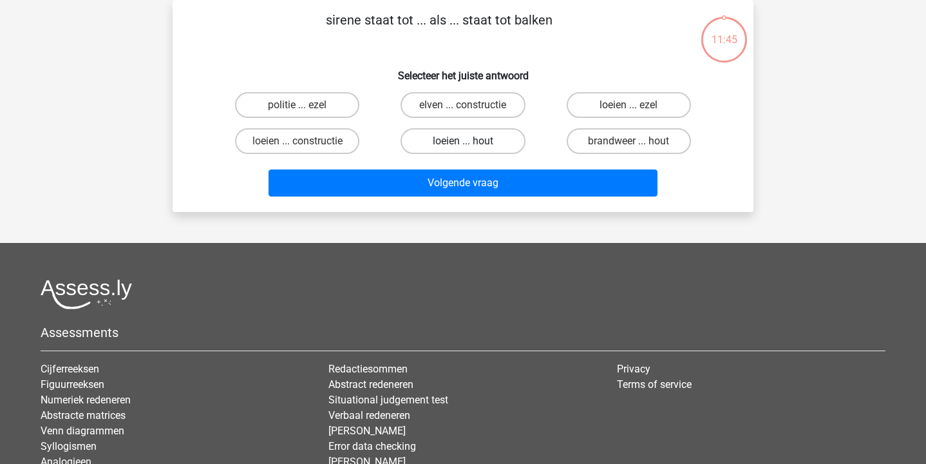
click at [438, 141] on label "loeien ... hout" at bounding box center [463, 141] width 124 height 26
click at [463, 141] on input "loeien ... hout" at bounding box center [467, 145] width 8 height 8
radio input "true"
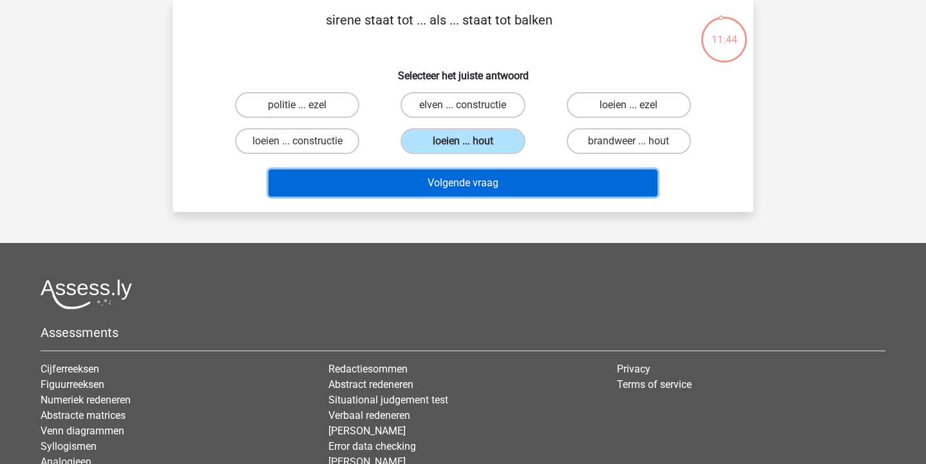
click at [450, 190] on button "Volgende vraag" at bounding box center [464, 182] width 390 height 27
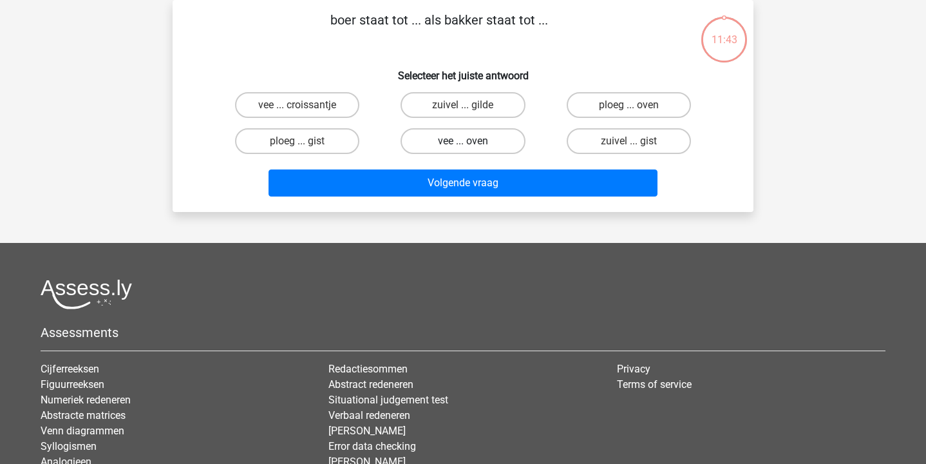
click at [439, 131] on label "vee ... oven" at bounding box center [463, 141] width 124 height 26
click at [463, 141] on input "vee ... oven" at bounding box center [467, 145] width 8 height 8
radio input "true"
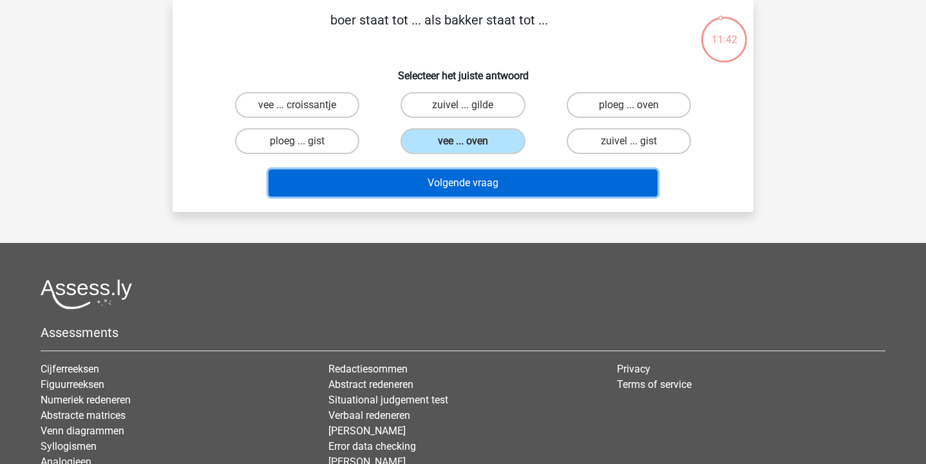
click at [443, 191] on button "Volgende vraag" at bounding box center [464, 182] width 390 height 27
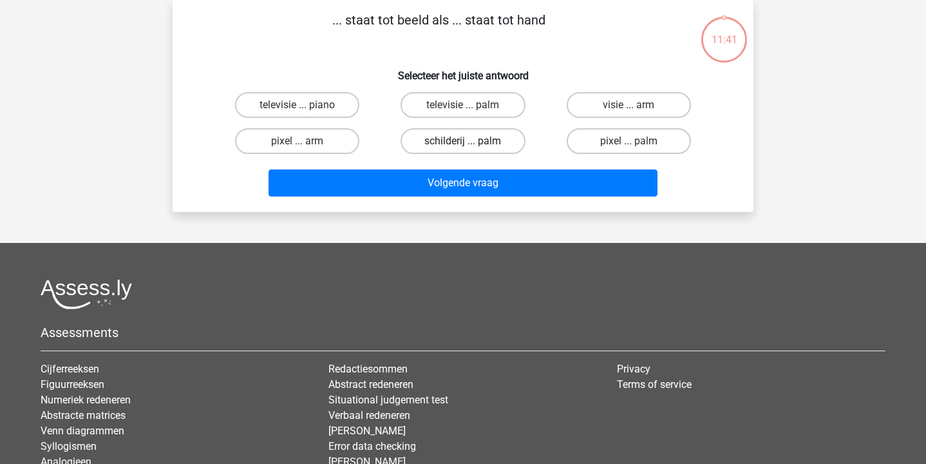
click at [440, 142] on label "schilderij ... palm" at bounding box center [463, 141] width 124 height 26
click at [463, 142] on input "schilderij ... palm" at bounding box center [467, 145] width 8 height 8
radio input "true"
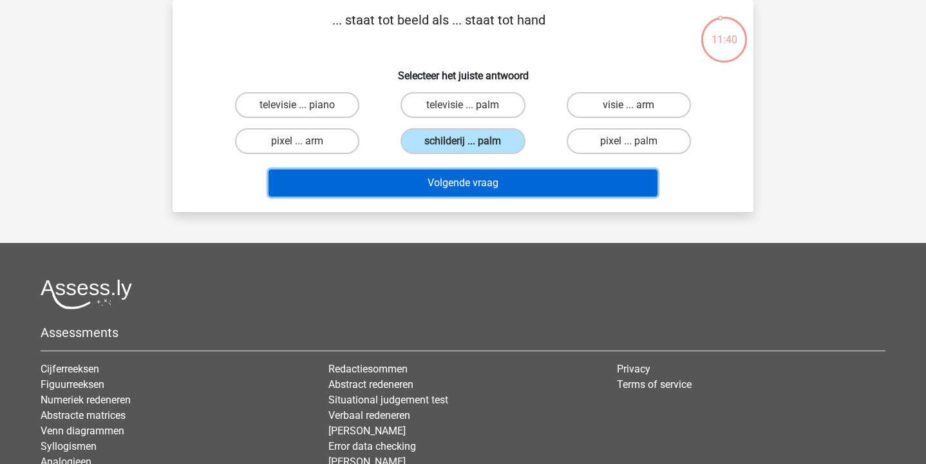
click at [450, 184] on button "Volgende vraag" at bounding box center [464, 182] width 390 height 27
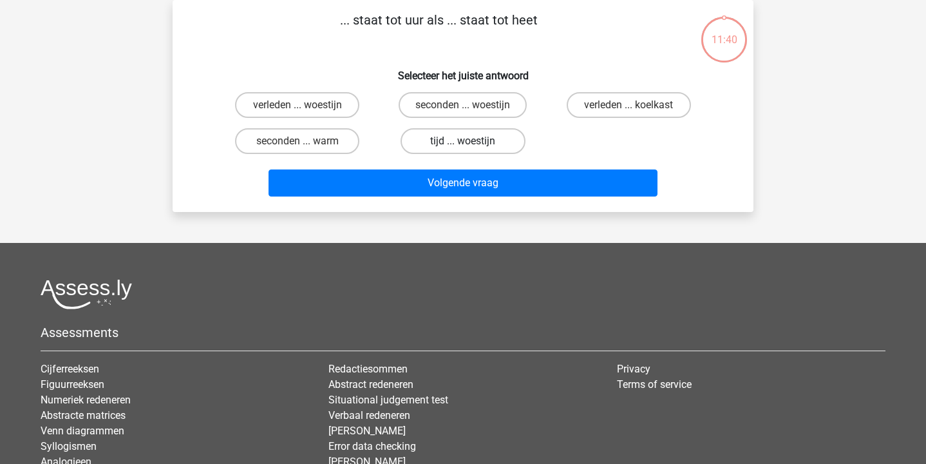
click at [443, 142] on label "tijd ... woestijn" at bounding box center [463, 141] width 124 height 26
click at [463, 142] on input "tijd ... woestijn" at bounding box center [467, 145] width 8 height 8
radio input "true"
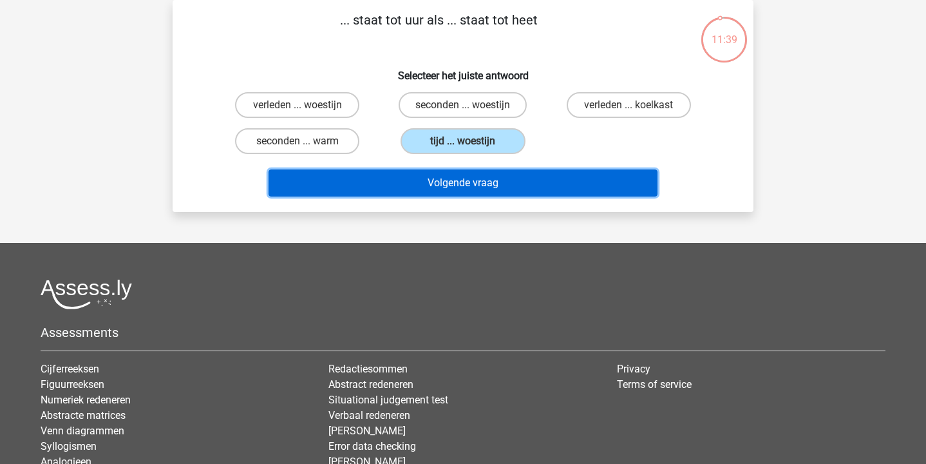
click at [446, 186] on button "Volgende vraag" at bounding box center [464, 182] width 390 height 27
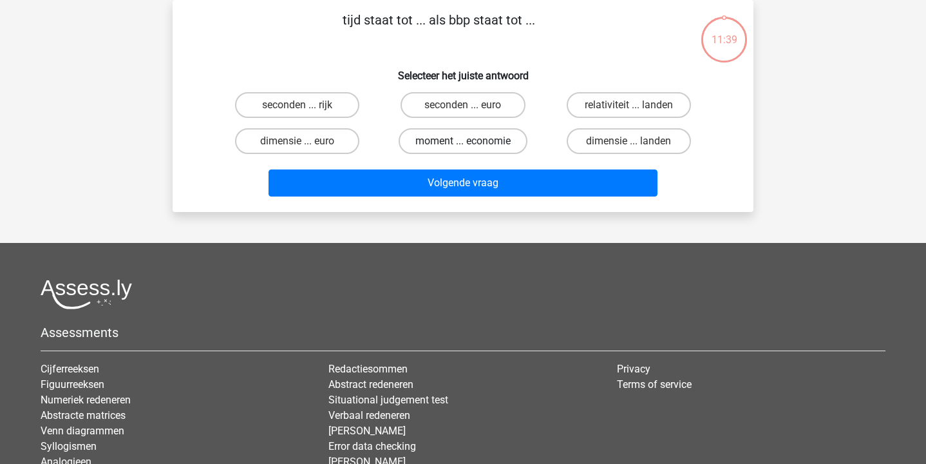
click at [437, 141] on label "moment ... economie" at bounding box center [463, 141] width 129 height 26
click at [463, 141] on input "moment ... economie" at bounding box center [467, 145] width 8 height 8
radio input "true"
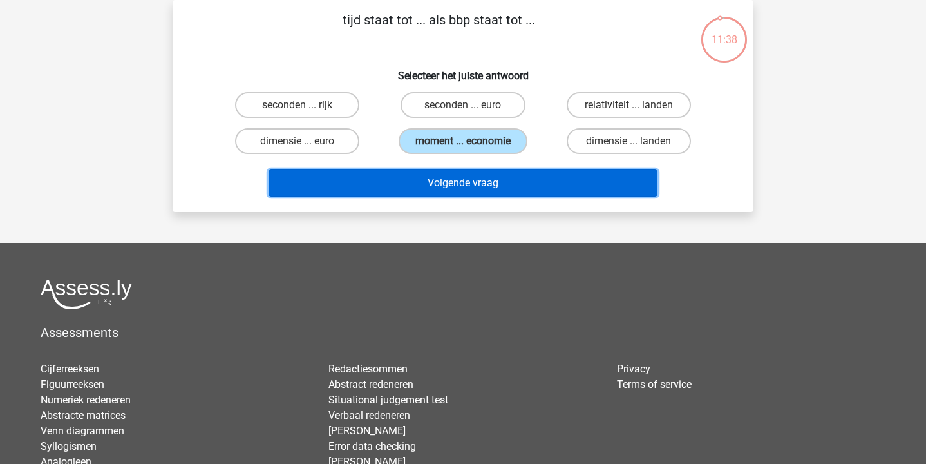
click at [438, 181] on button "Volgende vraag" at bounding box center [464, 182] width 390 height 27
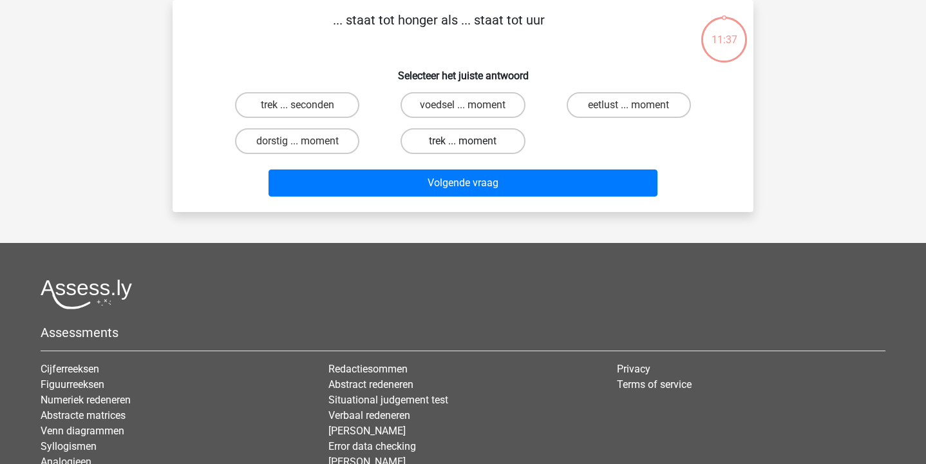
click at [436, 152] on label "trek ... moment" at bounding box center [463, 141] width 124 height 26
click at [463, 149] on input "trek ... moment" at bounding box center [467, 145] width 8 height 8
radio input "true"
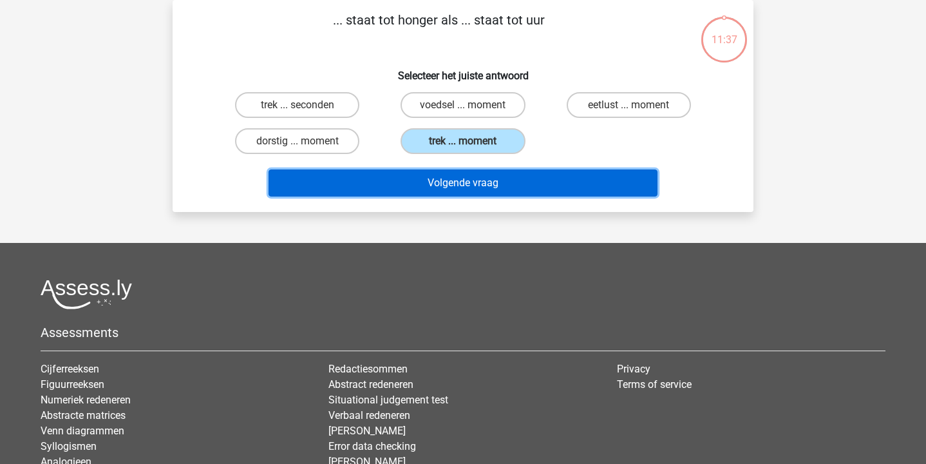
click at [437, 182] on button "Volgende vraag" at bounding box center [464, 182] width 390 height 27
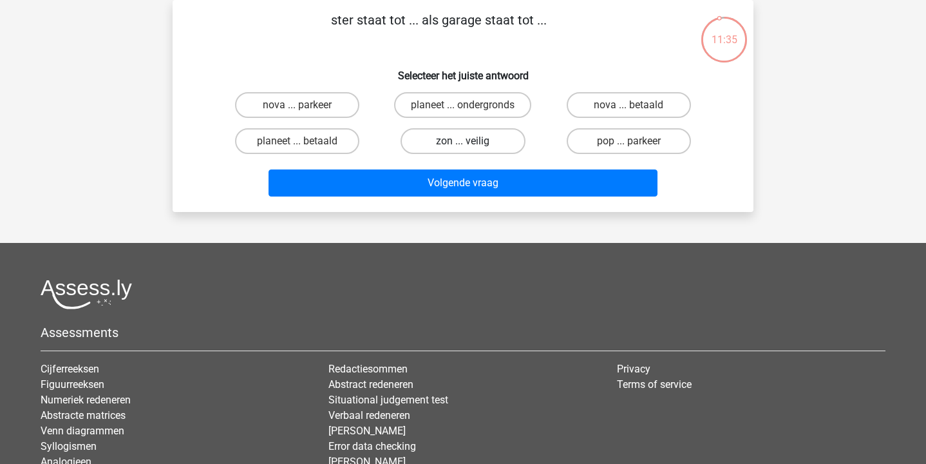
click at [437, 147] on label "zon ... veilig" at bounding box center [463, 141] width 124 height 26
click at [463, 147] on input "zon ... veilig" at bounding box center [467, 145] width 8 height 8
radio input "true"
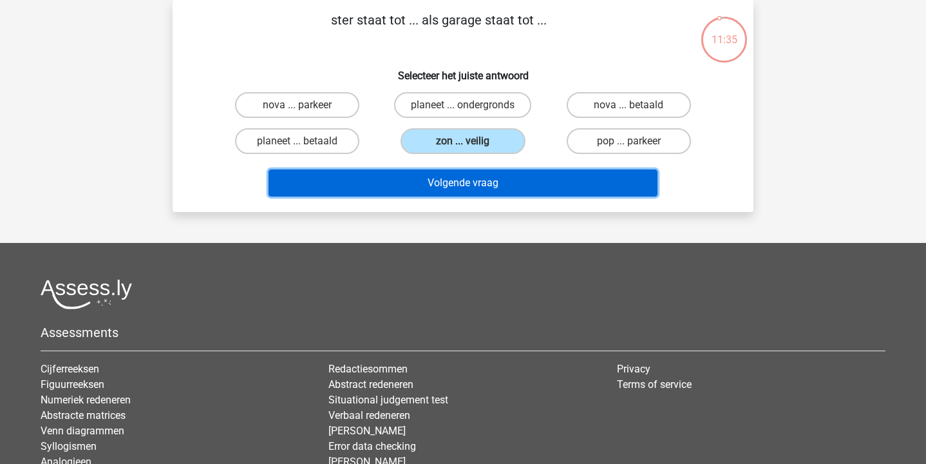
click at [446, 179] on button "Volgende vraag" at bounding box center [464, 182] width 390 height 27
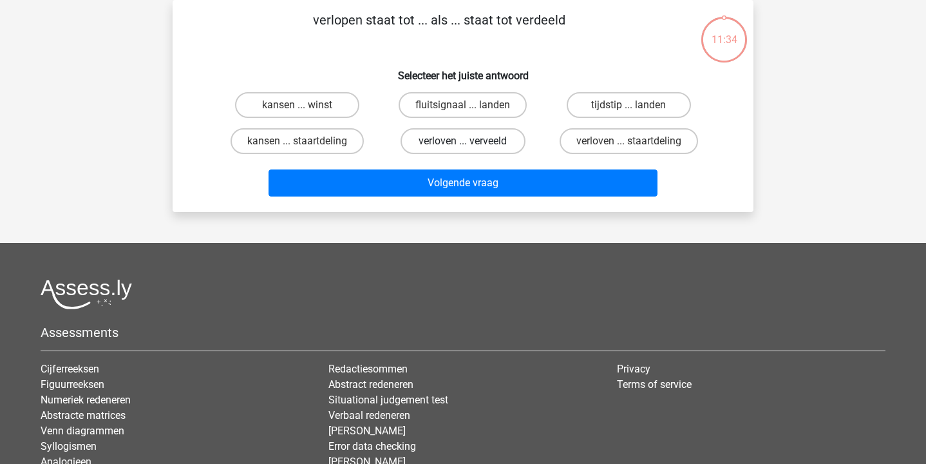
click at [442, 136] on label "verloven ... verveeld" at bounding box center [463, 141] width 124 height 26
click at [463, 141] on input "verloven ... verveeld" at bounding box center [467, 145] width 8 height 8
radio input "true"
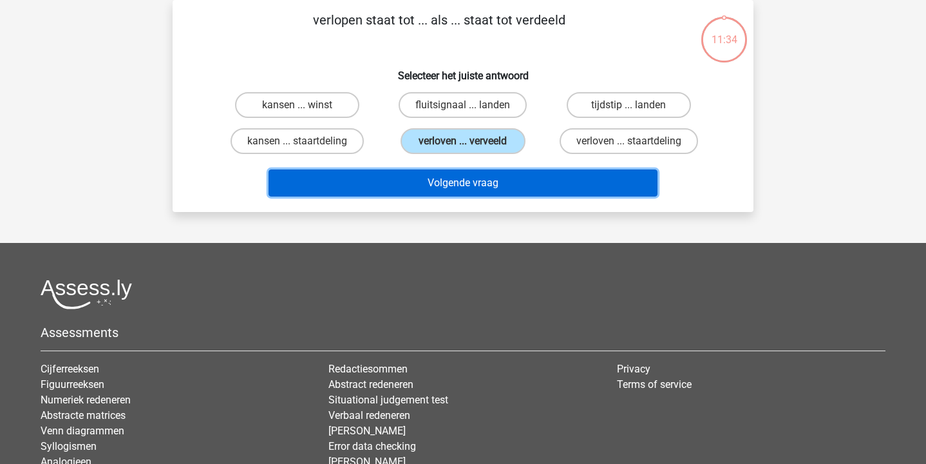
click at [453, 172] on button "Volgende vraag" at bounding box center [464, 182] width 390 height 27
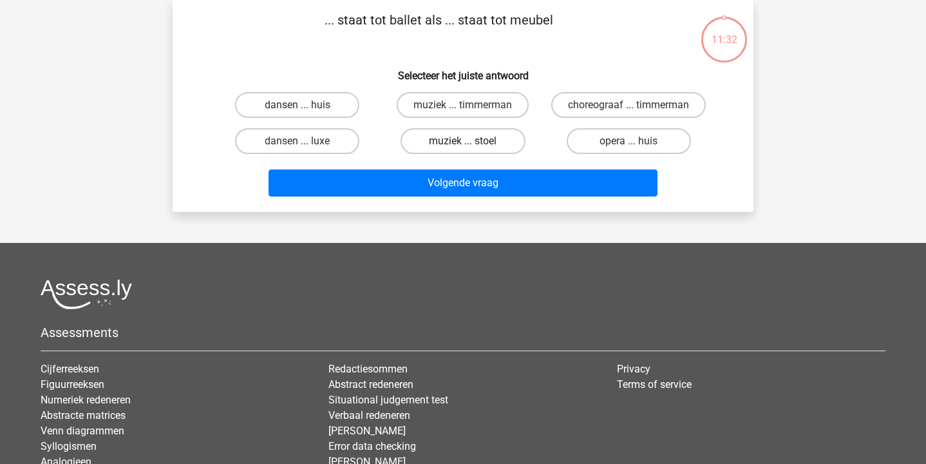
click at [457, 149] on label "muziek ... stoel" at bounding box center [463, 141] width 124 height 26
click at [463, 149] on input "muziek ... stoel" at bounding box center [467, 145] width 8 height 8
radio input "true"
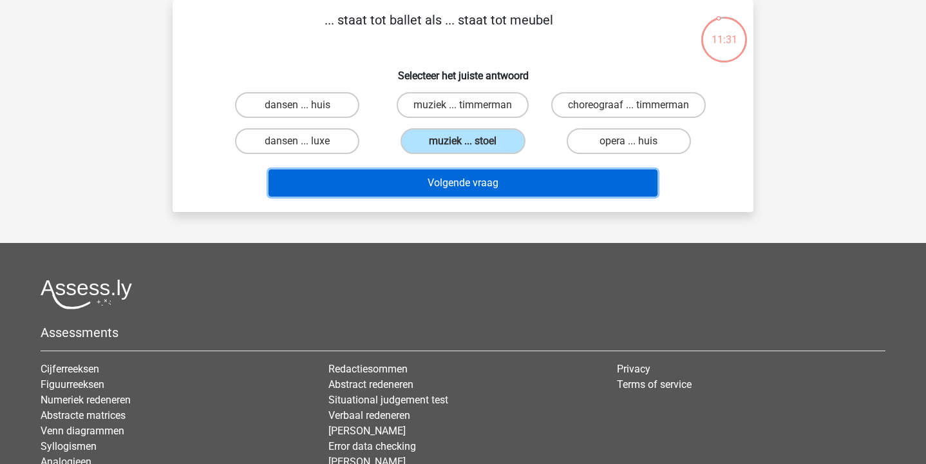
click at [461, 191] on button "Volgende vraag" at bounding box center [464, 182] width 390 height 27
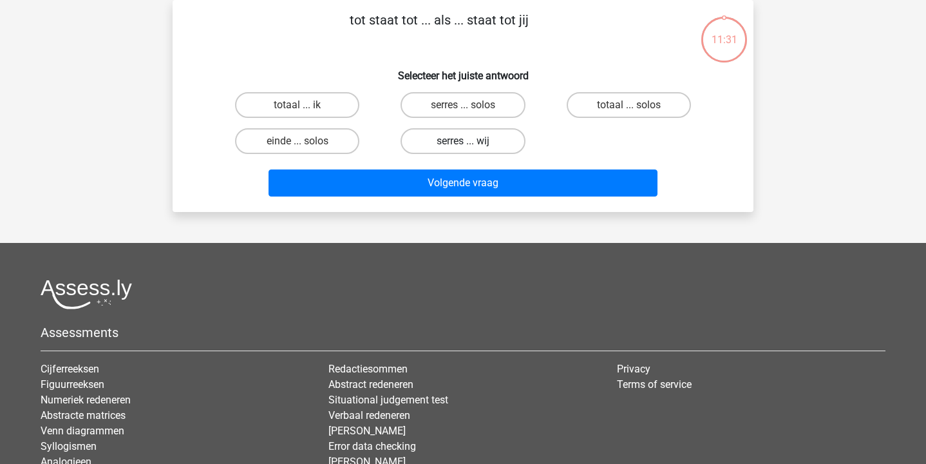
click at [445, 146] on label "serres ... wij" at bounding box center [463, 141] width 124 height 26
click at [463, 146] on input "serres ... wij" at bounding box center [467, 145] width 8 height 8
radio input "true"
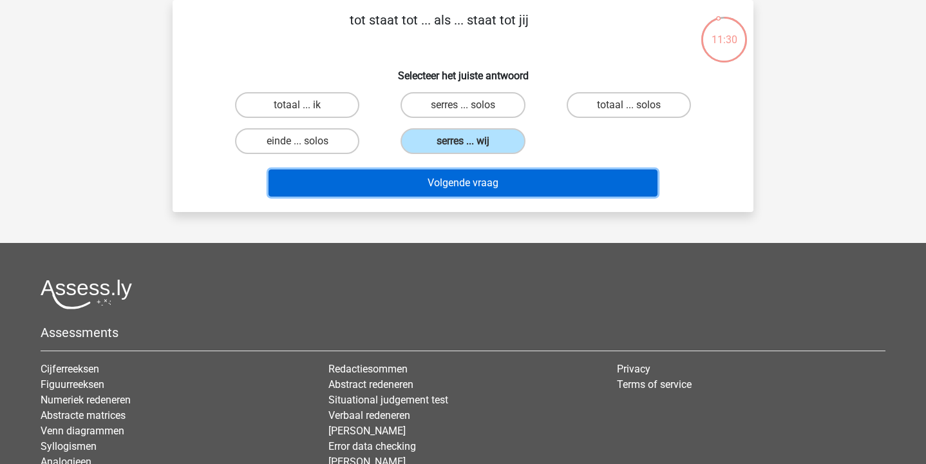
click at [451, 173] on button "Volgende vraag" at bounding box center [464, 182] width 390 height 27
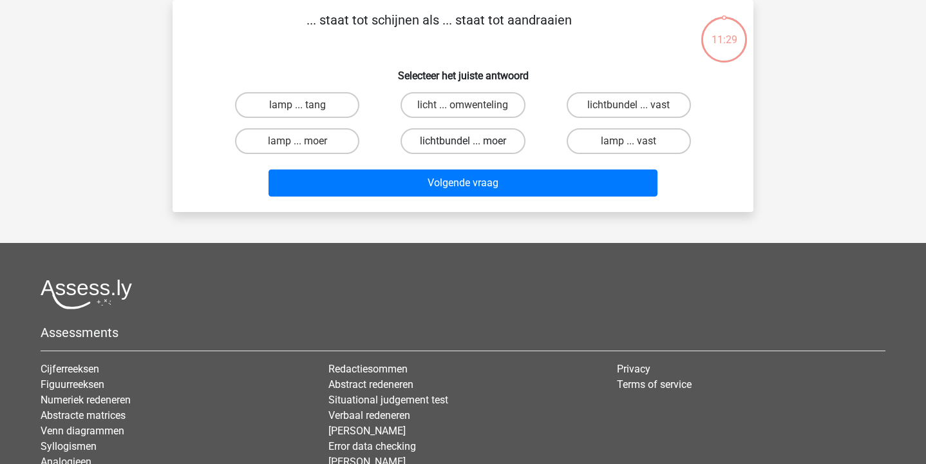
click at [451, 142] on label "lichtbundel ... moer" at bounding box center [463, 141] width 124 height 26
click at [463, 142] on input "lichtbundel ... moer" at bounding box center [467, 145] width 8 height 8
radio input "true"
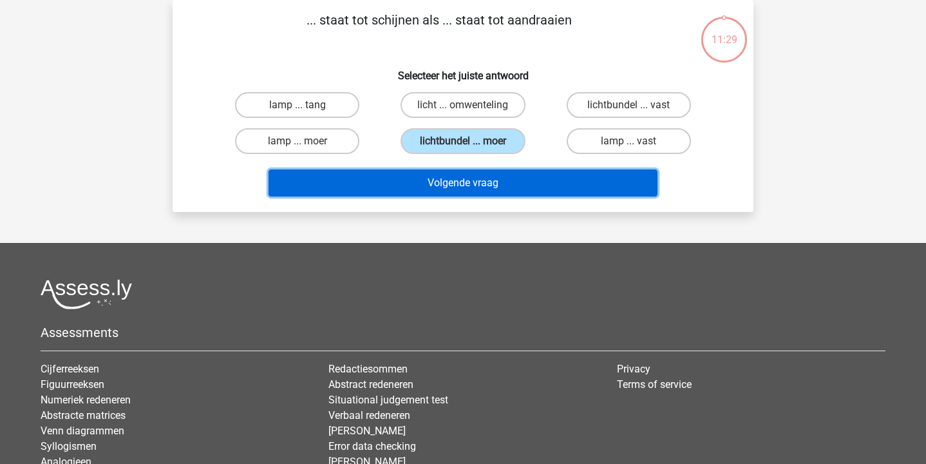
click at [459, 177] on button "Volgende vraag" at bounding box center [464, 182] width 390 height 27
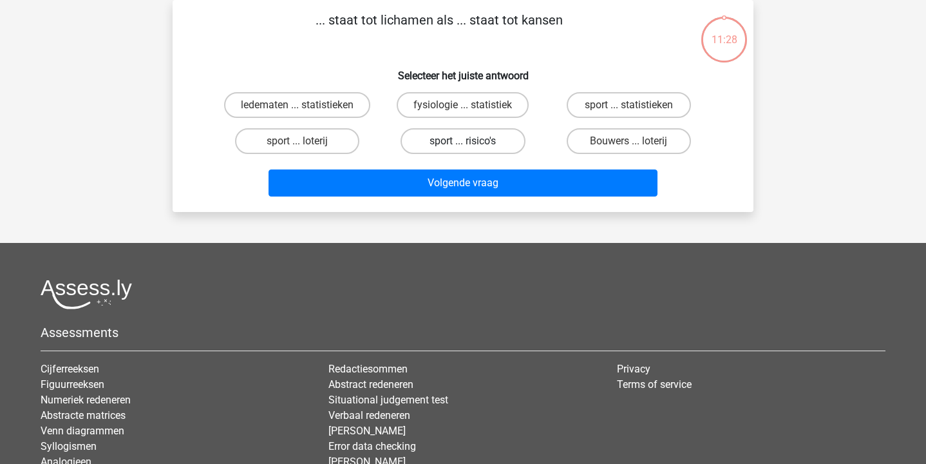
click at [452, 143] on label "sport ... risico's" at bounding box center [463, 141] width 124 height 26
click at [463, 143] on input "sport ... risico's" at bounding box center [467, 145] width 8 height 8
radio input "true"
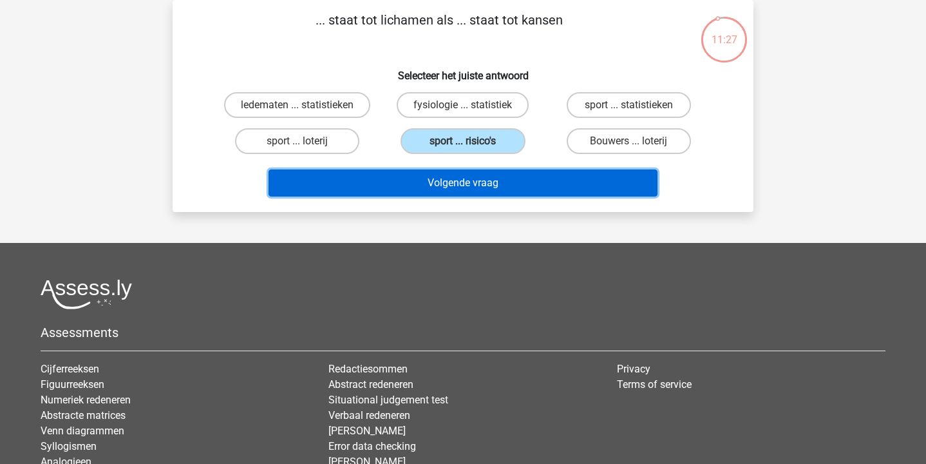
click at [455, 184] on button "Volgende vraag" at bounding box center [464, 182] width 390 height 27
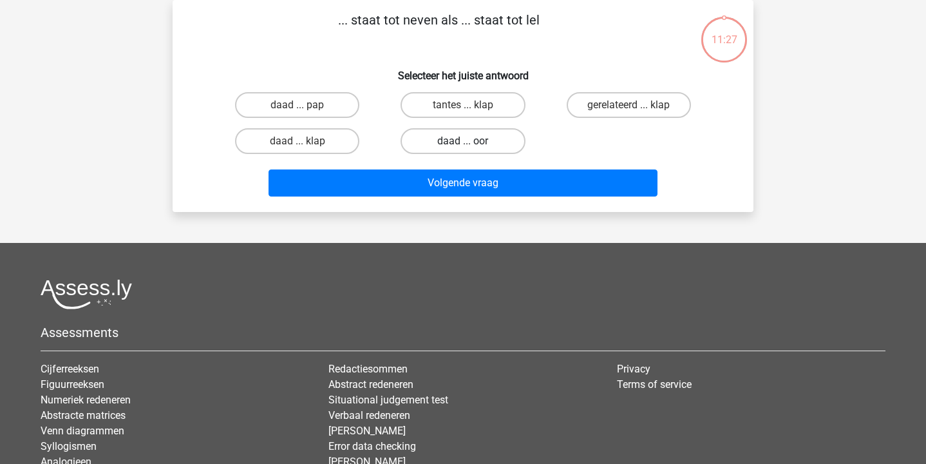
click at [447, 152] on label "daad ... oor" at bounding box center [463, 141] width 124 height 26
click at [463, 149] on input "daad ... oor" at bounding box center [467, 145] width 8 height 8
radio input "true"
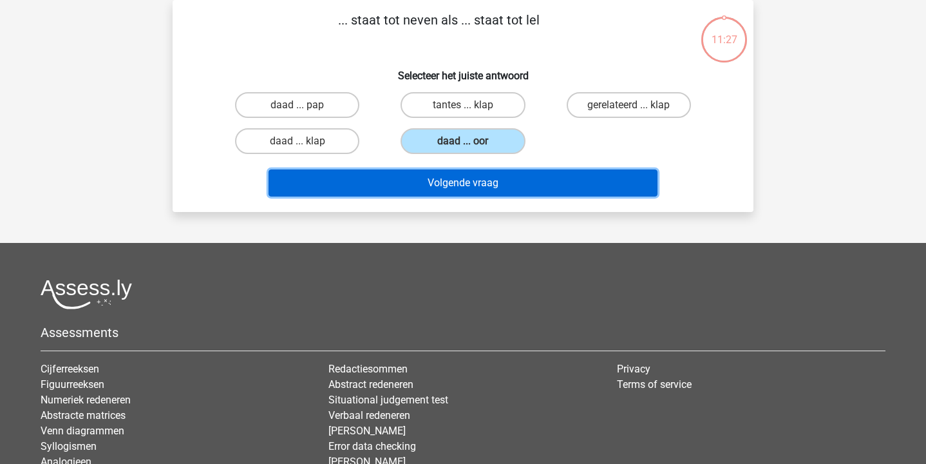
click at [454, 195] on button "Volgende vraag" at bounding box center [464, 182] width 390 height 27
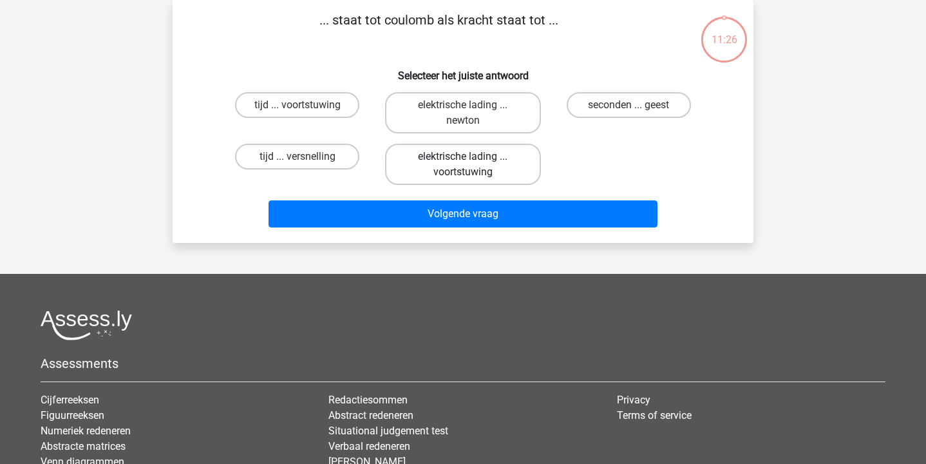
click at [448, 150] on label "elektrische lading ... voortstuwing" at bounding box center [462, 164] width 155 height 41
click at [463, 157] on input "elektrische lading ... voortstuwing" at bounding box center [467, 161] width 8 height 8
radio input "true"
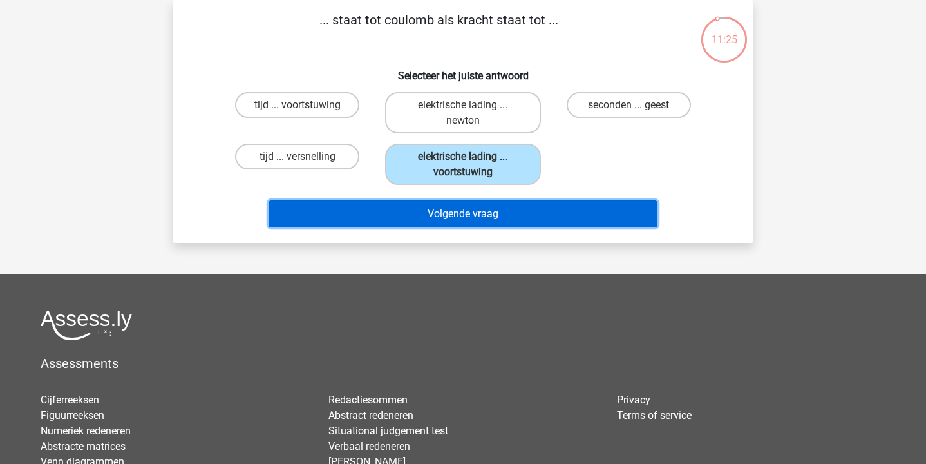
click at [459, 213] on button "Volgende vraag" at bounding box center [464, 213] width 390 height 27
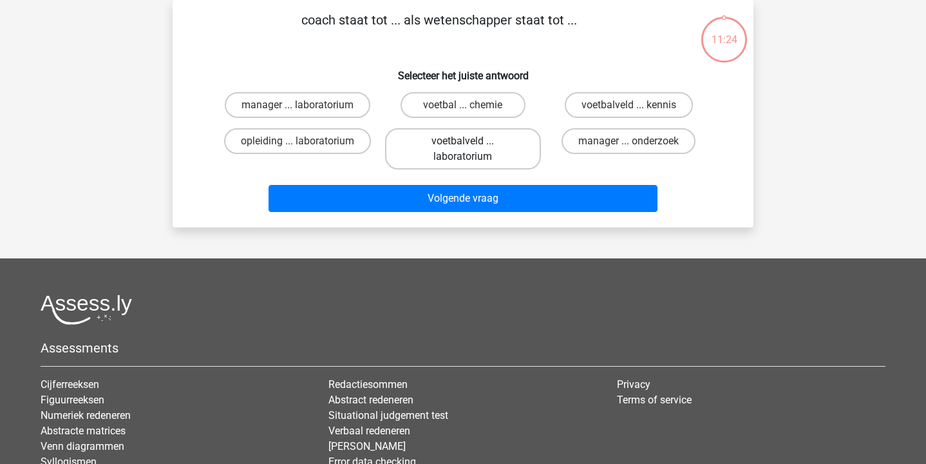
click at [450, 155] on label "voetbalveld ... laboratorium" at bounding box center [462, 148] width 155 height 41
click at [463, 149] on input "voetbalveld ... laboratorium" at bounding box center [467, 145] width 8 height 8
radio input "true"
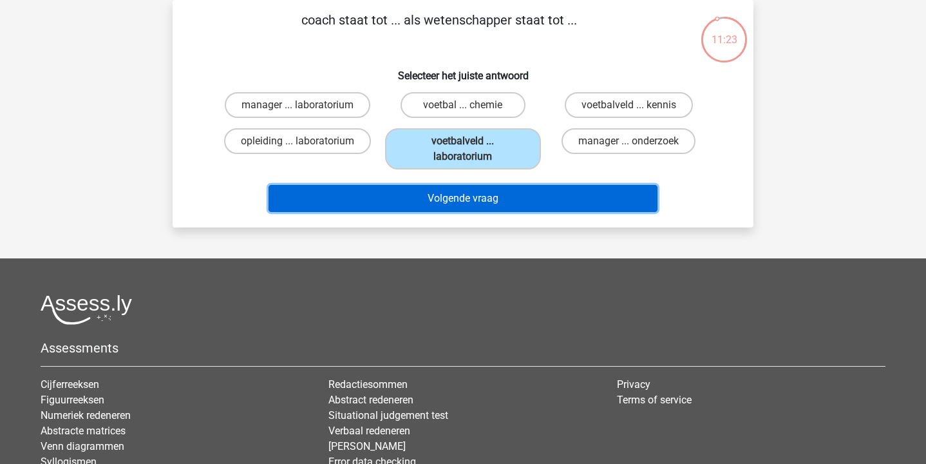
click at [453, 197] on button "Volgende vraag" at bounding box center [464, 198] width 390 height 27
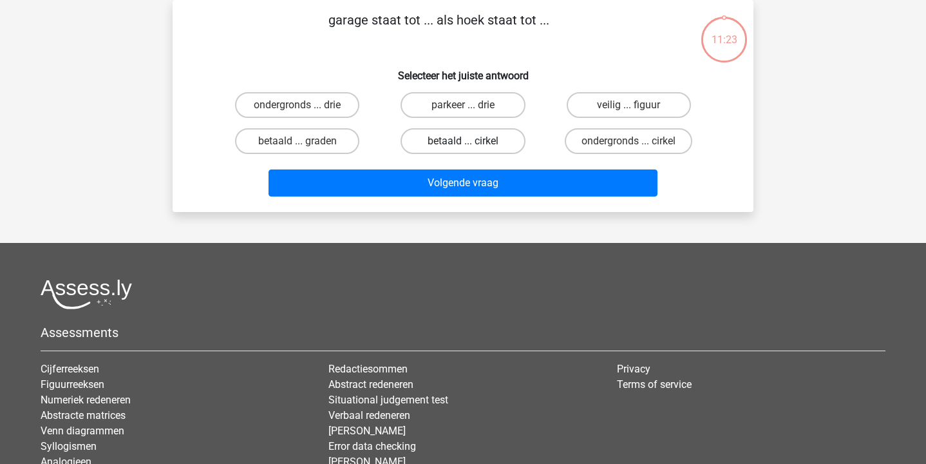
click at [446, 149] on label "betaald ... cirkel" at bounding box center [463, 141] width 124 height 26
click at [463, 149] on input "betaald ... cirkel" at bounding box center [467, 145] width 8 height 8
radio input "true"
click at [442, 110] on label "parkeer ... drie" at bounding box center [463, 105] width 124 height 26
click at [463, 110] on input "parkeer ... drie" at bounding box center [467, 109] width 8 height 8
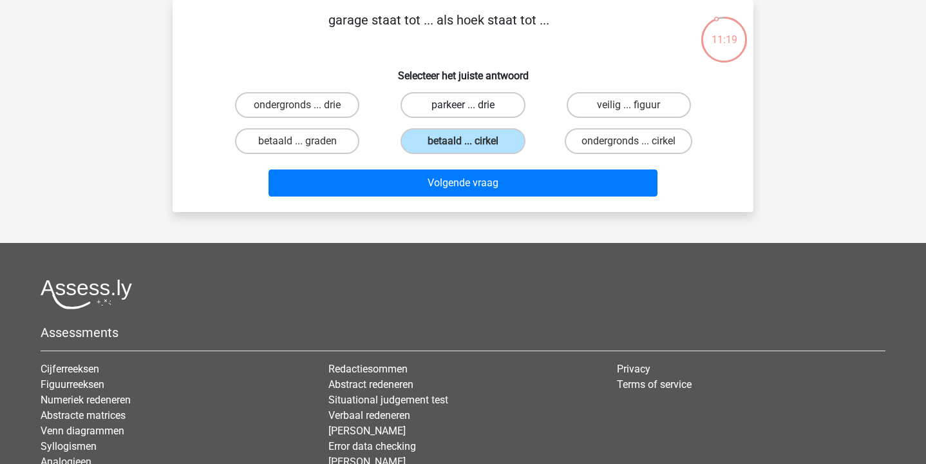
radio input "true"
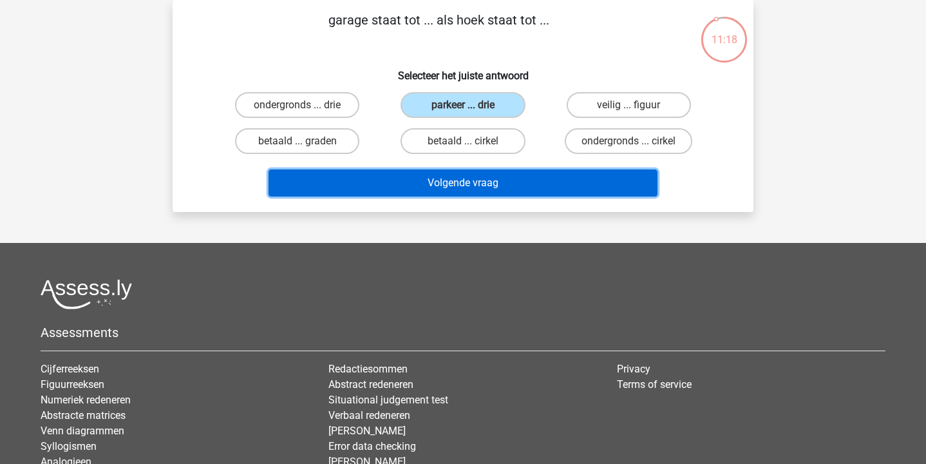
click at [482, 180] on button "Volgende vraag" at bounding box center [464, 182] width 390 height 27
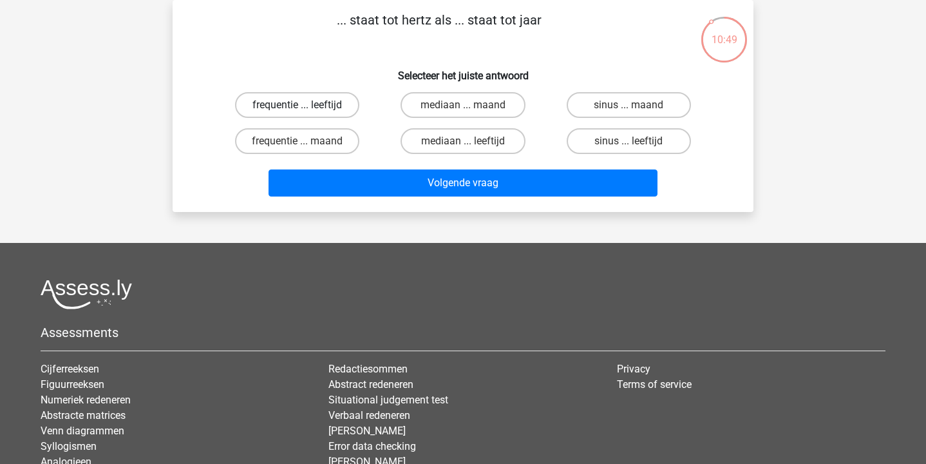
click at [332, 99] on label "frequentie ... leeftijd" at bounding box center [297, 105] width 124 height 26
click at [306, 105] on input "frequentie ... leeftijd" at bounding box center [302, 109] width 8 height 8
radio input "true"
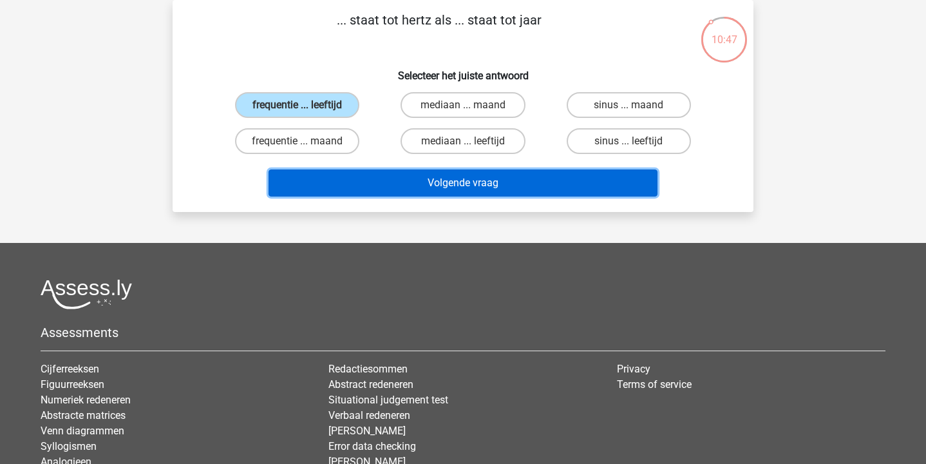
click at [453, 176] on button "Volgende vraag" at bounding box center [464, 182] width 390 height 27
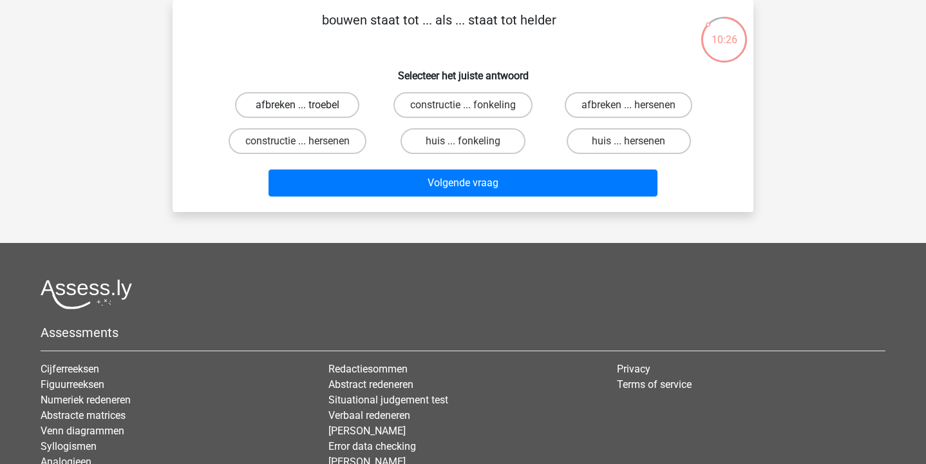
click at [283, 100] on label "afbreken ... troebel" at bounding box center [297, 105] width 124 height 26
click at [298, 105] on input "afbreken ... troebel" at bounding box center [302, 109] width 8 height 8
radio input "true"
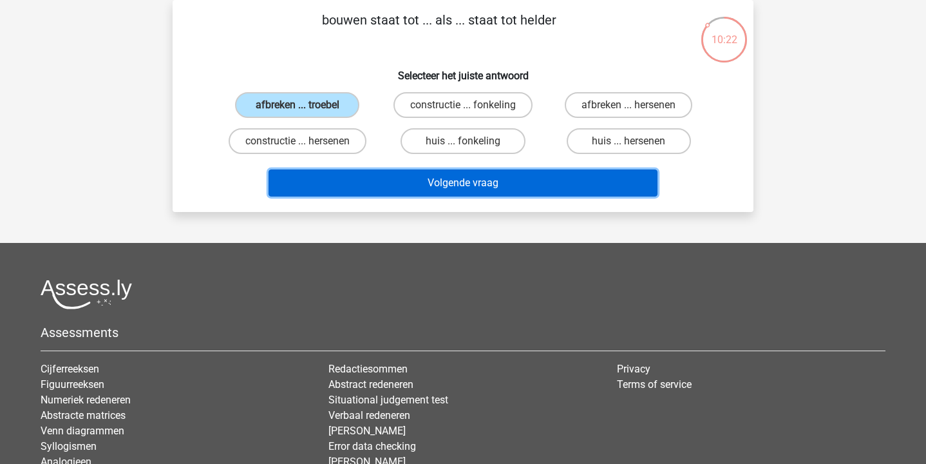
click at [455, 185] on button "Volgende vraag" at bounding box center [464, 182] width 390 height 27
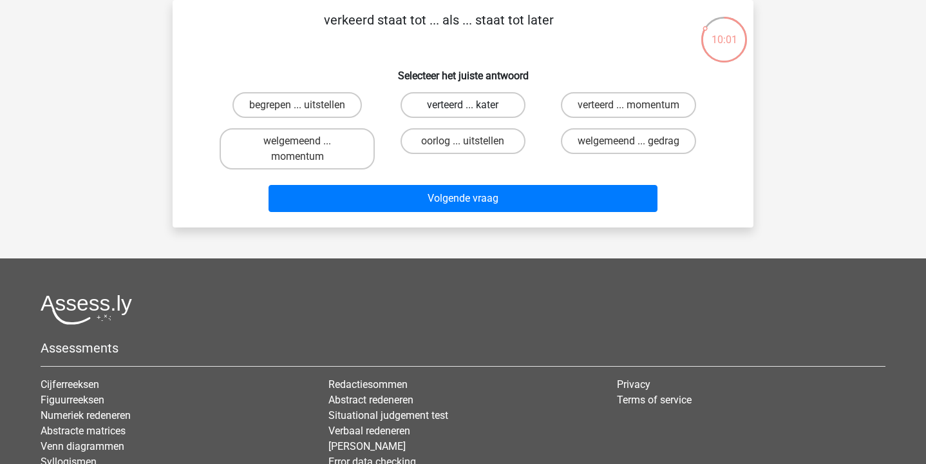
click at [430, 107] on label "verteerd ... kater" at bounding box center [463, 105] width 124 height 26
click at [463, 107] on input "verteerd ... kater" at bounding box center [467, 109] width 8 height 8
radio input "true"
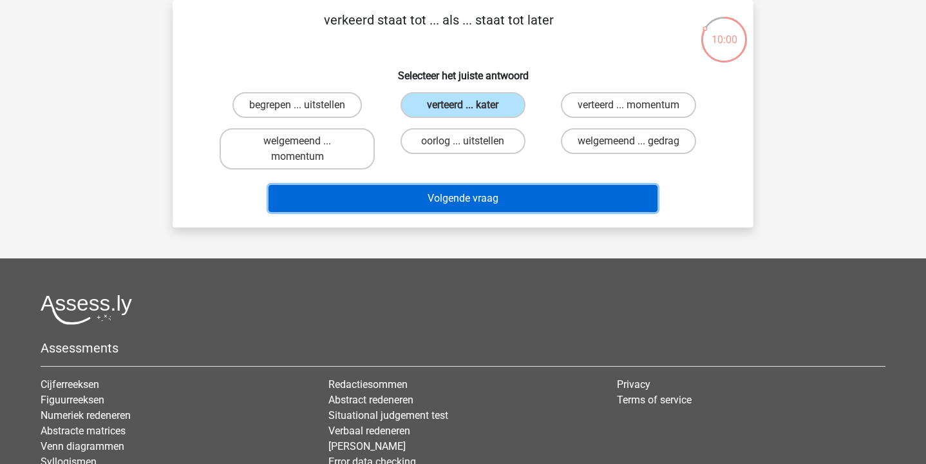
click at [417, 193] on button "Volgende vraag" at bounding box center [464, 198] width 390 height 27
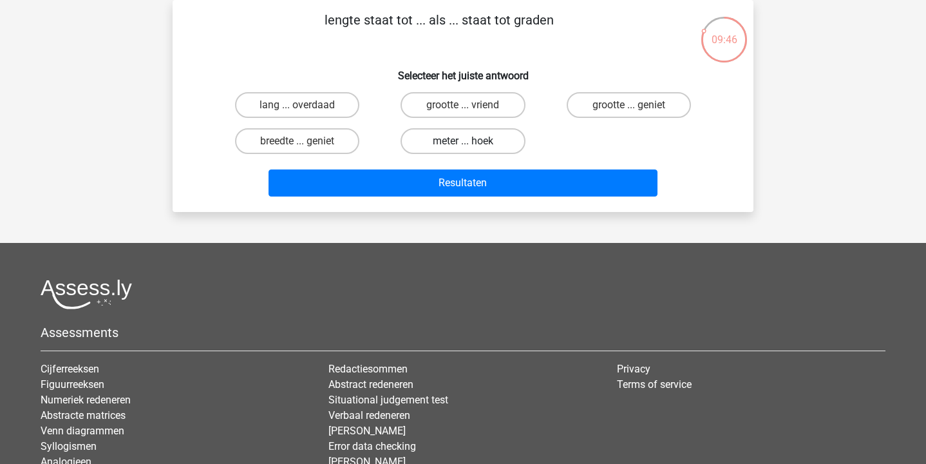
click at [434, 135] on label "meter ... hoek" at bounding box center [463, 141] width 124 height 26
click at [463, 141] on input "meter ... hoek" at bounding box center [467, 145] width 8 height 8
radio input "true"
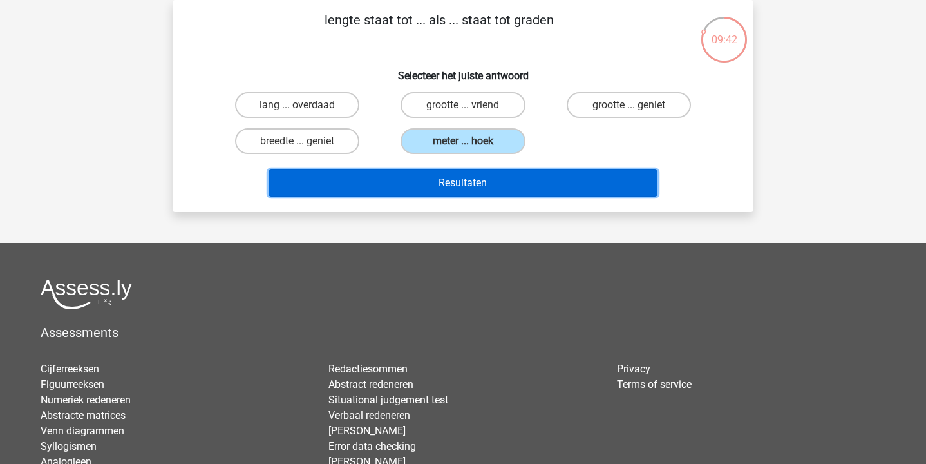
click at [449, 189] on button "Resultaten" at bounding box center [464, 182] width 390 height 27
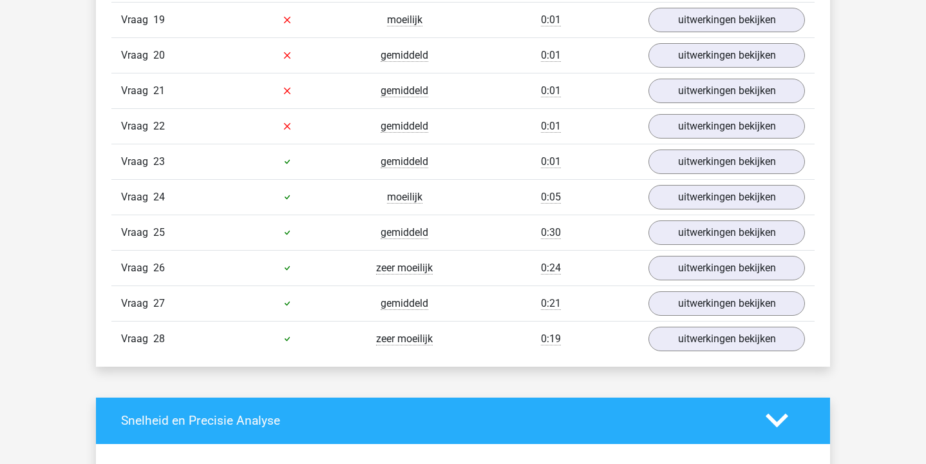
scroll to position [1746, 0]
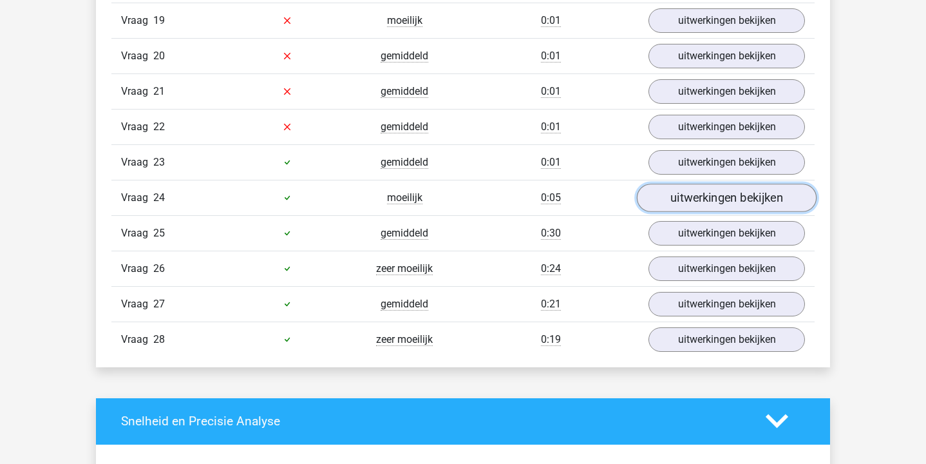
click at [656, 191] on link "uitwerkingen bekijken" at bounding box center [727, 198] width 180 height 28
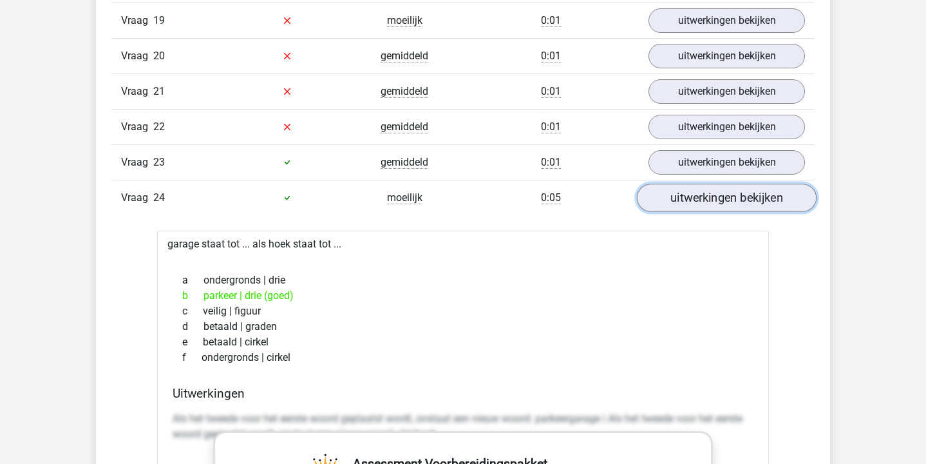
click at [656, 191] on link "uitwerkingen bekijken" at bounding box center [727, 198] width 180 height 28
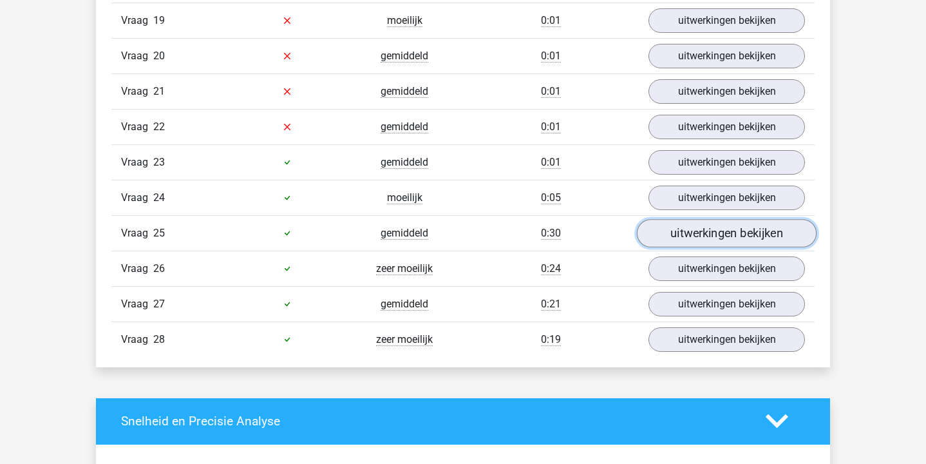
click at [682, 226] on link "uitwerkingen bekijken" at bounding box center [727, 233] width 180 height 28
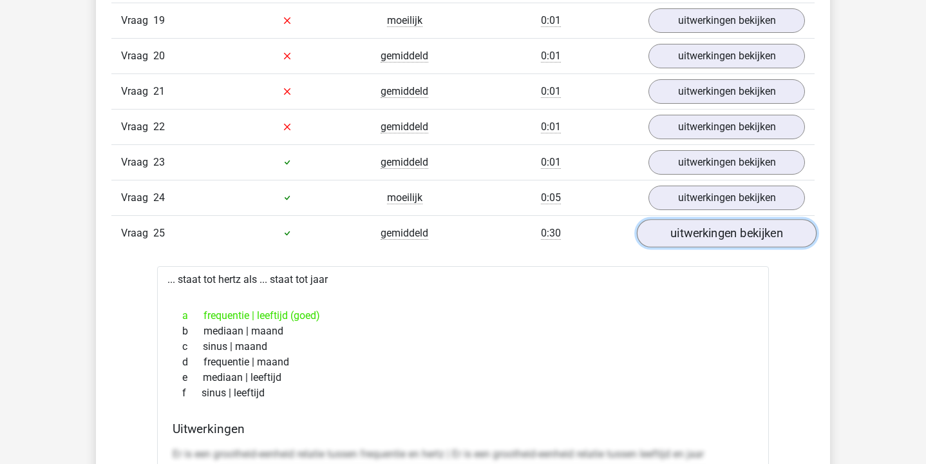
click at [682, 226] on link "uitwerkingen bekijken" at bounding box center [727, 233] width 180 height 28
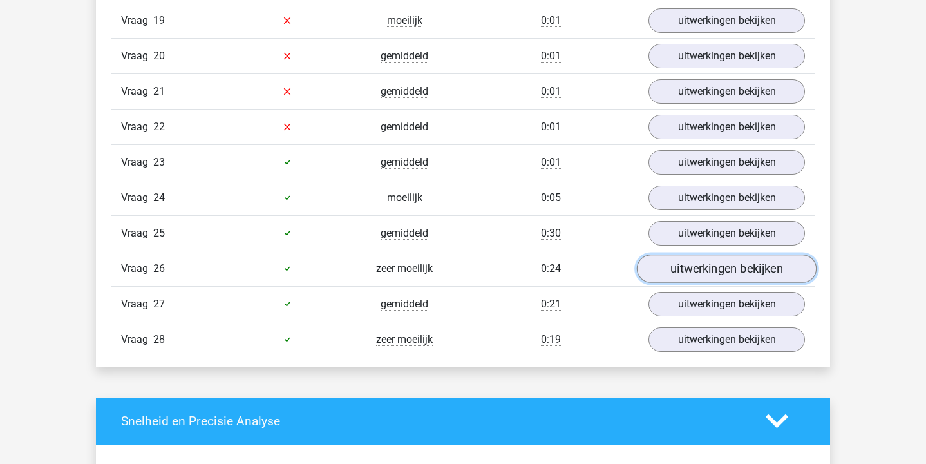
click at [701, 264] on link "uitwerkingen bekijken" at bounding box center [727, 268] width 180 height 28
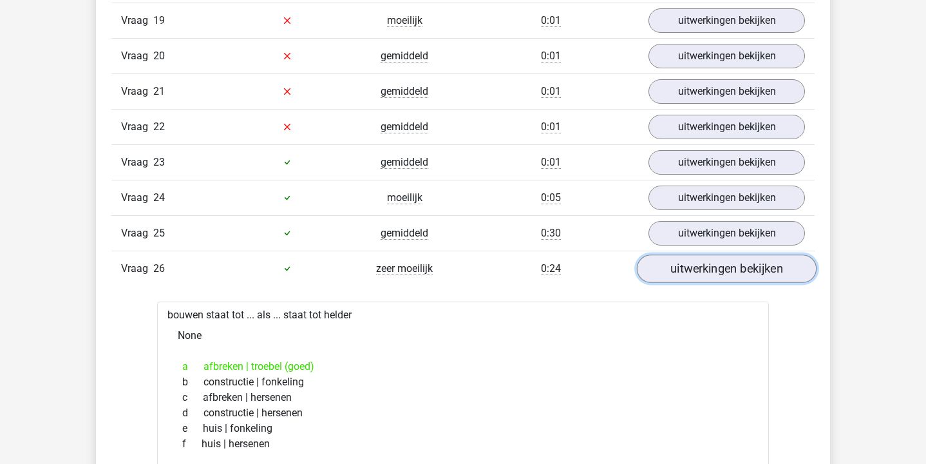
click at [701, 264] on link "uitwerkingen bekijken" at bounding box center [727, 268] width 180 height 28
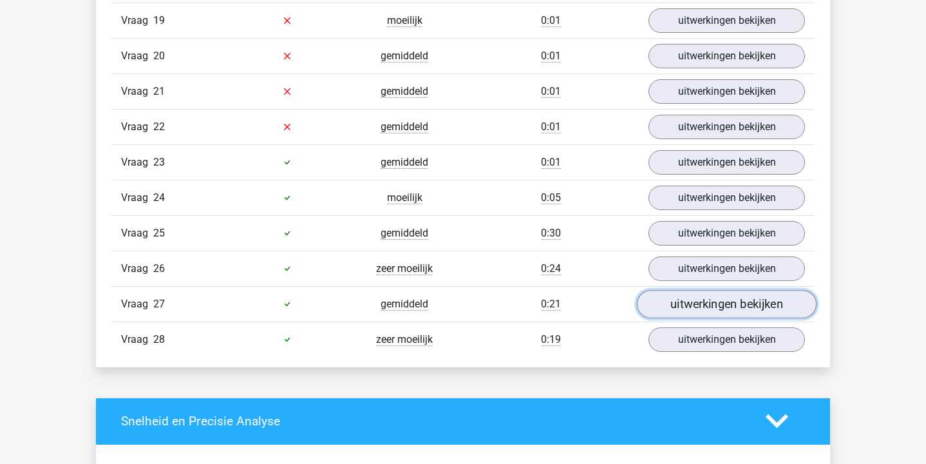
click at [703, 301] on link "uitwerkingen bekijken" at bounding box center [727, 304] width 180 height 28
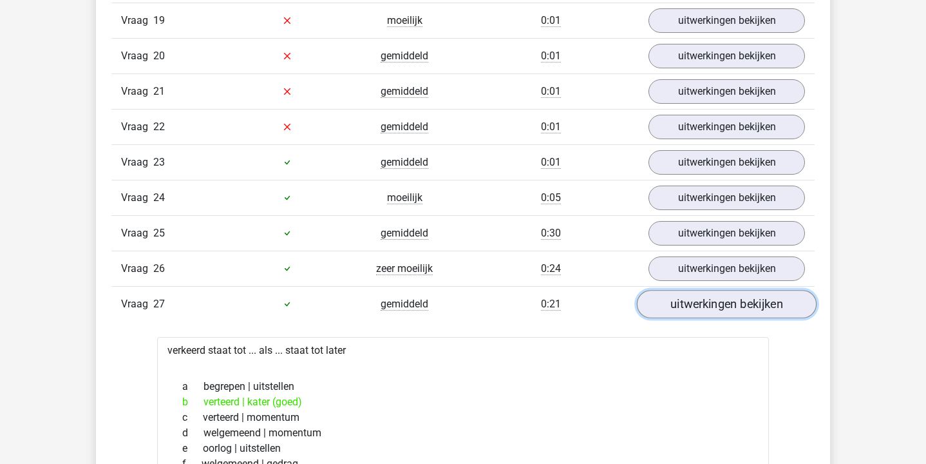
click at [703, 301] on link "uitwerkingen bekijken" at bounding box center [727, 304] width 180 height 28
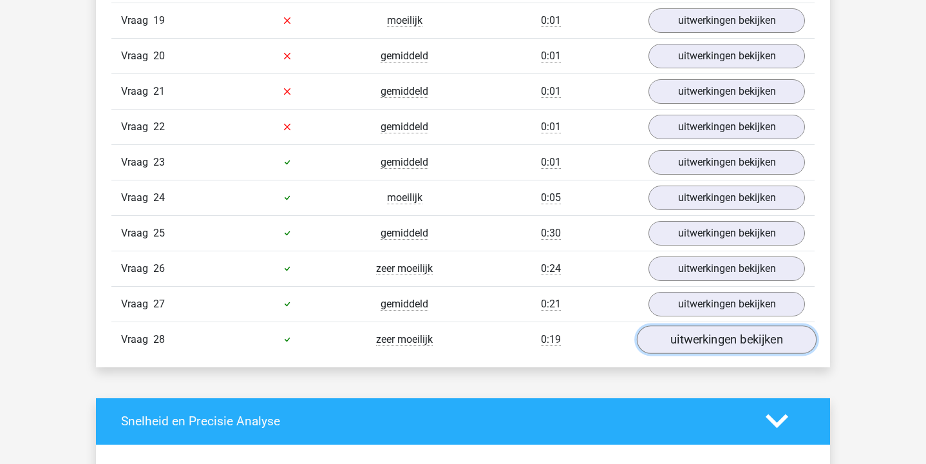
click at [712, 339] on link "uitwerkingen bekijken" at bounding box center [727, 339] width 180 height 28
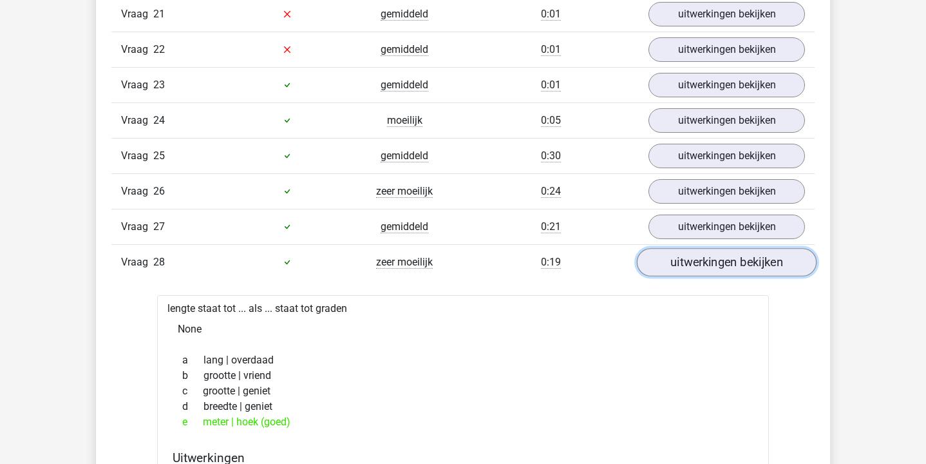
scroll to position [1831, 0]
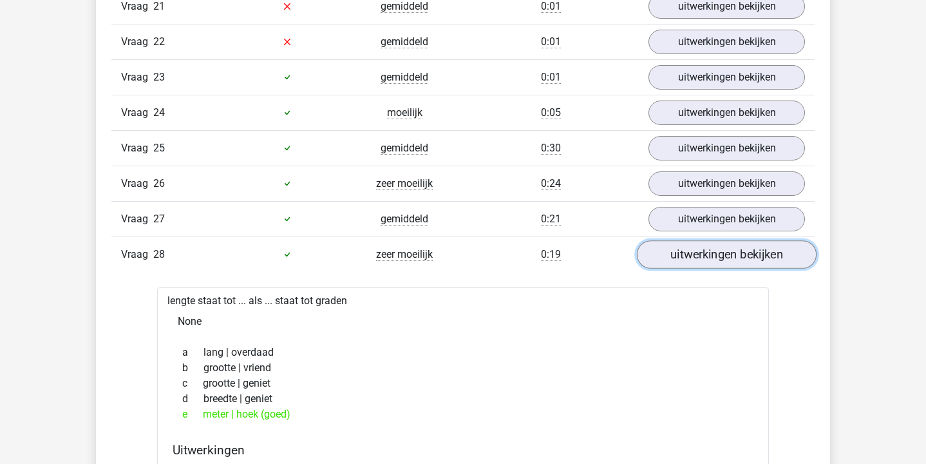
click at [712, 256] on link "uitwerkingen bekijken" at bounding box center [727, 254] width 180 height 28
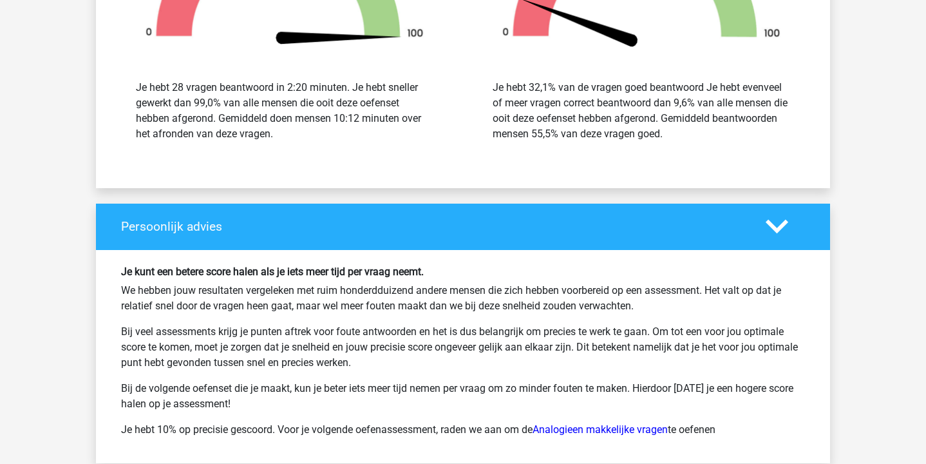
scroll to position [2374, 0]
